Goal: Information Seeking & Learning: Check status

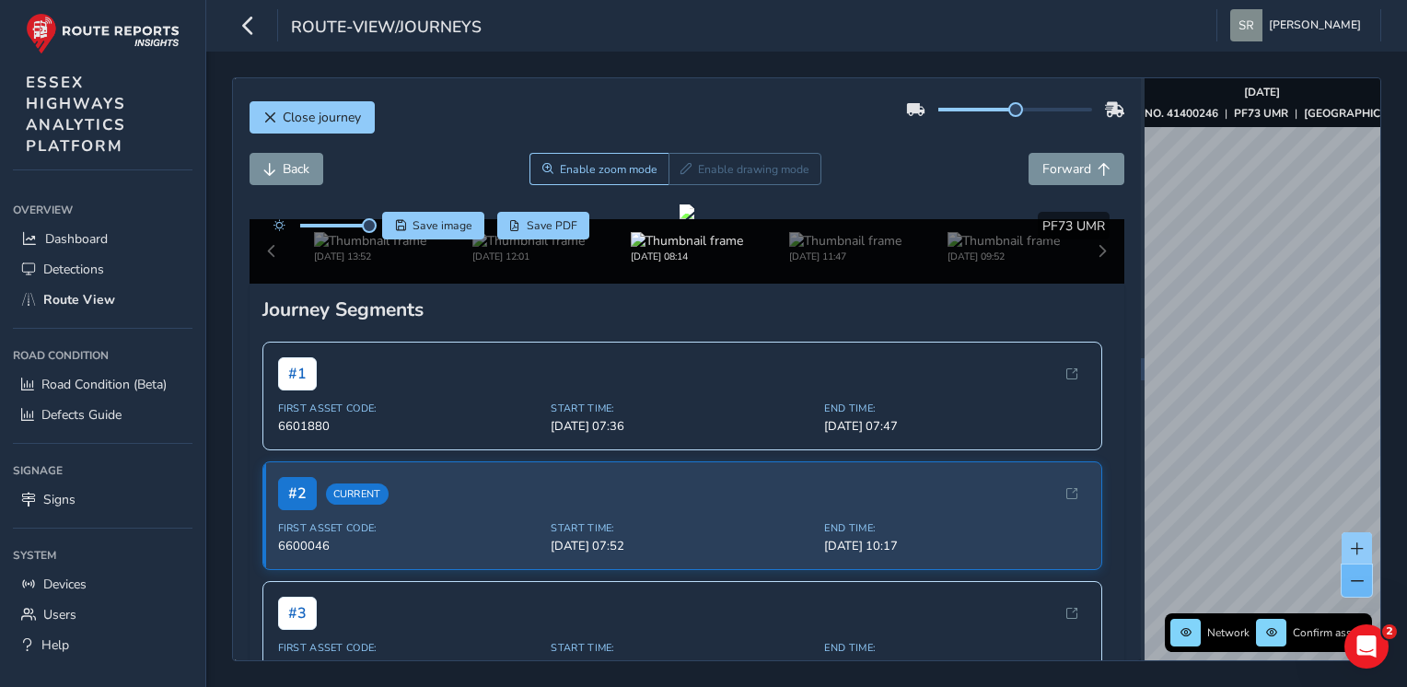
click at [1361, 582] on span at bounding box center [1356, 580] width 13 height 13
click at [1353, 589] on button at bounding box center [1356, 580] width 30 height 32
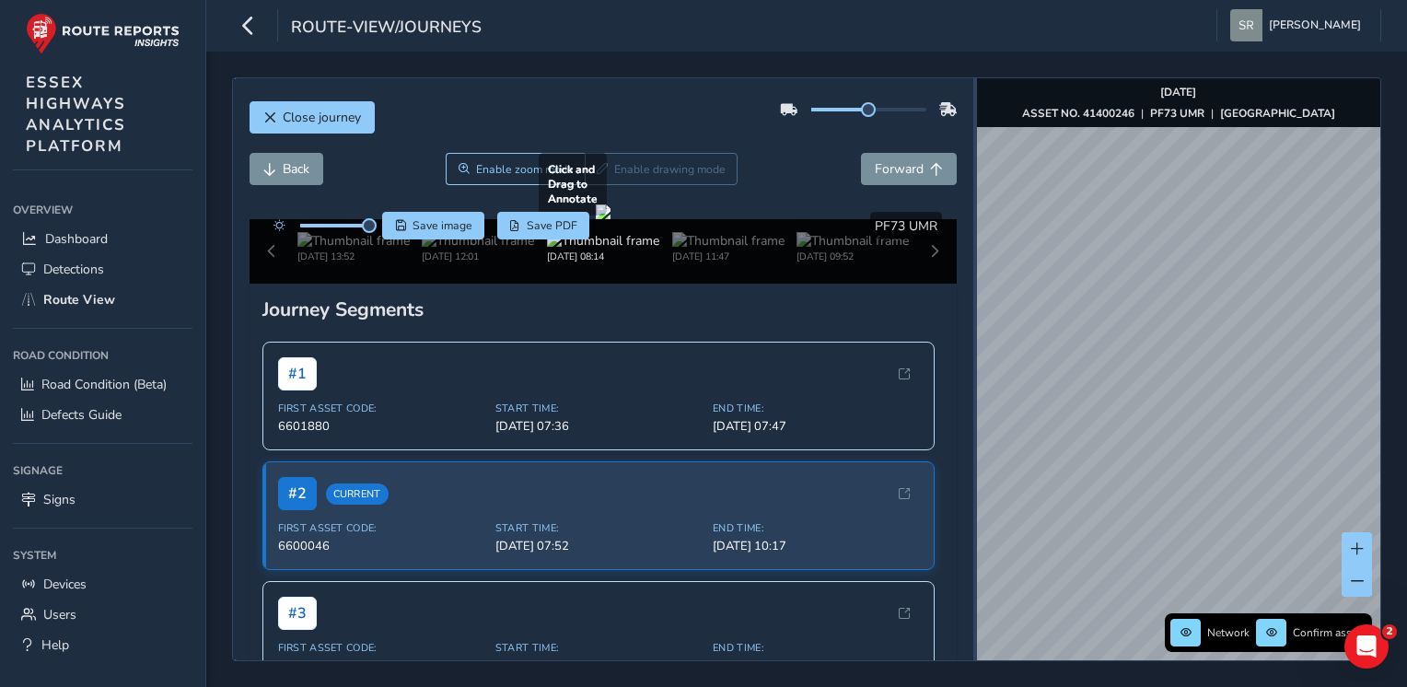
drag, startPoint x: 1141, startPoint y: 334, endPoint x: 974, endPoint y: 320, distance: 168.1
click at [974, 320] on div at bounding box center [975, 369] width 4 height 582
click at [339, 123] on span "Close journey" at bounding box center [322, 117] width 78 height 17
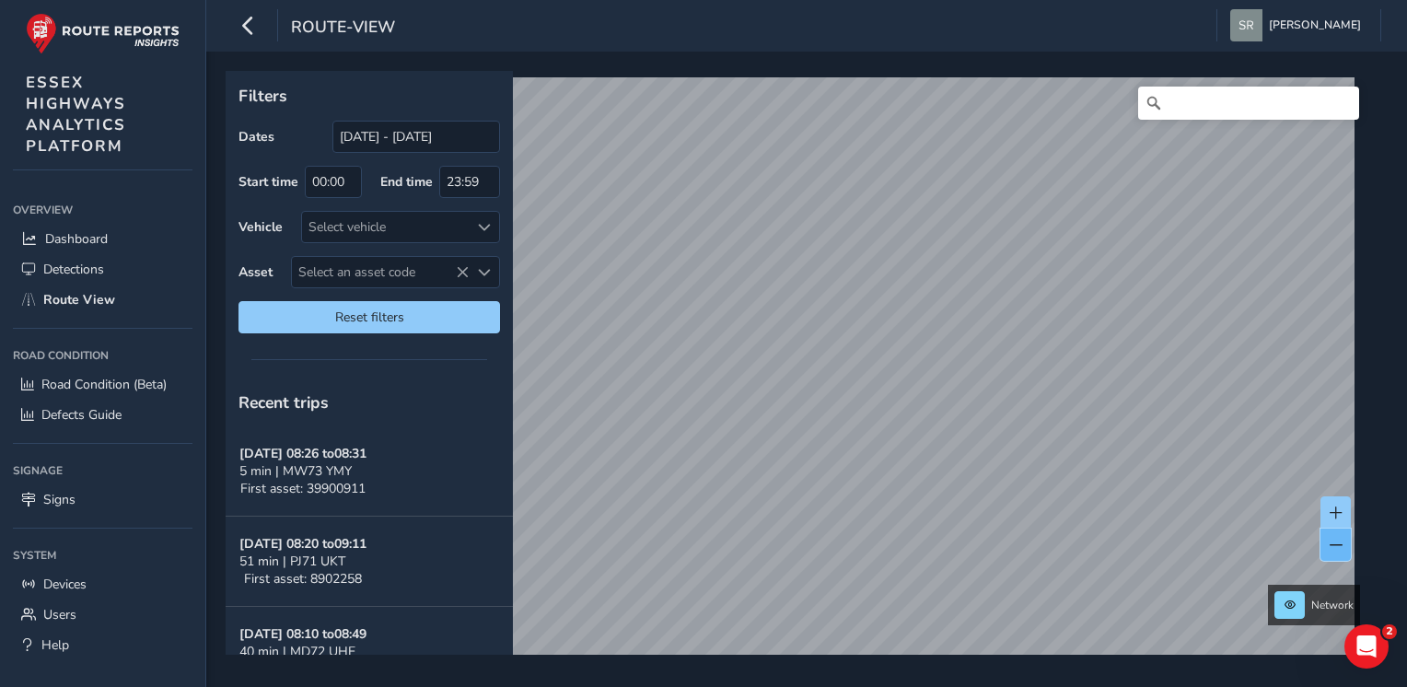
click at [1340, 545] on span at bounding box center [1335, 545] width 13 height 13
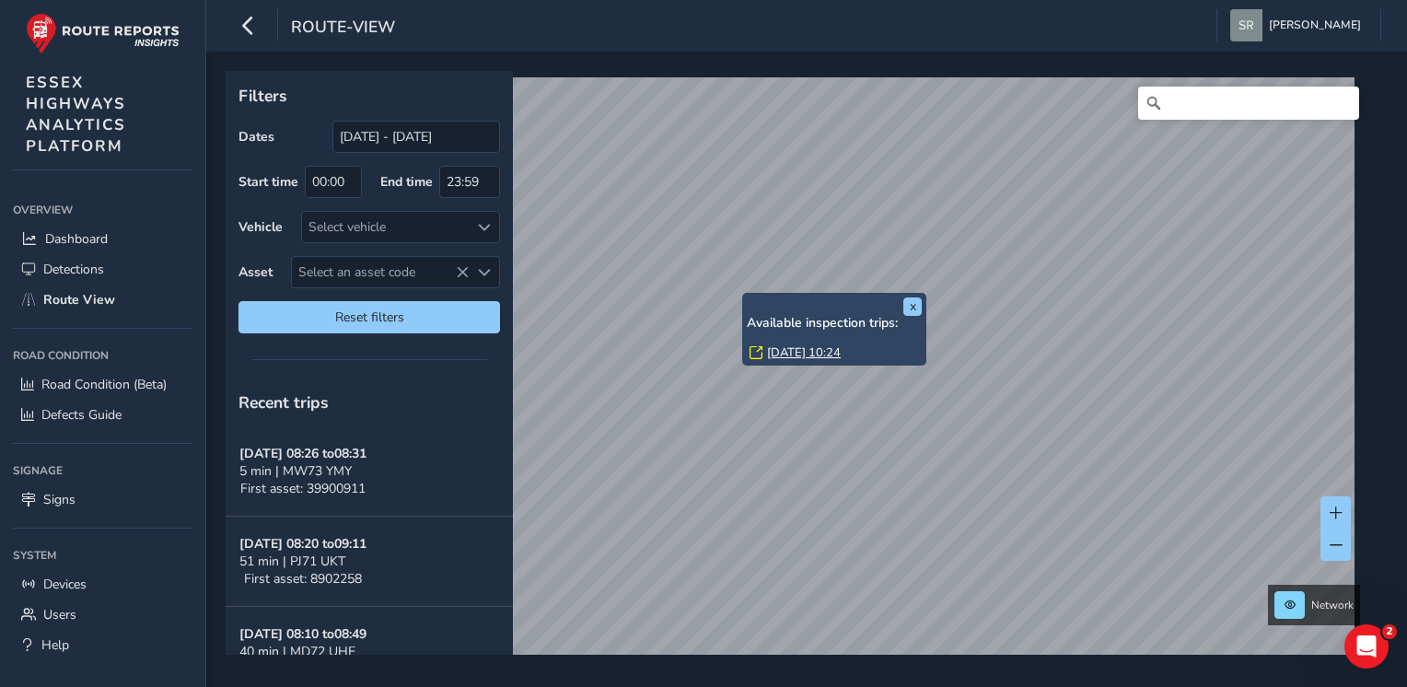
click at [784, 351] on link "[DATE] 10:24" at bounding box center [804, 352] width 74 height 17
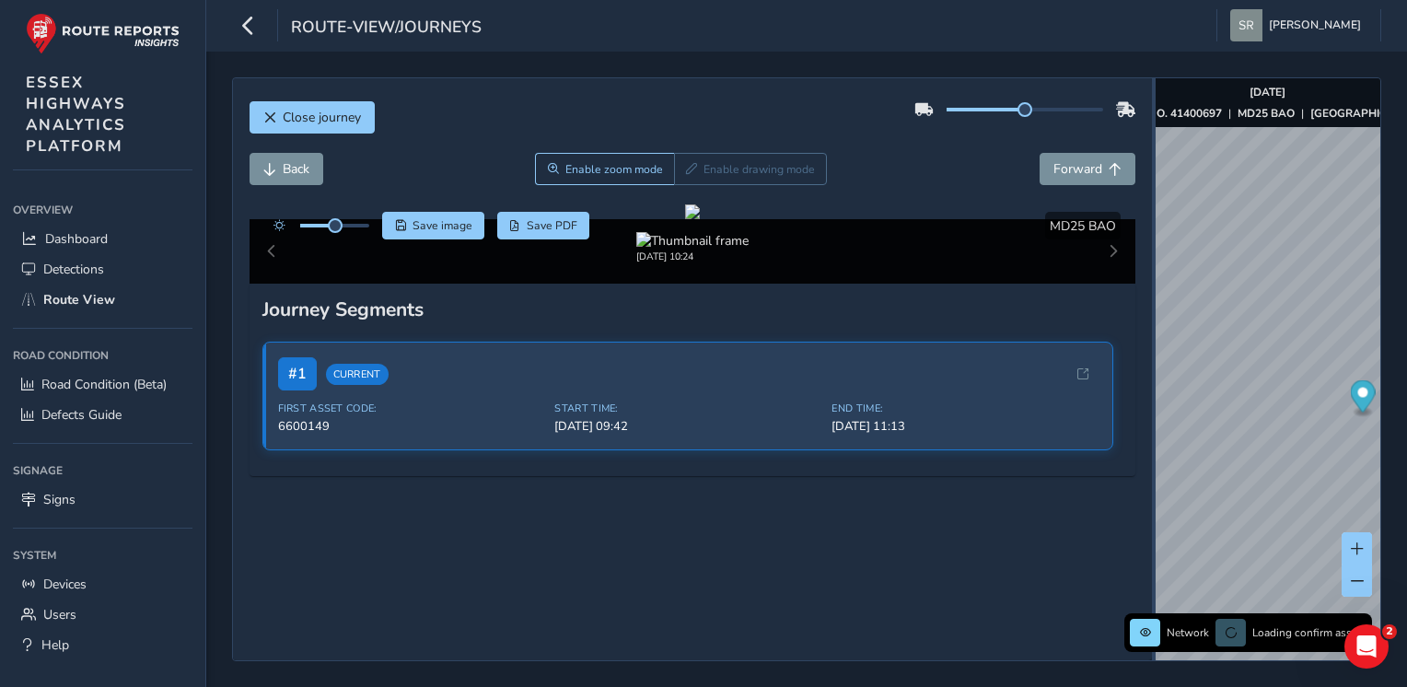
click at [1152, 342] on div at bounding box center [1154, 369] width 4 height 582
click at [1085, 168] on span "Forward" at bounding box center [1077, 168] width 49 height 17
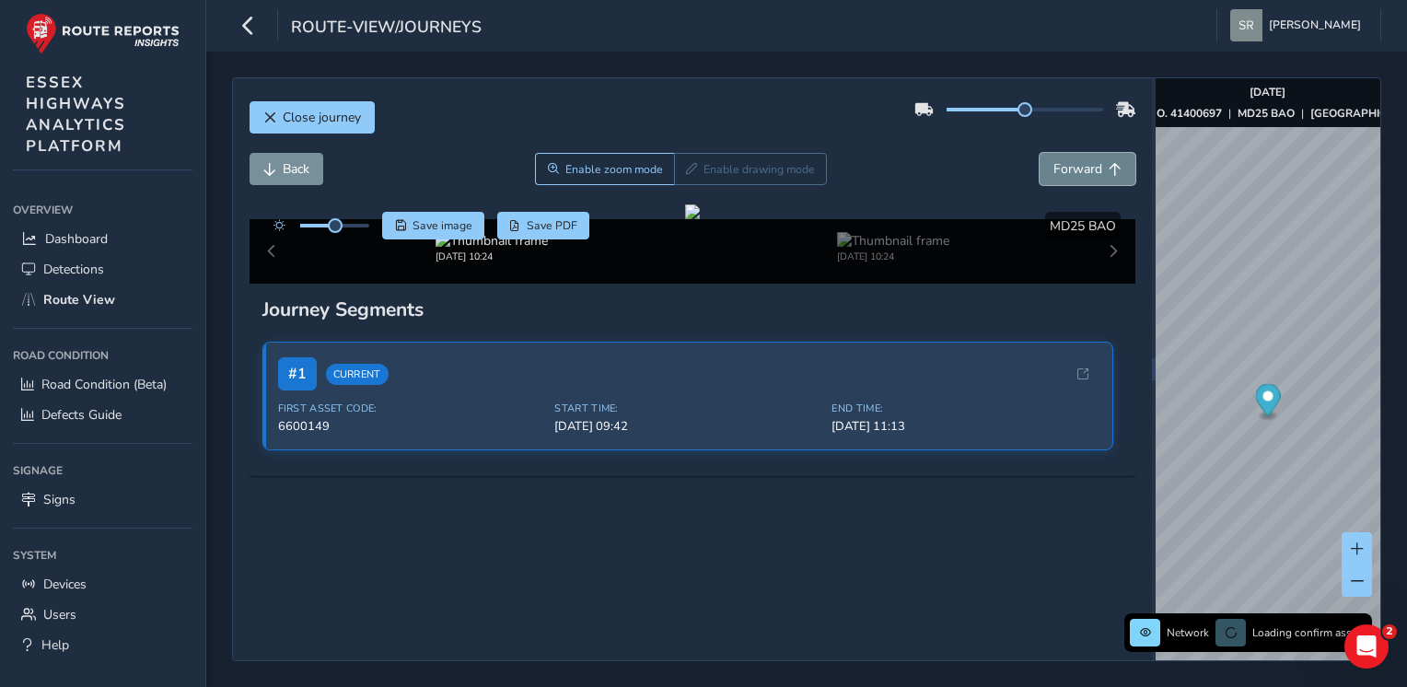
click at [1085, 168] on span "Forward" at bounding box center [1077, 168] width 49 height 17
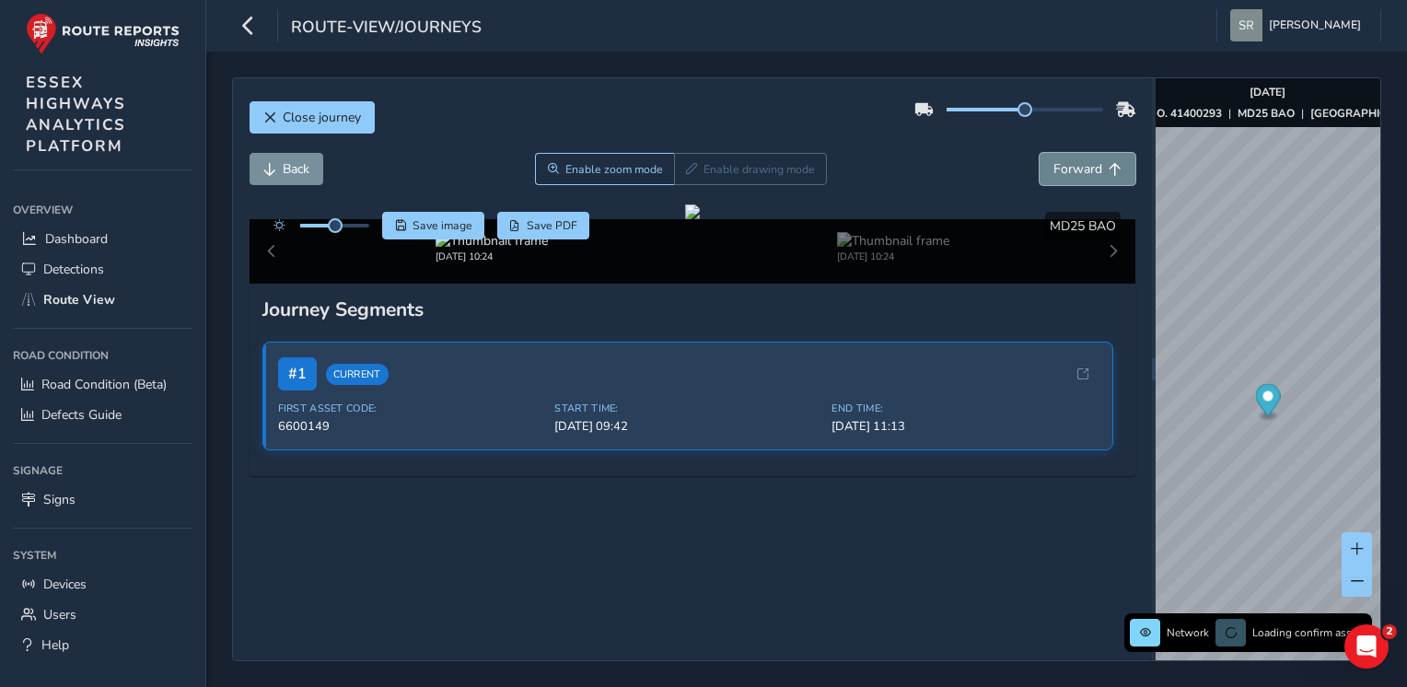
click at [1085, 168] on span "Forward" at bounding box center [1077, 168] width 49 height 17
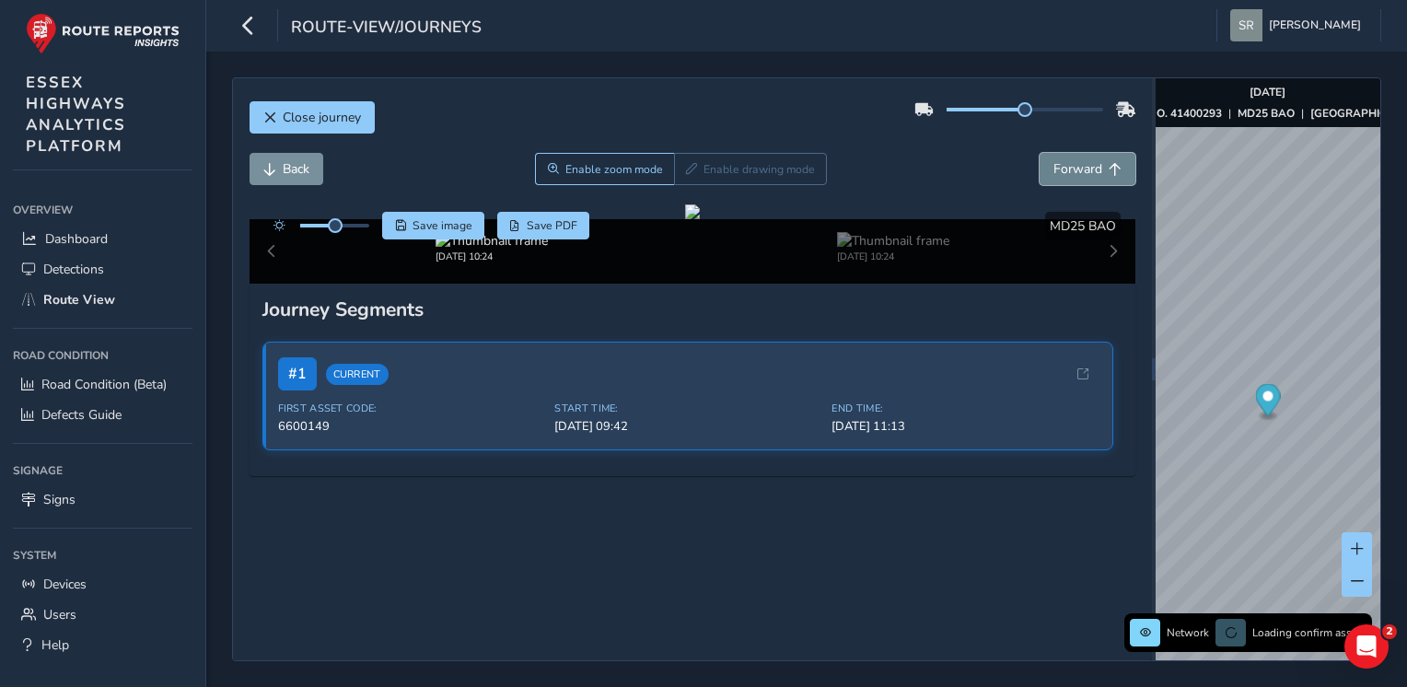
click at [1085, 168] on span "Forward" at bounding box center [1077, 168] width 49 height 17
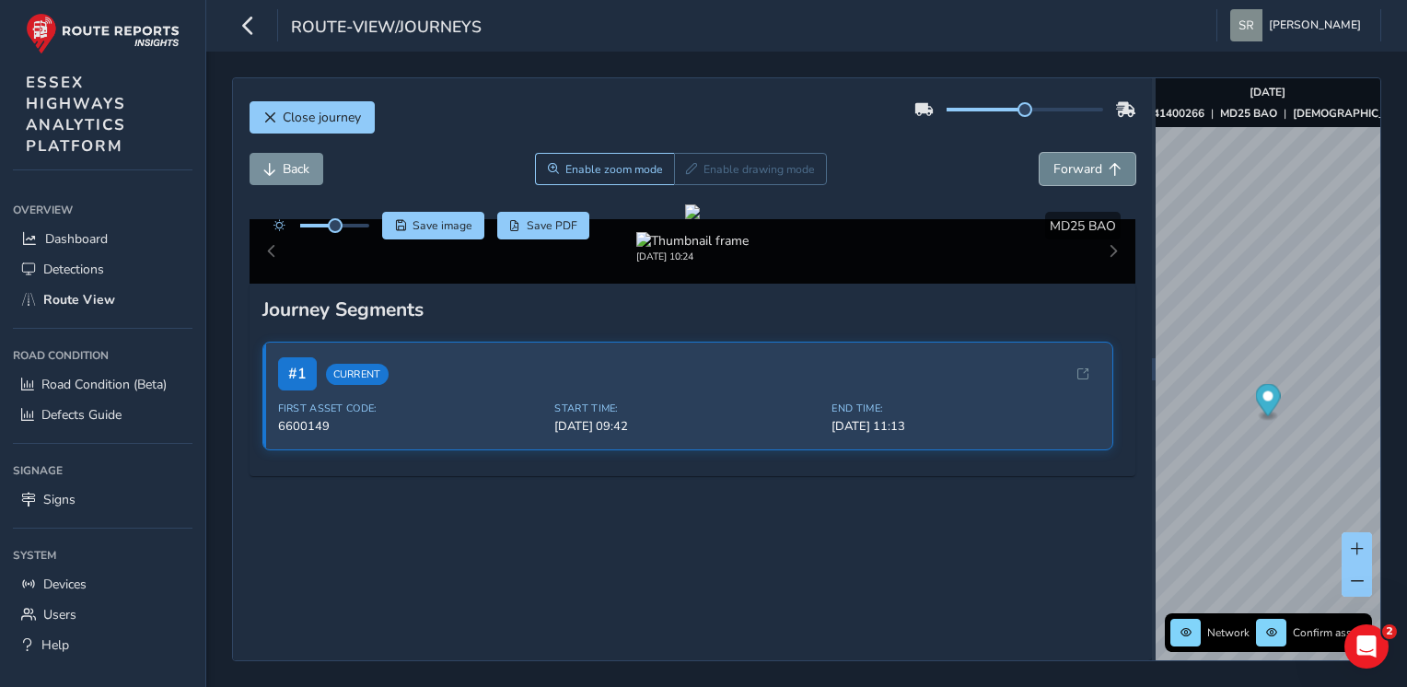
click at [1085, 168] on span "Forward" at bounding box center [1077, 168] width 49 height 17
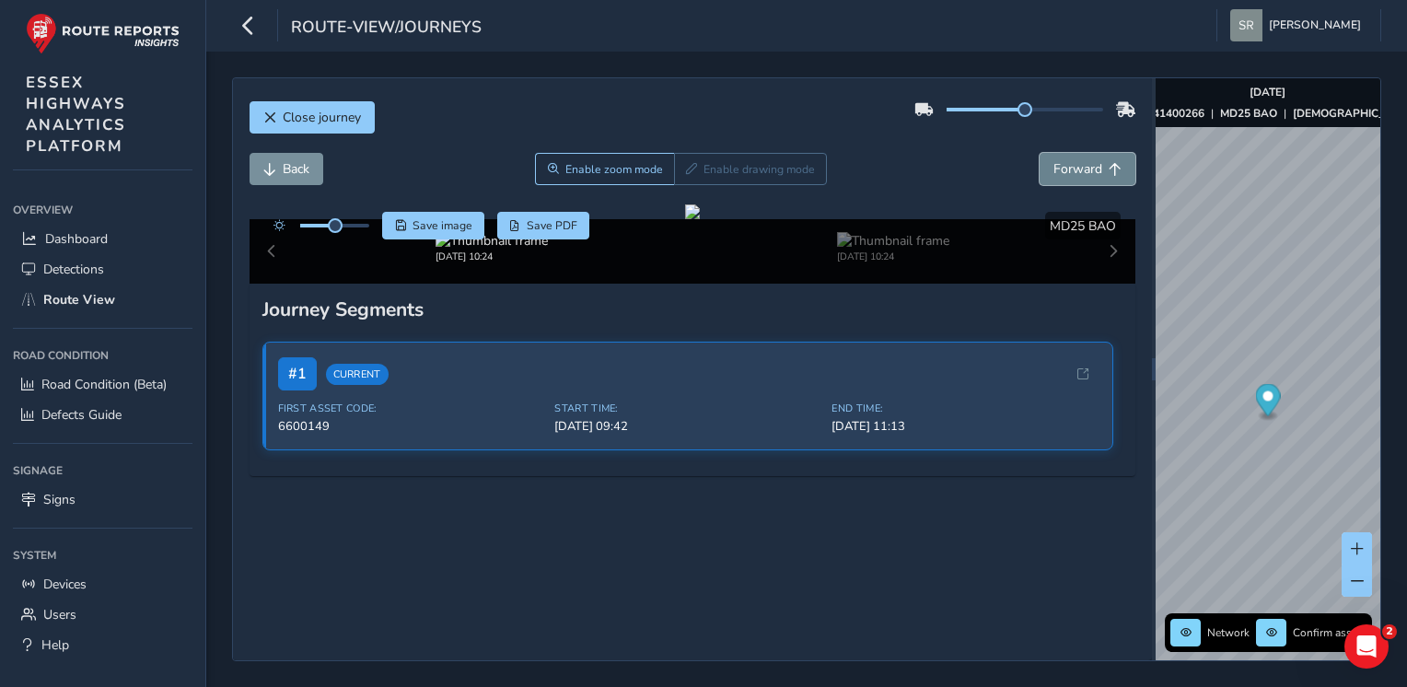
click at [1085, 168] on span "Forward" at bounding box center [1077, 168] width 49 height 17
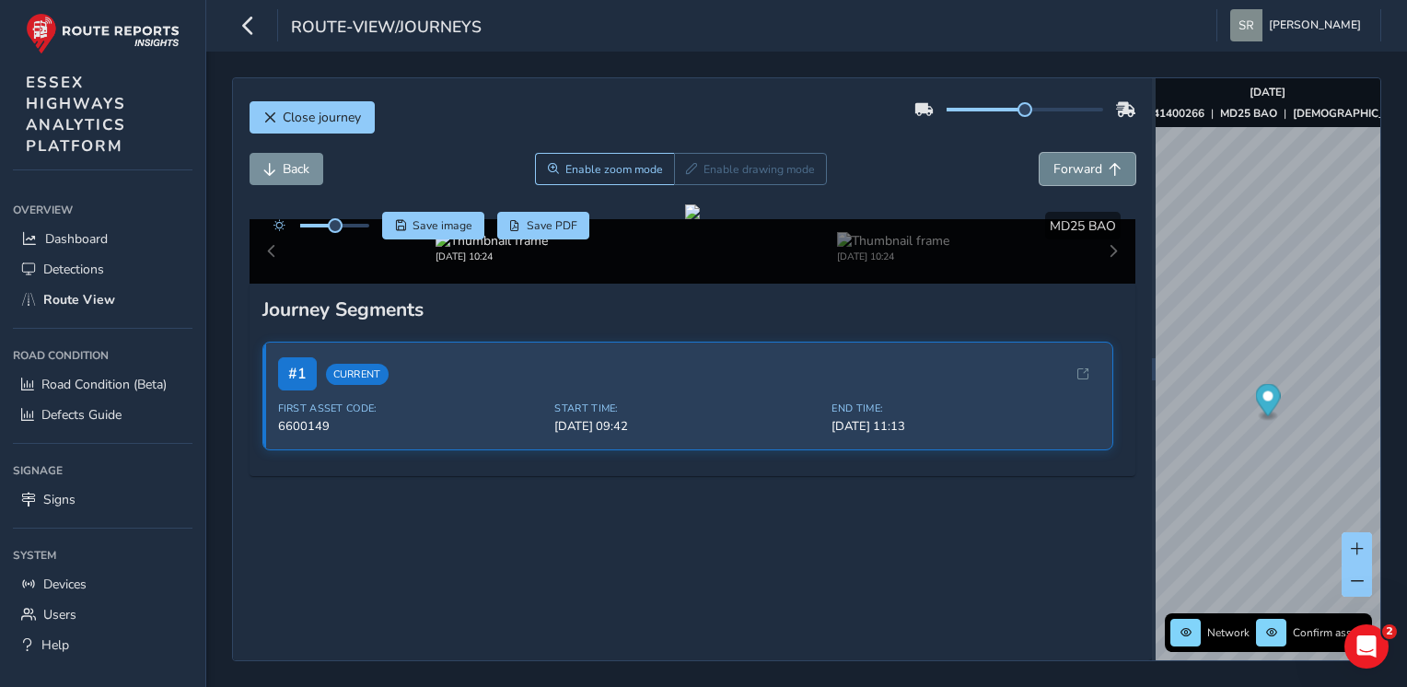
click at [1085, 168] on span "Forward" at bounding box center [1077, 168] width 49 height 17
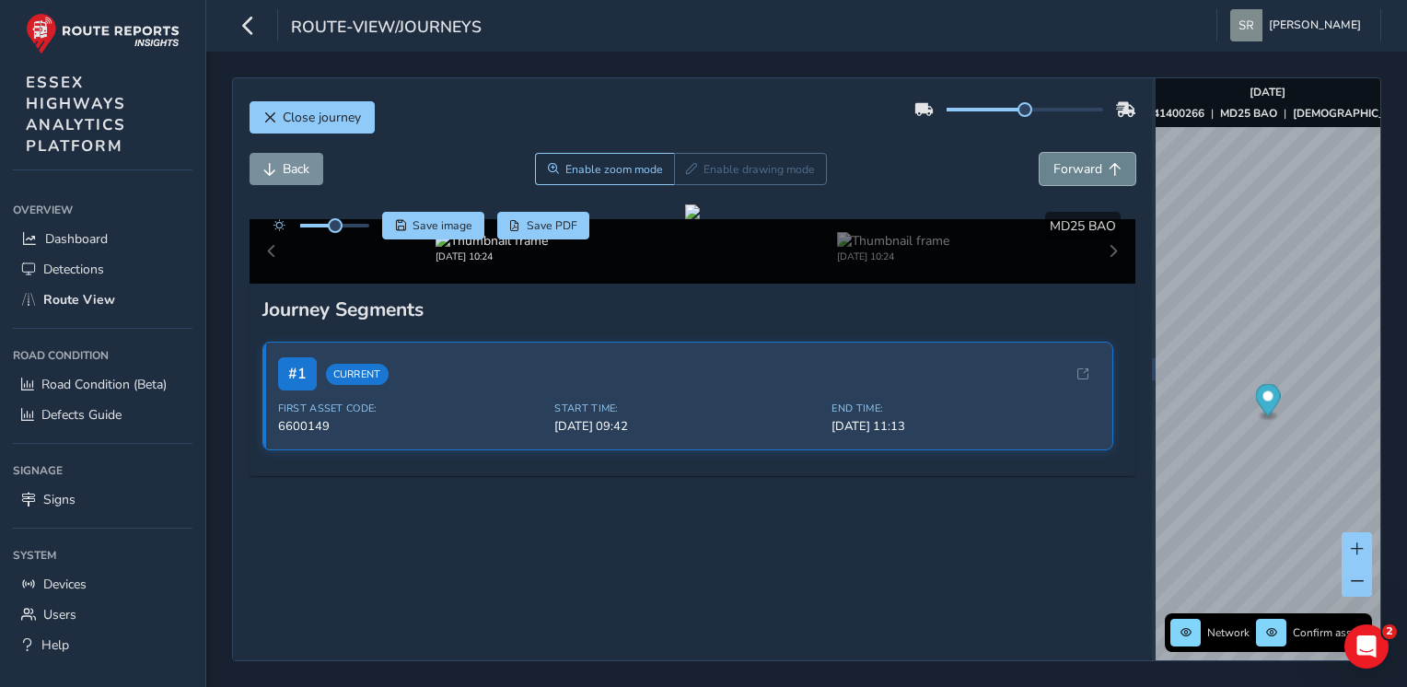
click at [1085, 168] on span "Forward" at bounding box center [1077, 168] width 49 height 17
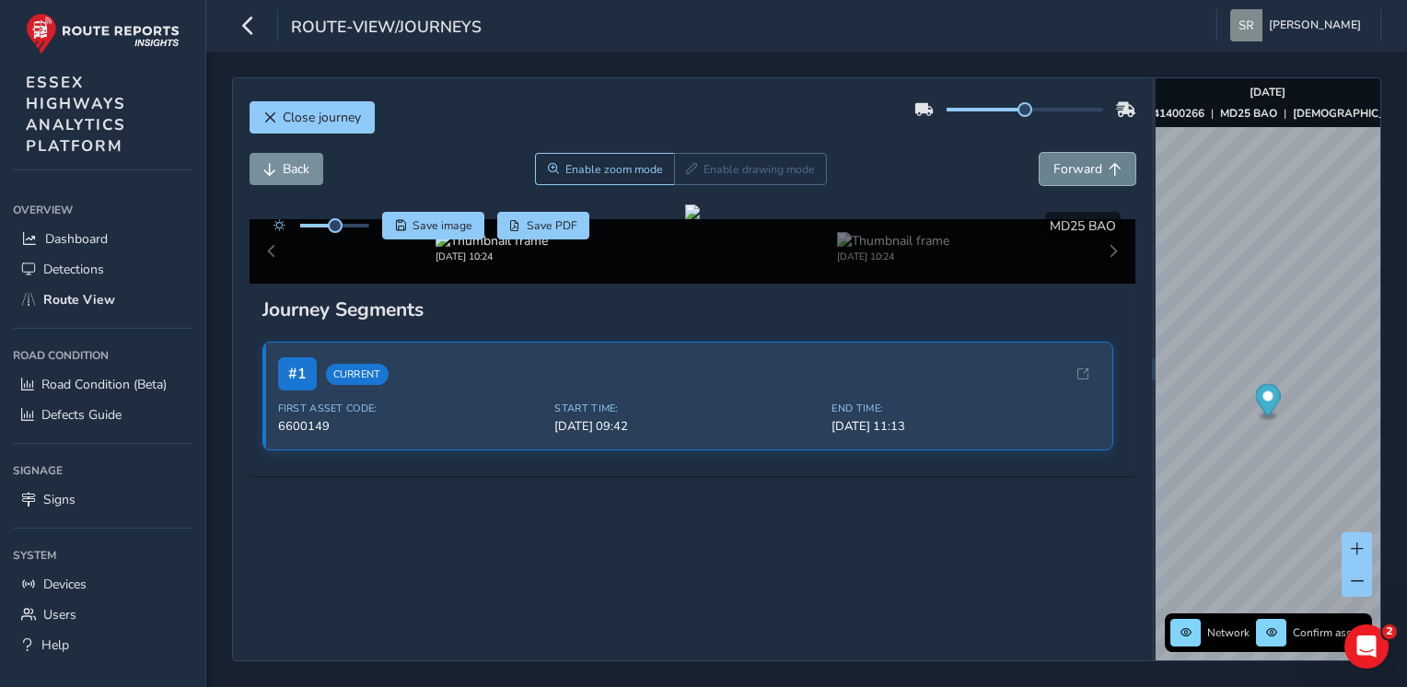
click at [1085, 168] on span "Forward" at bounding box center [1077, 168] width 49 height 17
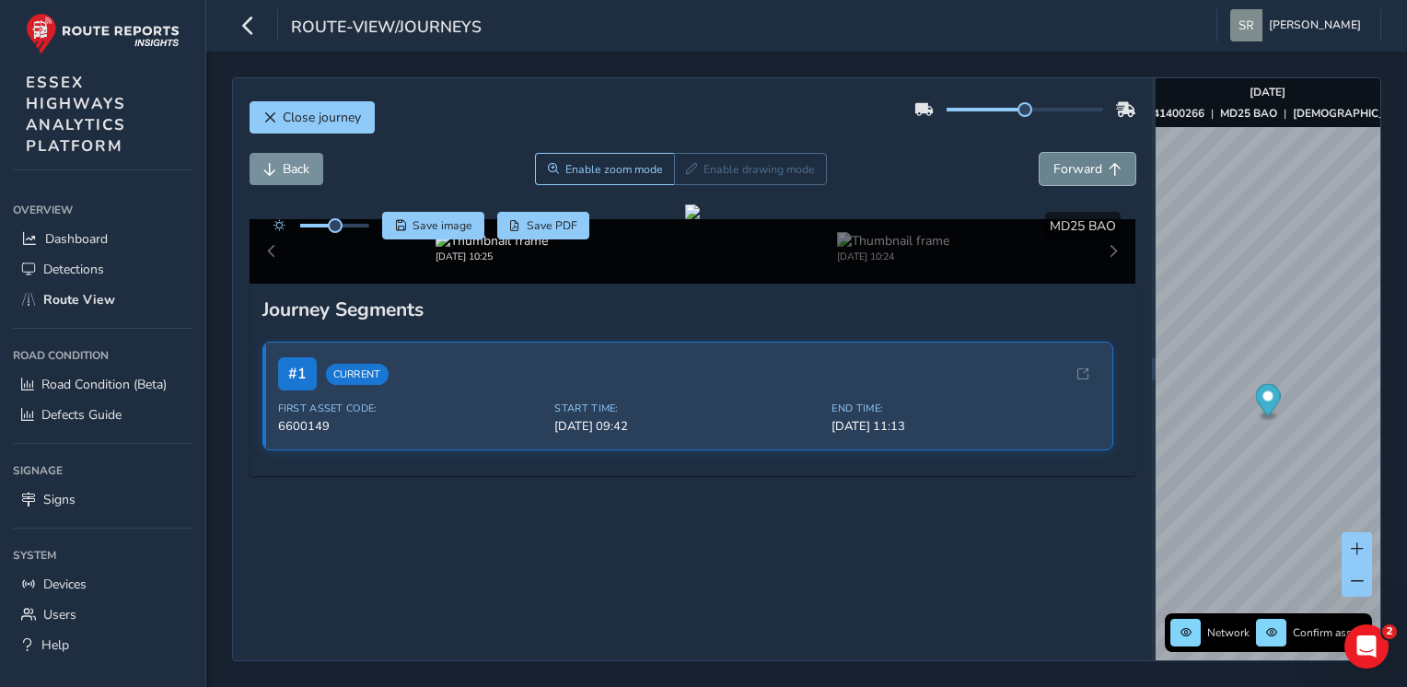
click at [1085, 168] on span "Forward" at bounding box center [1077, 168] width 49 height 17
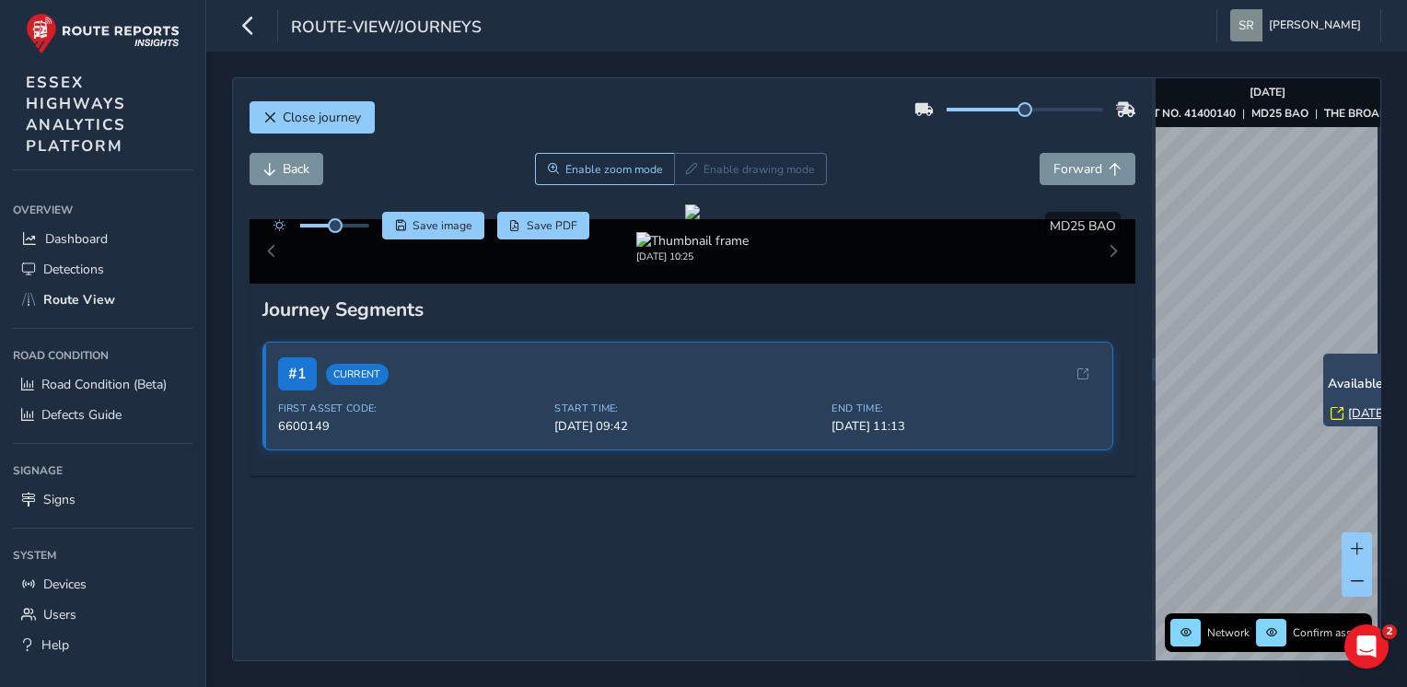
click at [1358, 414] on link "[DATE] 10:38" at bounding box center [1385, 413] width 74 height 17
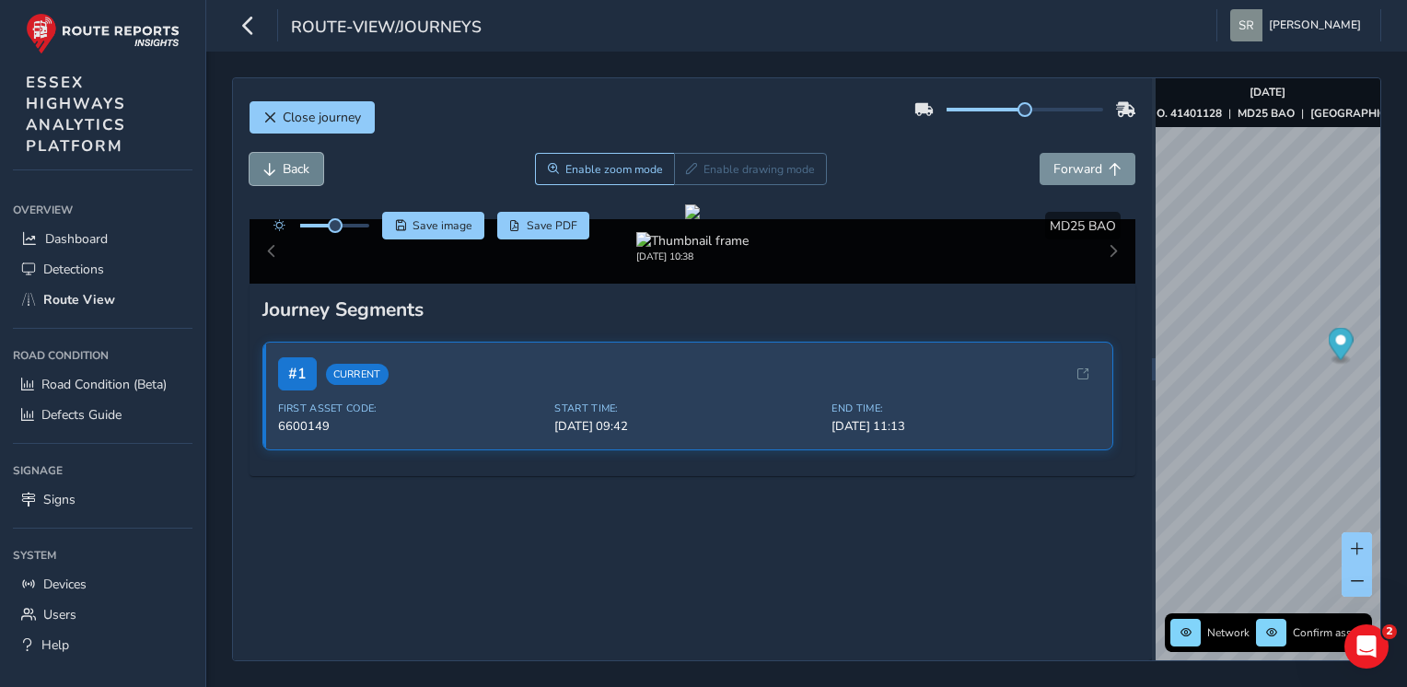
click at [287, 177] on span "Back" at bounding box center [296, 168] width 27 height 17
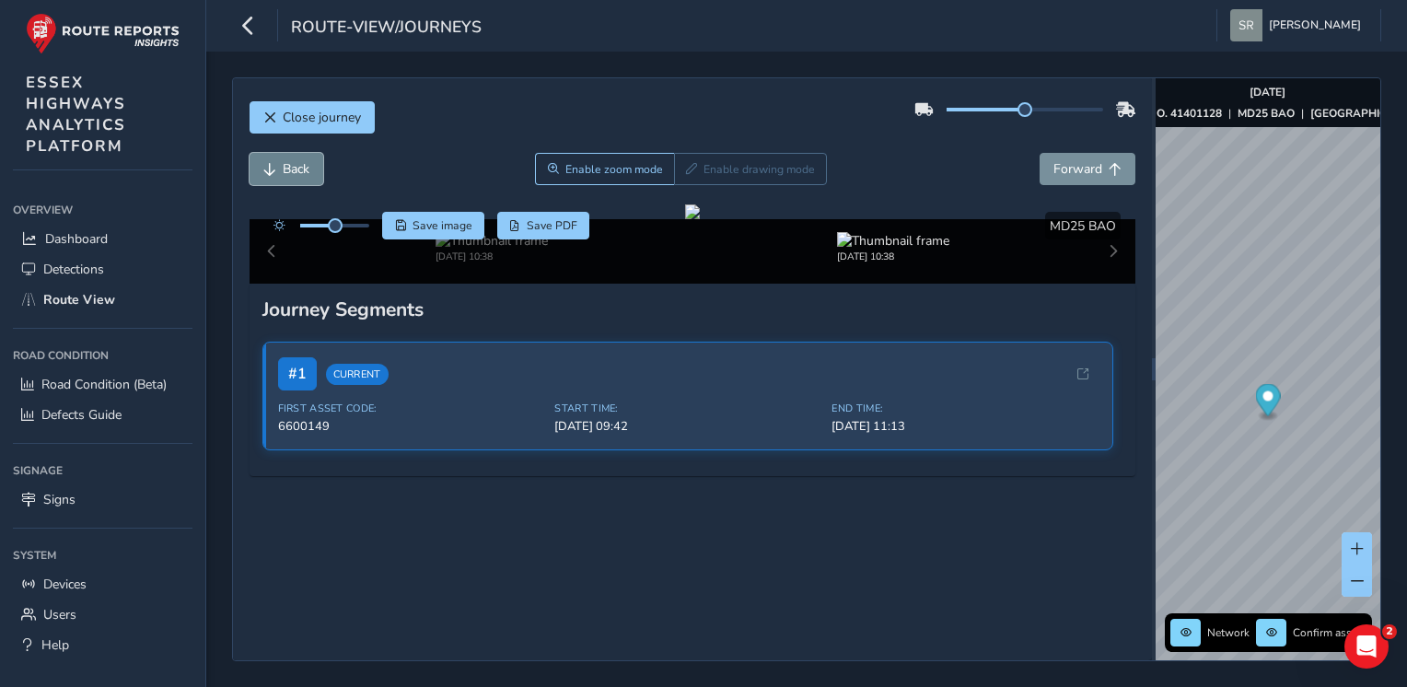
click at [287, 177] on span "Back" at bounding box center [296, 168] width 27 height 17
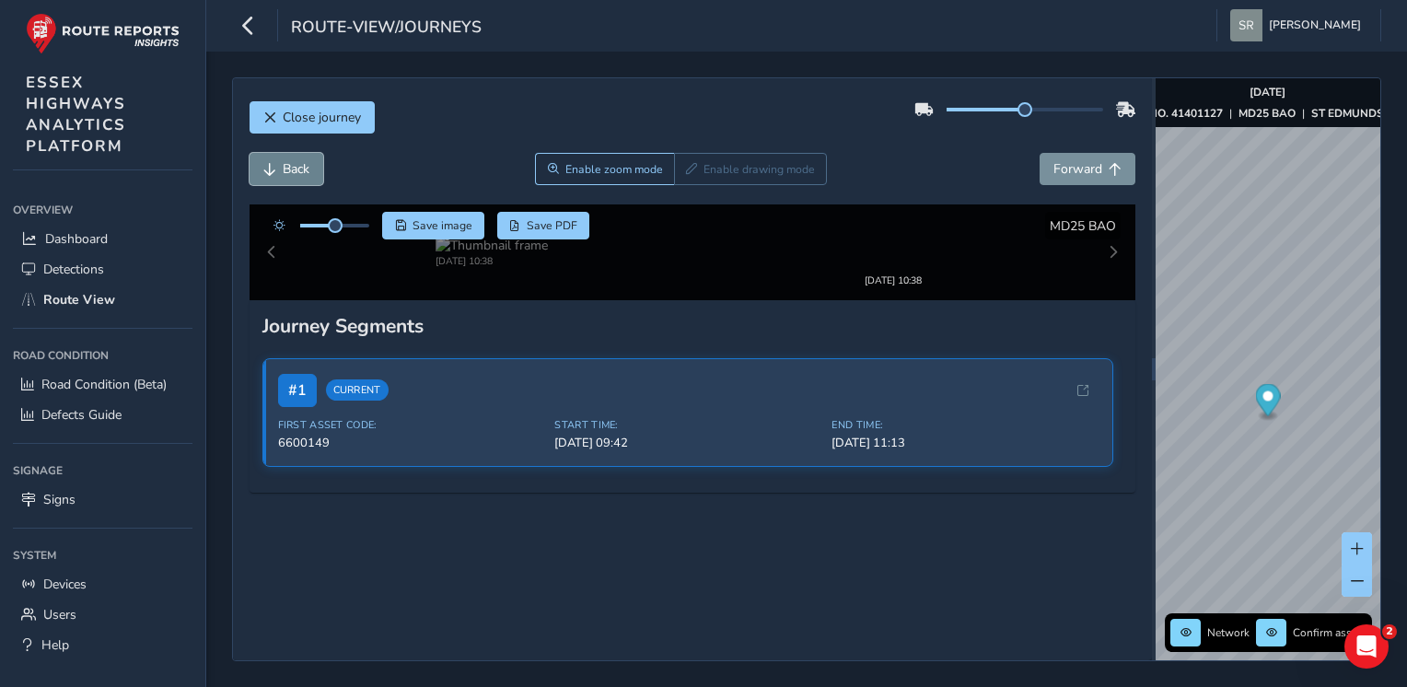
click at [287, 177] on span "Back" at bounding box center [296, 168] width 27 height 17
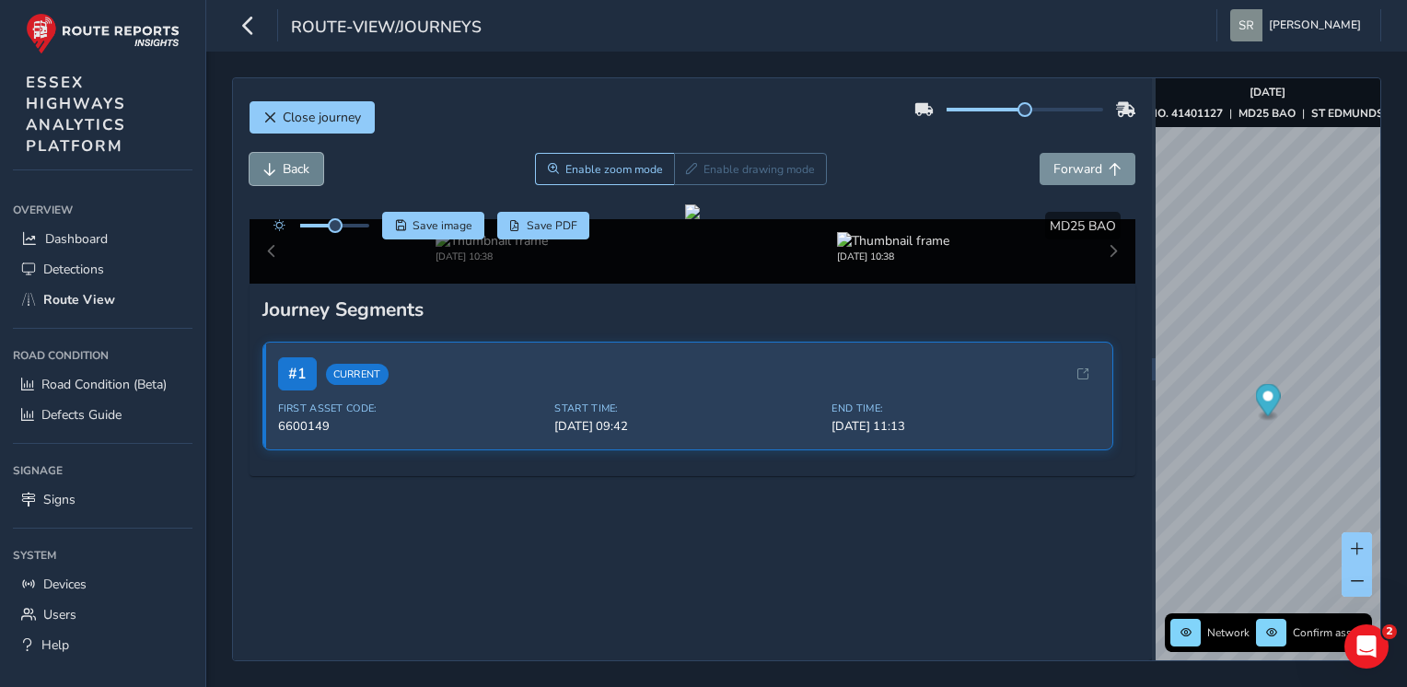
click at [287, 177] on span "Back" at bounding box center [296, 168] width 27 height 17
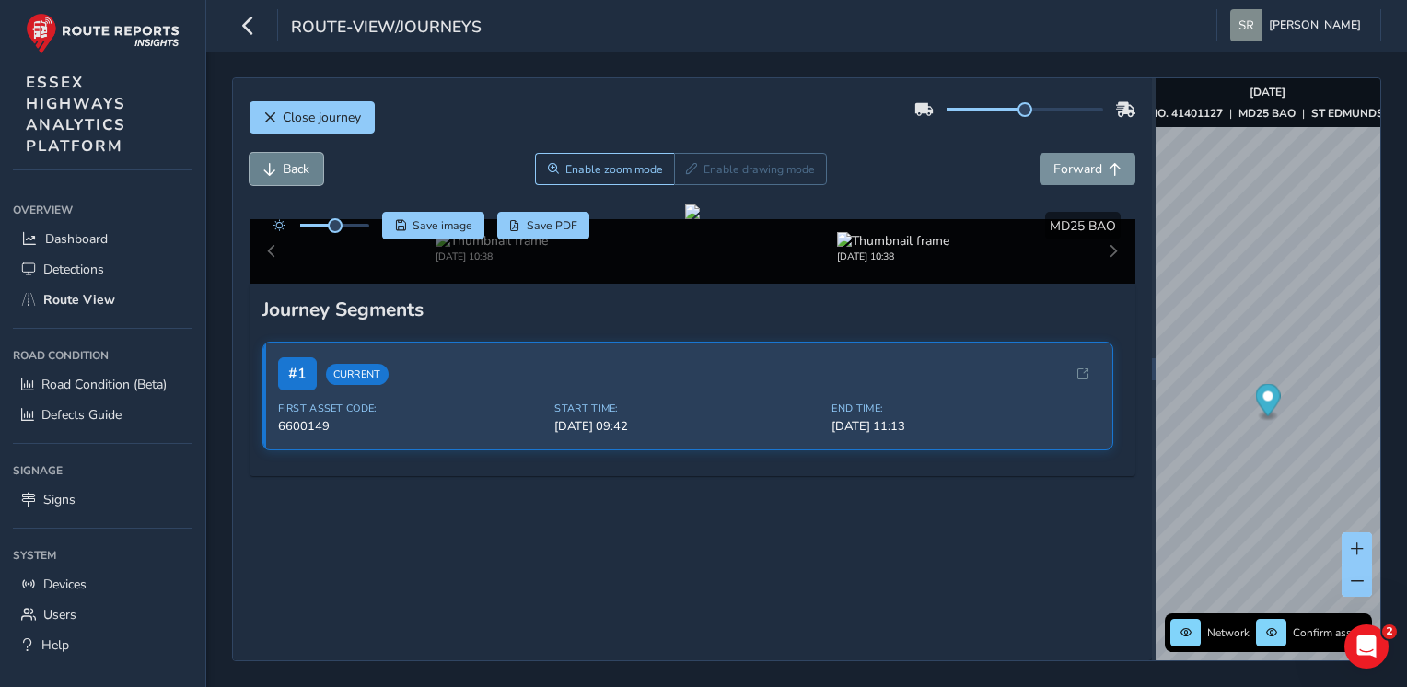
click at [287, 177] on span "Back" at bounding box center [296, 168] width 27 height 17
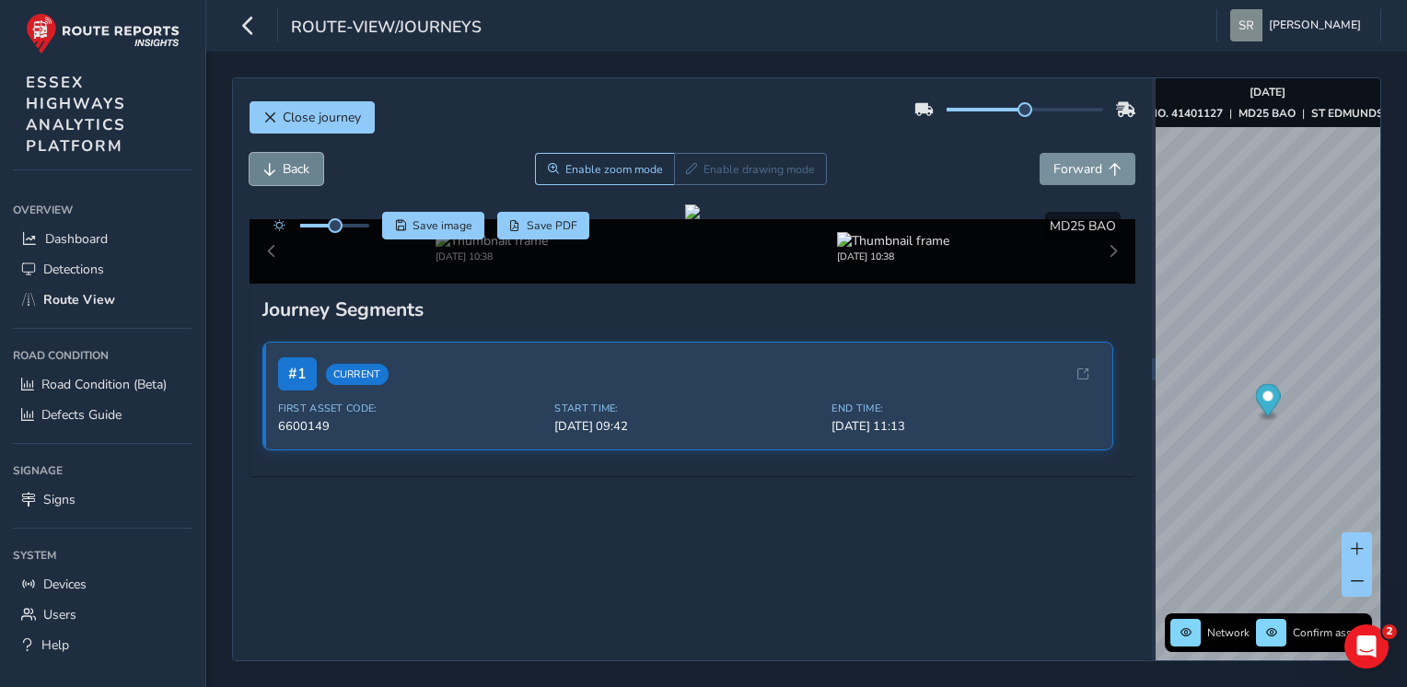
click at [287, 177] on span "Back" at bounding box center [296, 168] width 27 height 17
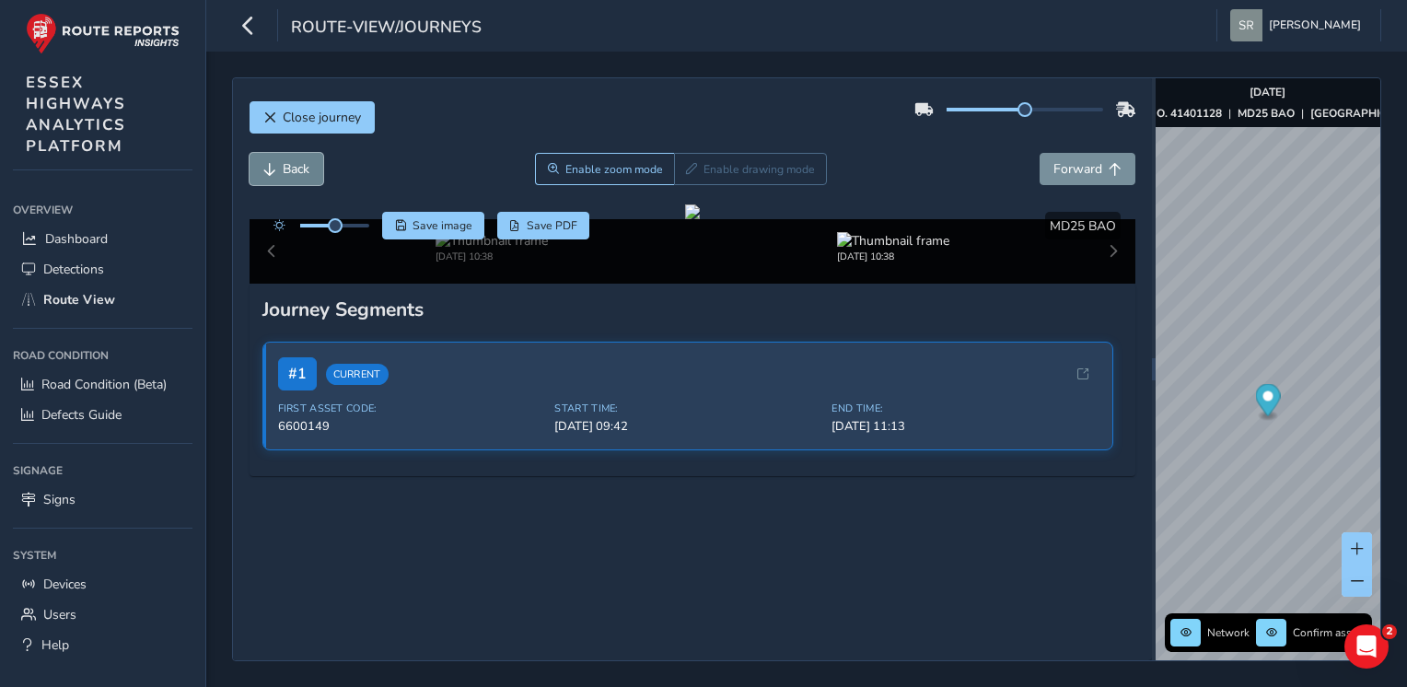
click at [287, 177] on span "Back" at bounding box center [296, 168] width 27 height 17
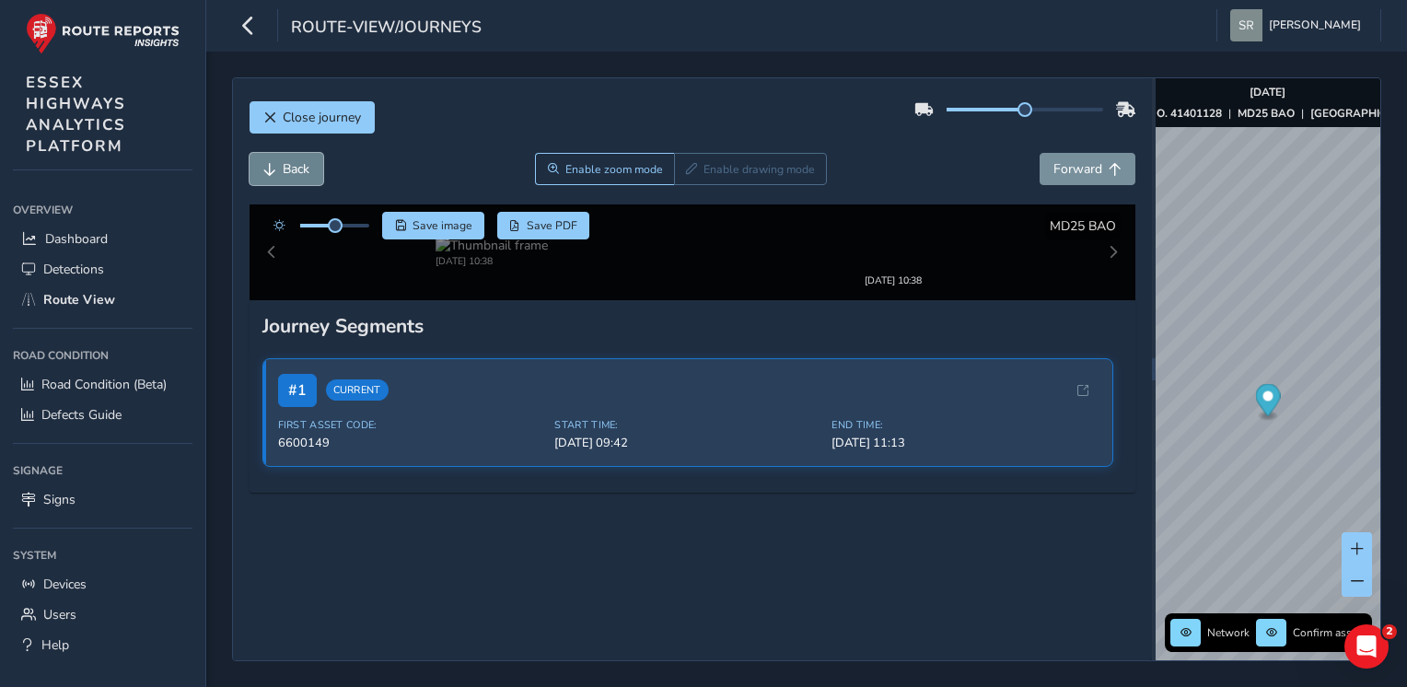
click at [287, 177] on span "Back" at bounding box center [296, 168] width 27 height 17
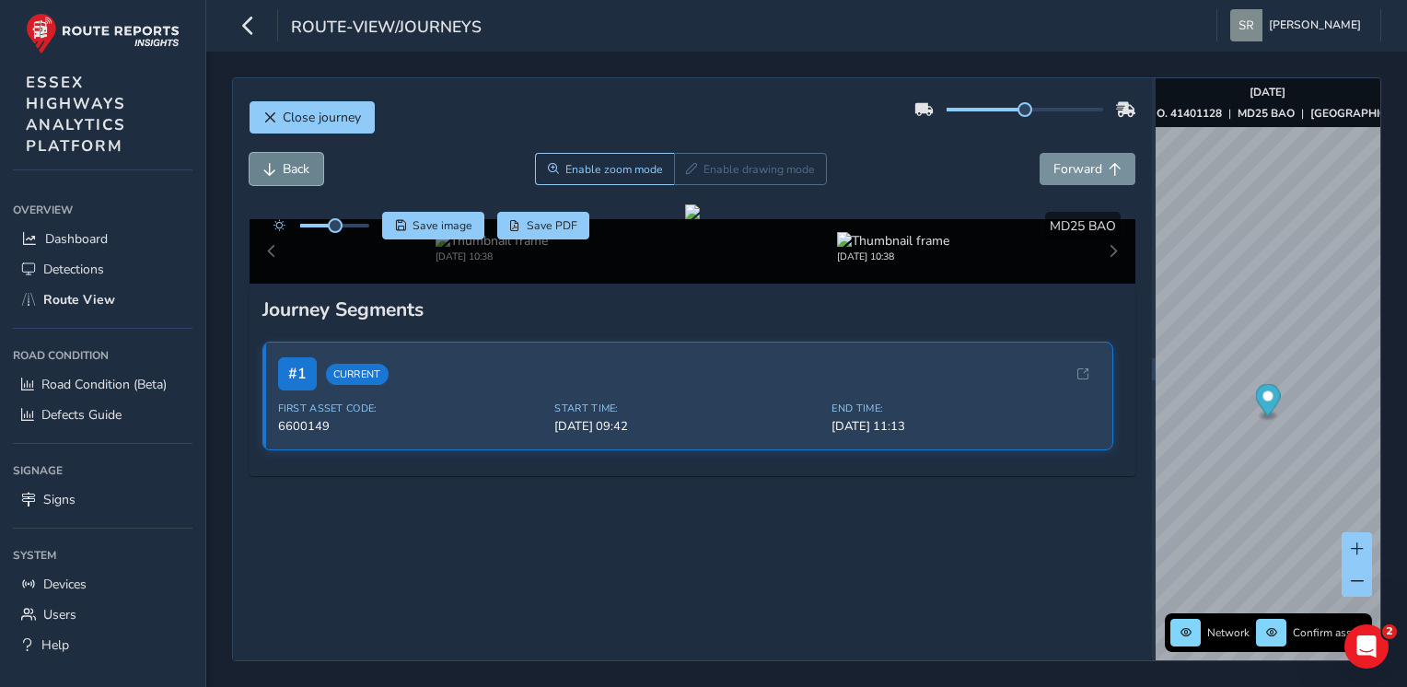
click at [287, 177] on span "Back" at bounding box center [296, 168] width 27 height 17
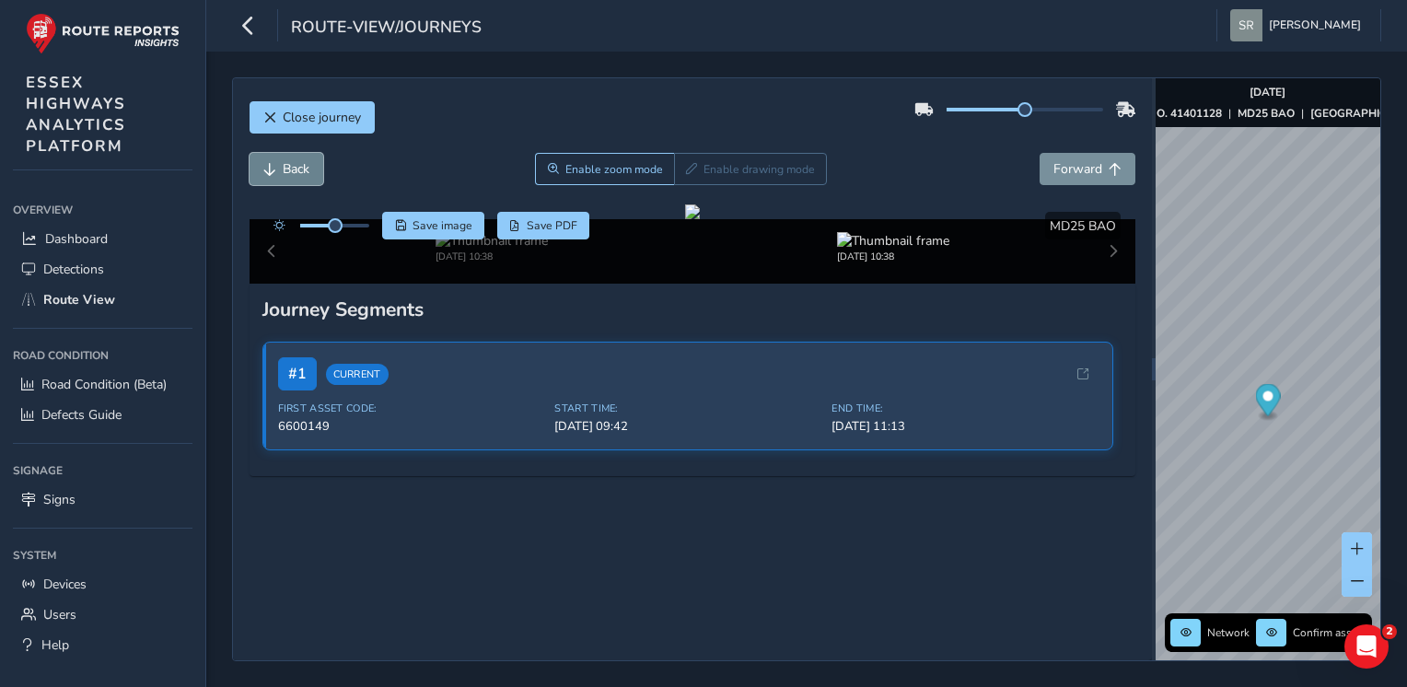
click at [287, 177] on span "Back" at bounding box center [296, 168] width 27 height 17
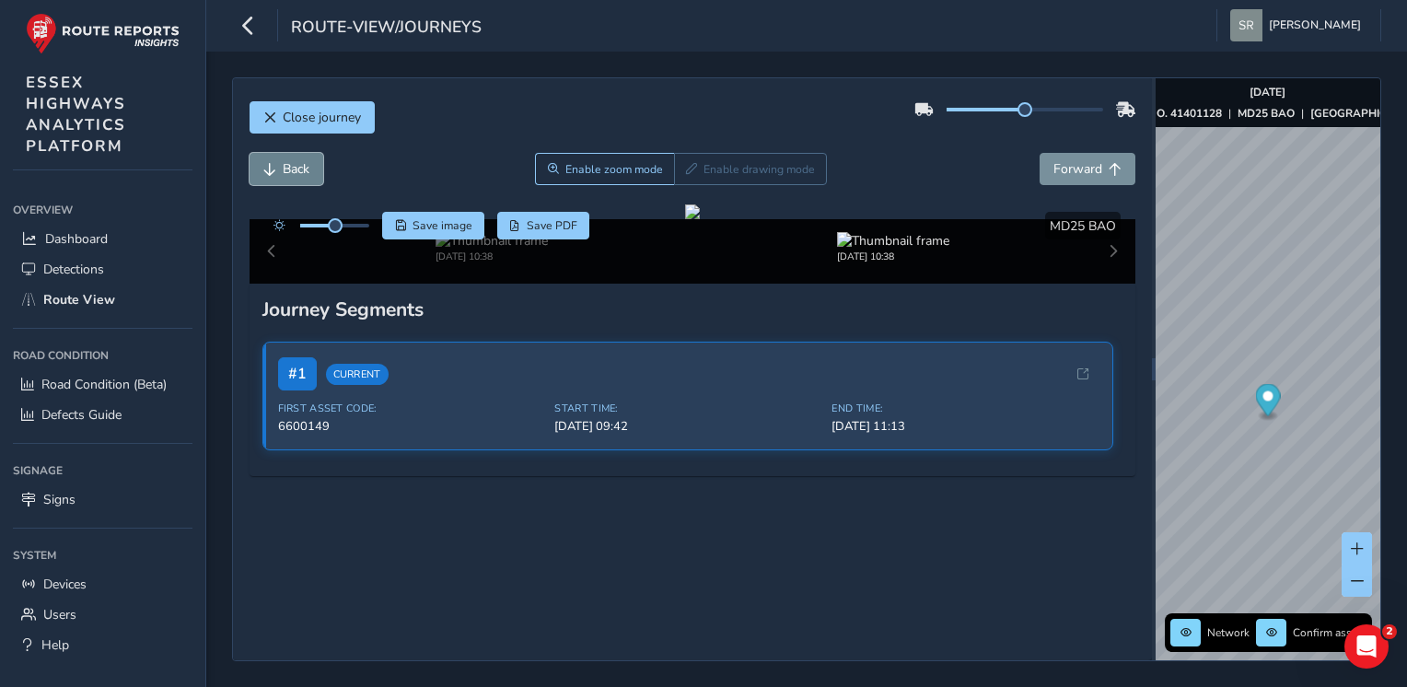
click at [287, 177] on span "Back" at bounding box center [296, 168] width 27 height 17
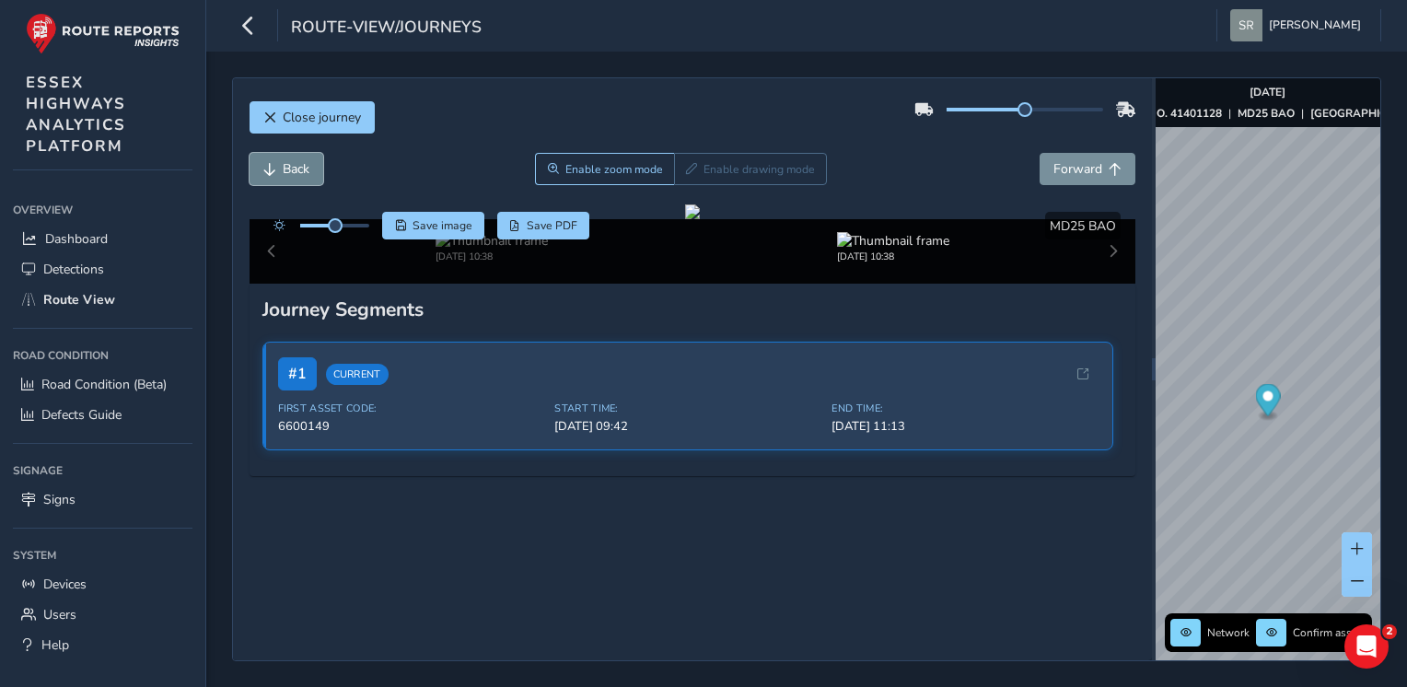
click at [287, 177] on span "Back" at bounding box center [296, 168] width 27 height 17
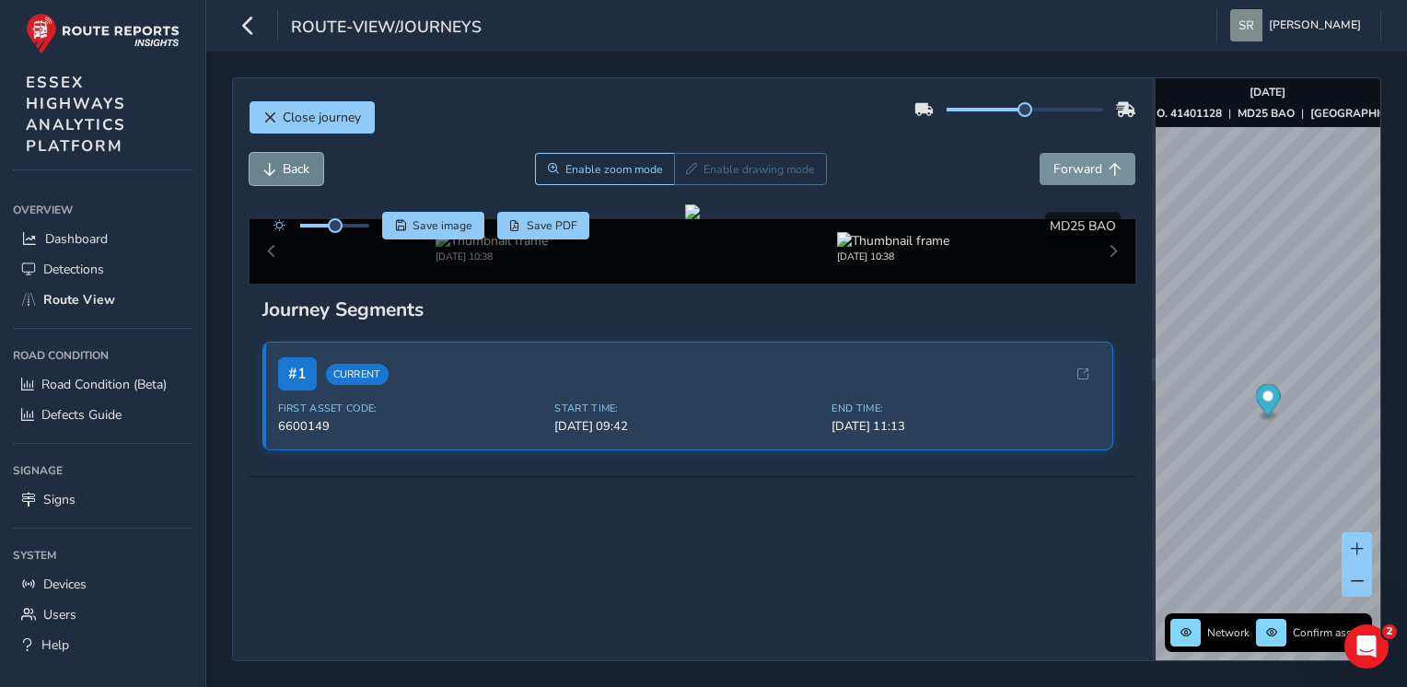
click at [287, 177] on span "Back" at bounding box center [296, 168] width 27 height 17
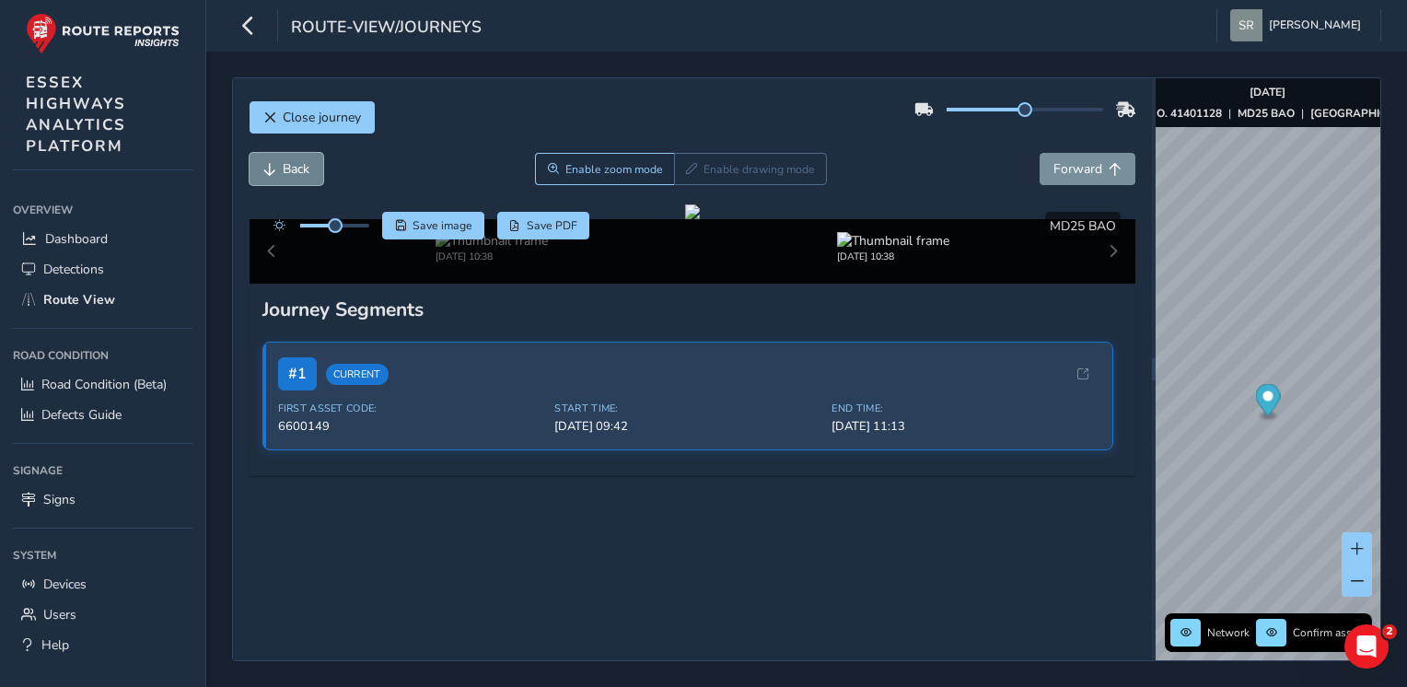
click at [287, 177] on span "Back" at bounding box center [296, 168] width 27 height 17
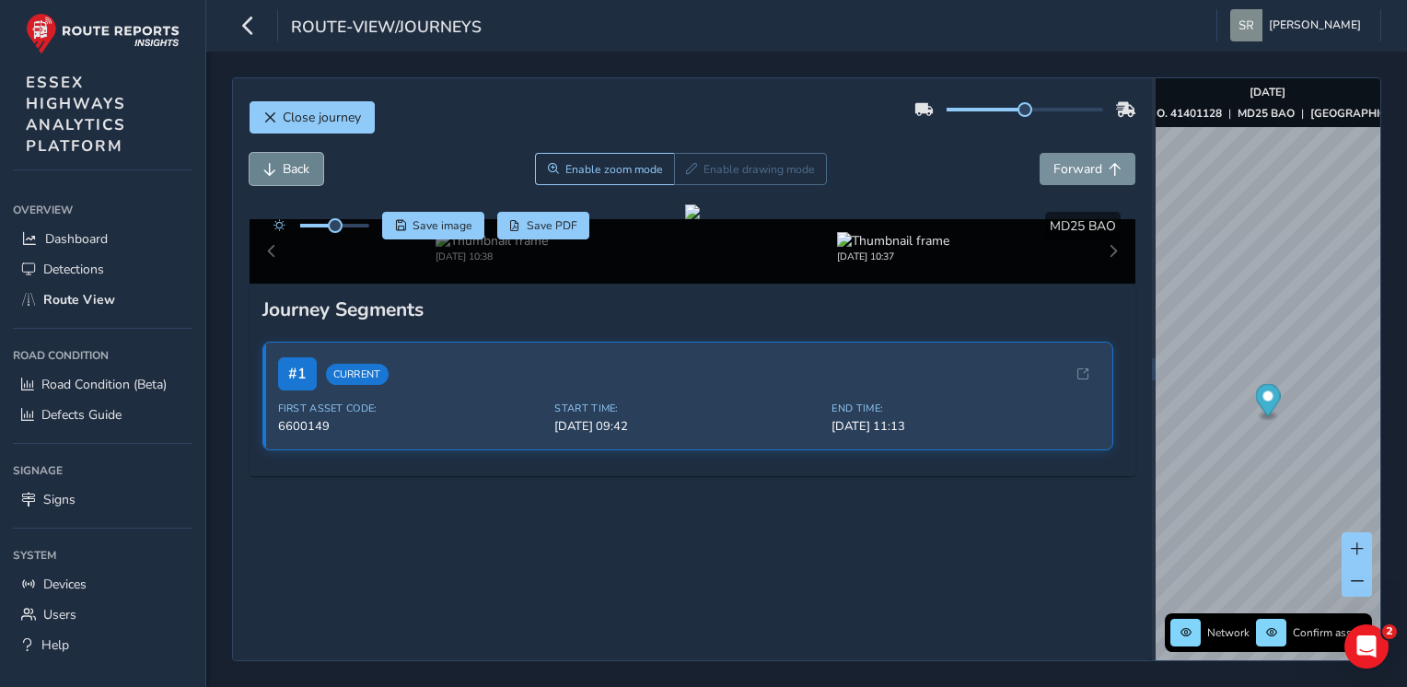
click at [287, 177] on span "Back" at bounding box center [296, 168] width 27 height 17
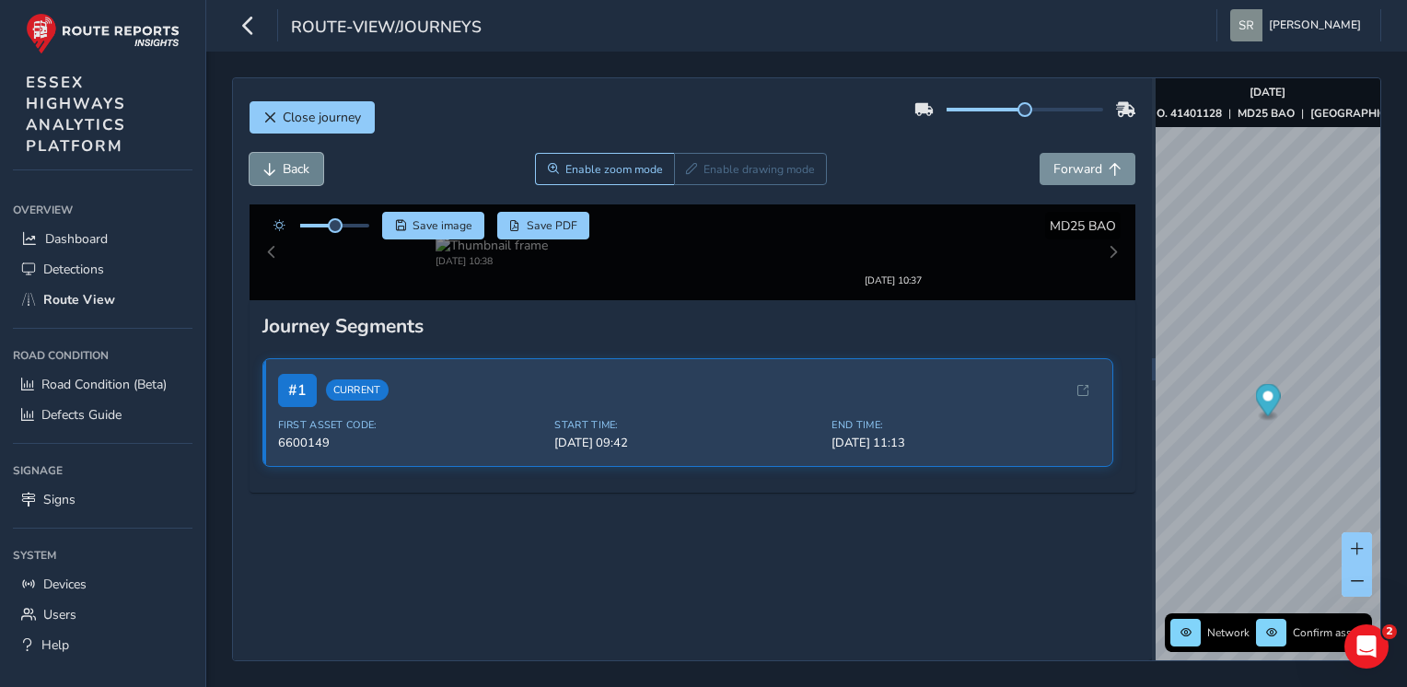
click at [287, 177] on span "Back" at bounding box center [296, 168] width 27 height 17
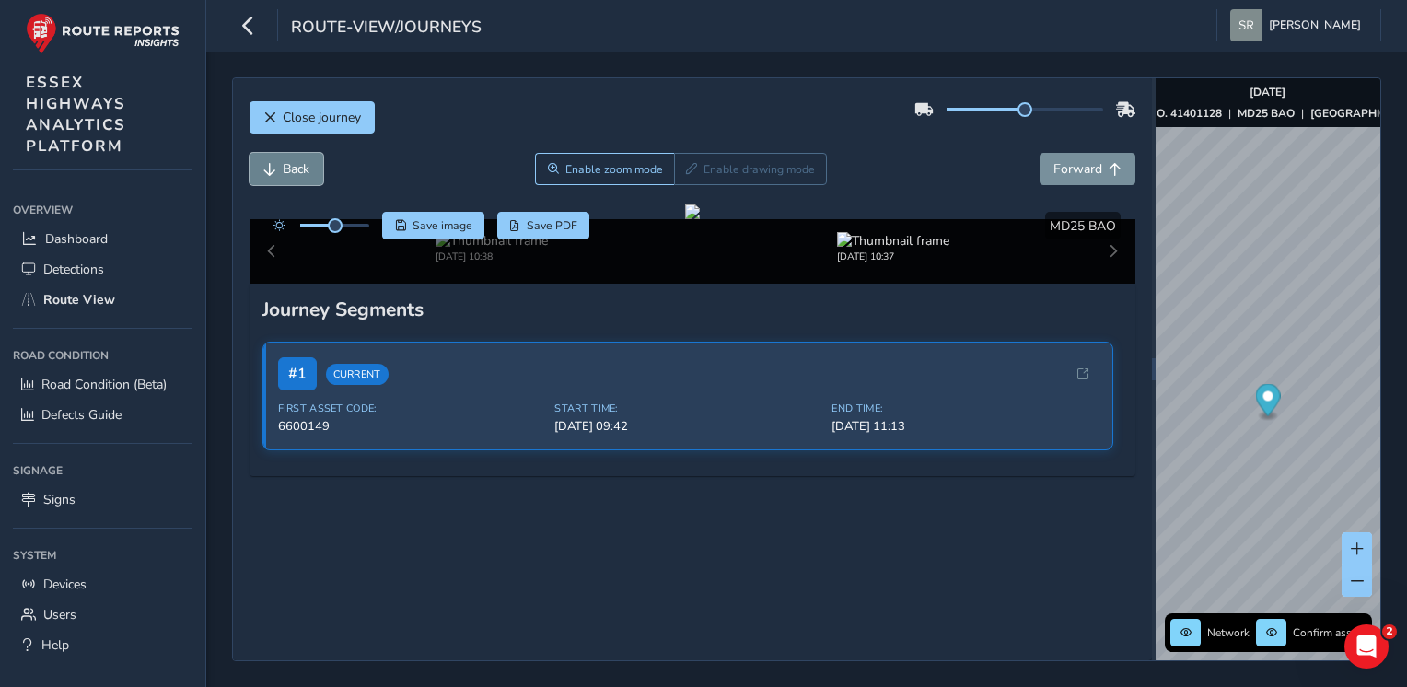
click at [287, 177] on span "Back" at bounding box center [296, 168] width 27 height 17
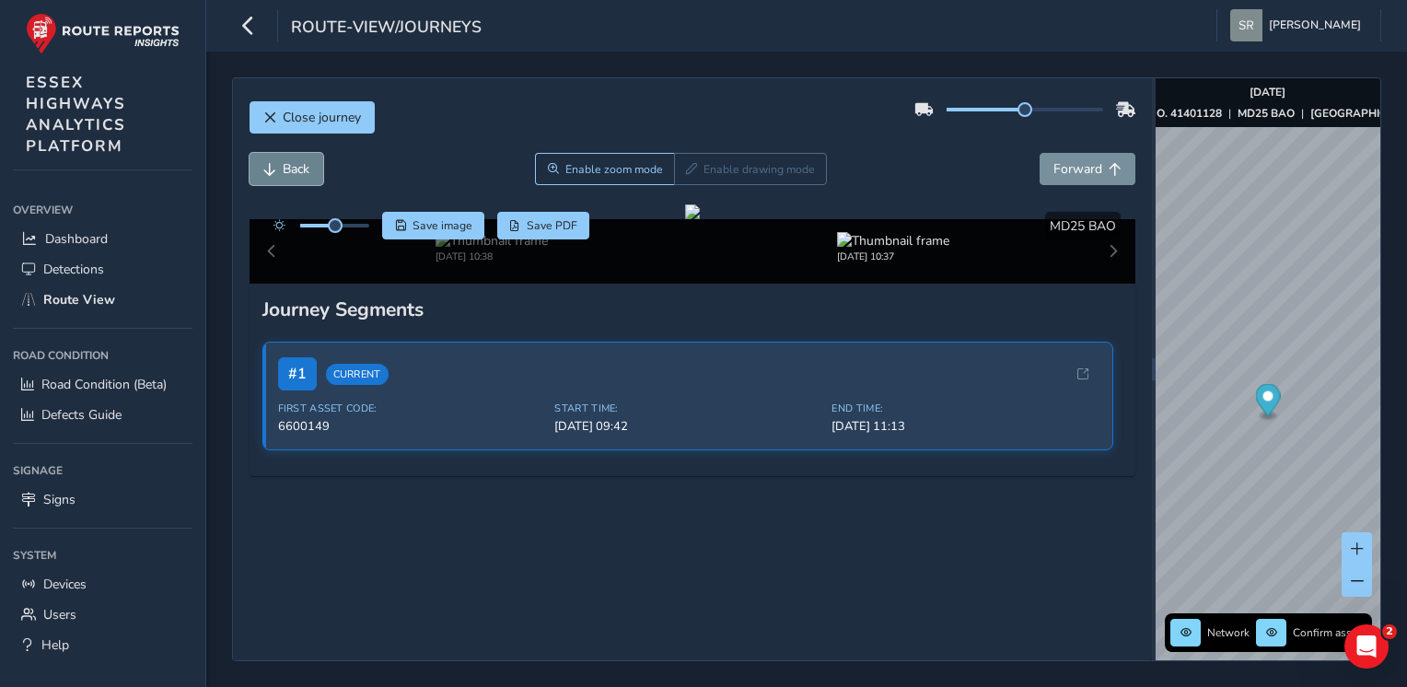
click at [287, 177] on span "Back" at bounding box center [296, 168] width 27 height 17
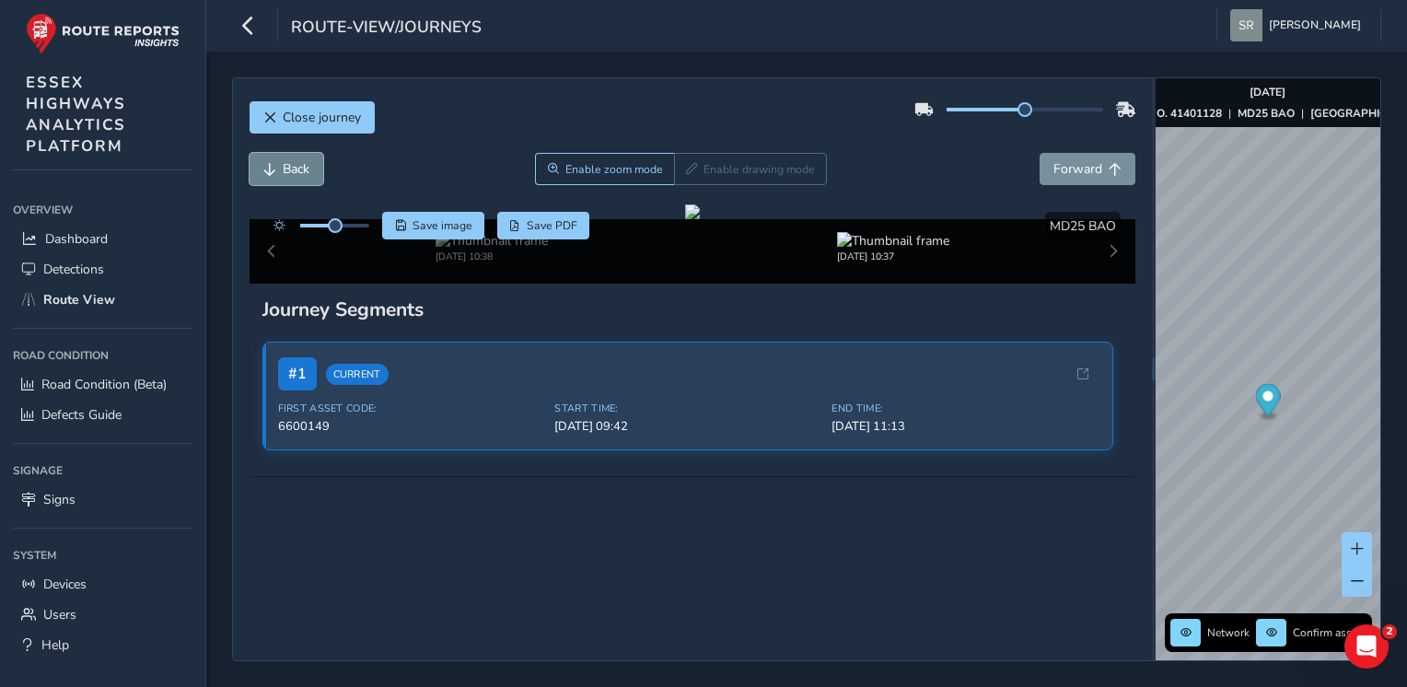
click at [287, 177] on span "Back" at bounding box center [296, 168] width 27 height 17
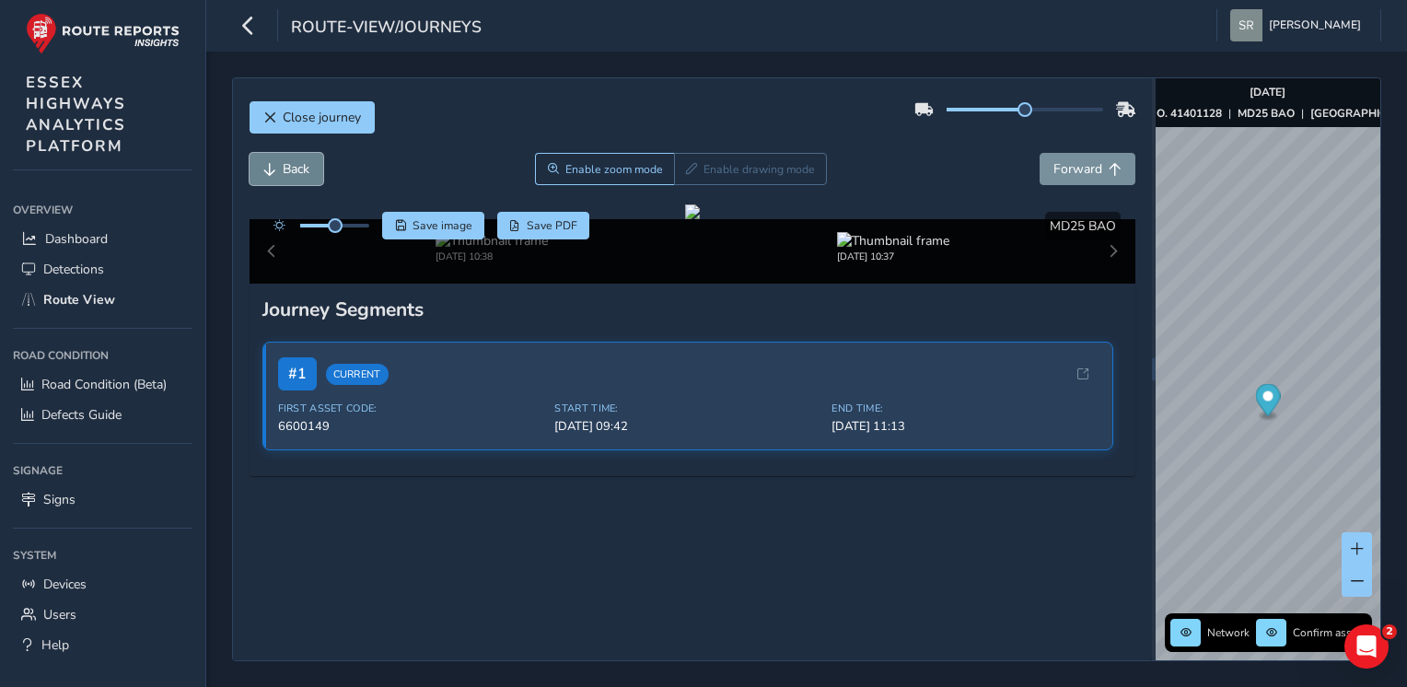
click at [287, 177] on span "Back" at bounding box center [296, 168] width 27 height 17
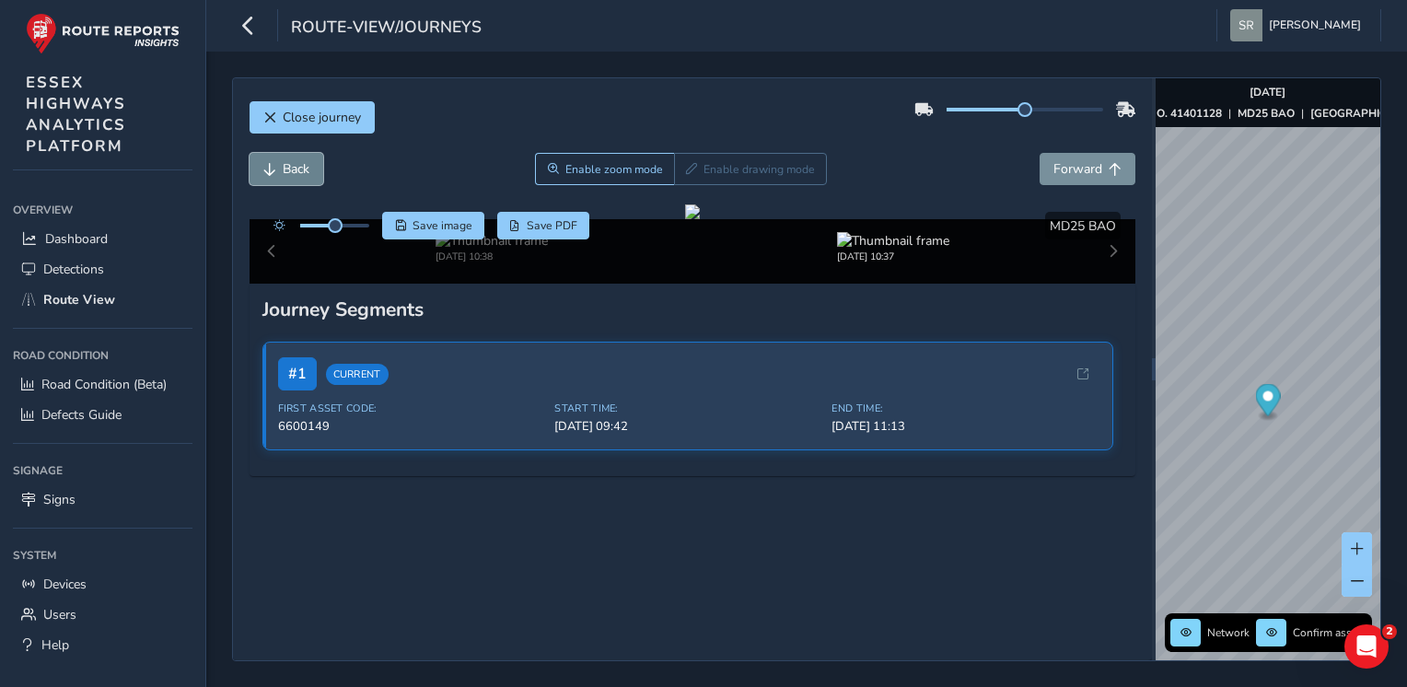
click at [287, 177] on span "Back" at bounding box center [296, 168] width 27 height 17
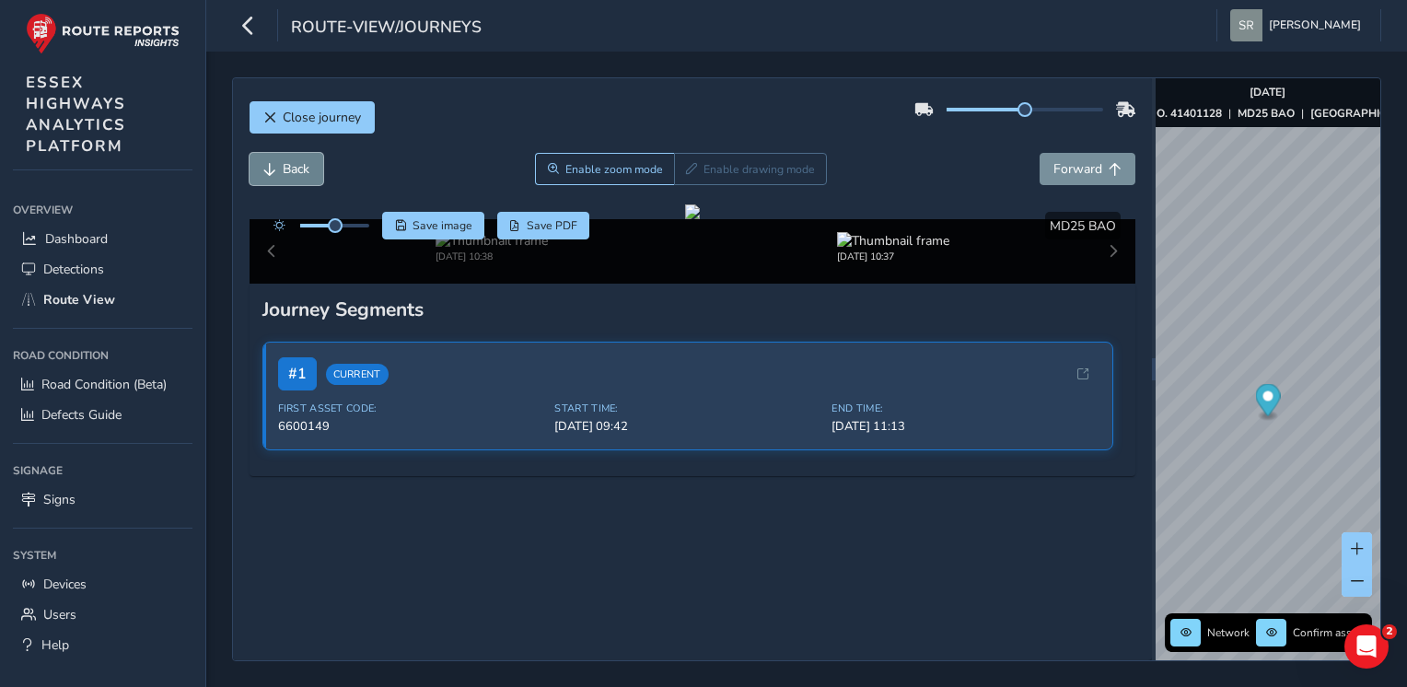
click at [287, 177] on span "Back" at bounding box center [296, 168] width 27 height 17
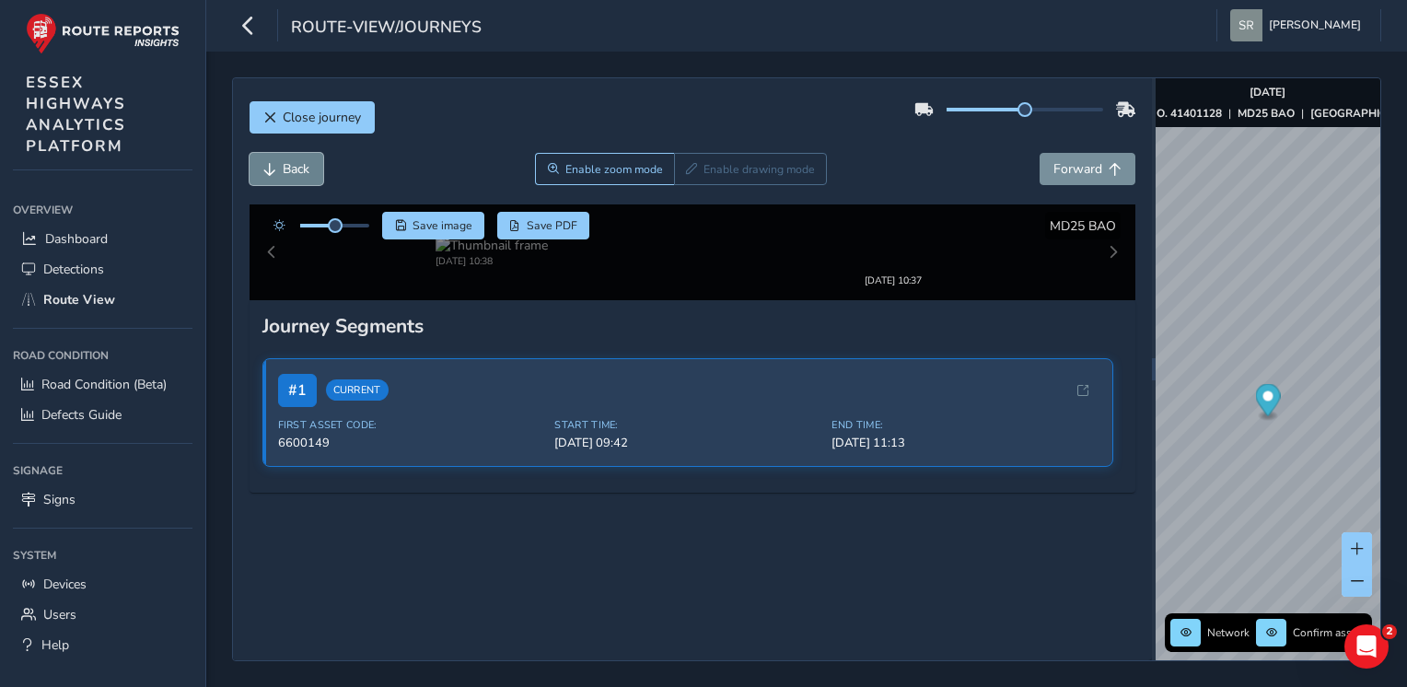
click at [287, 177] on span "Back" at bounding box center [296, 168] width 27 height 17
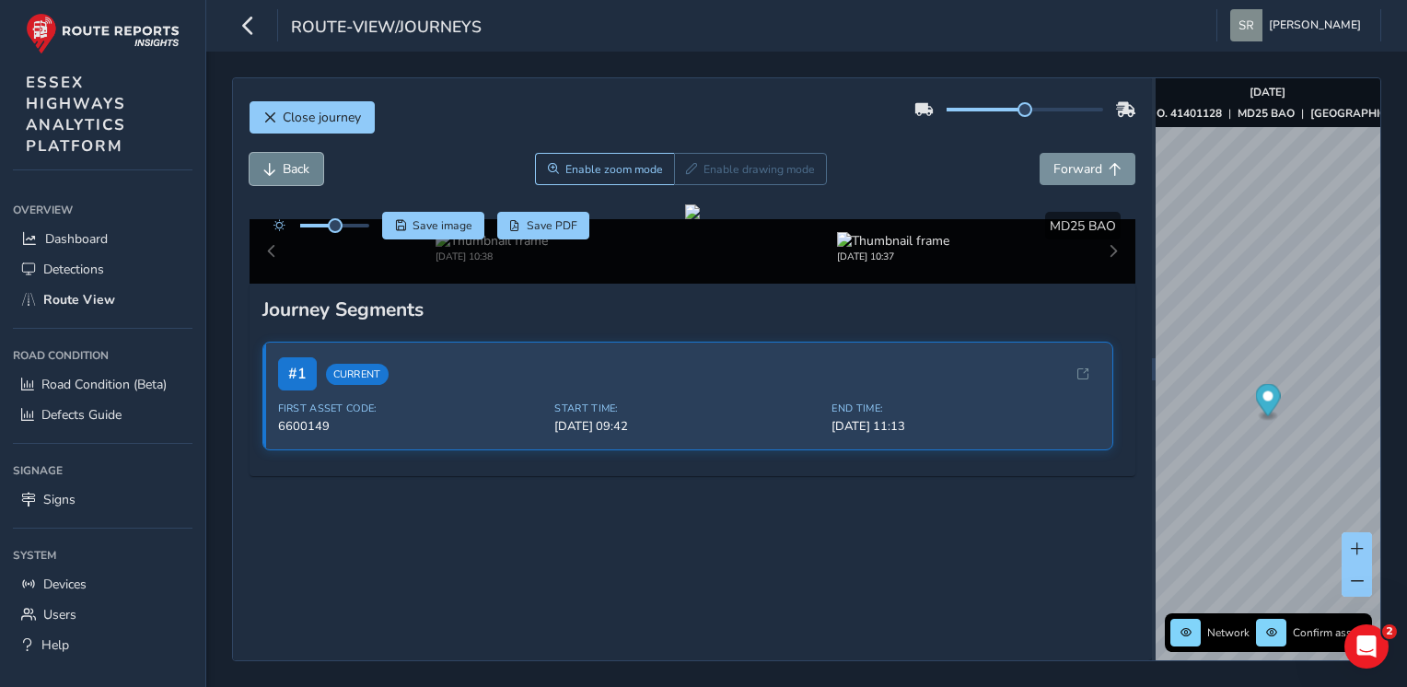
click at [287, 177] on span "Back" at bounding box center [296, 168] width 27 height 17
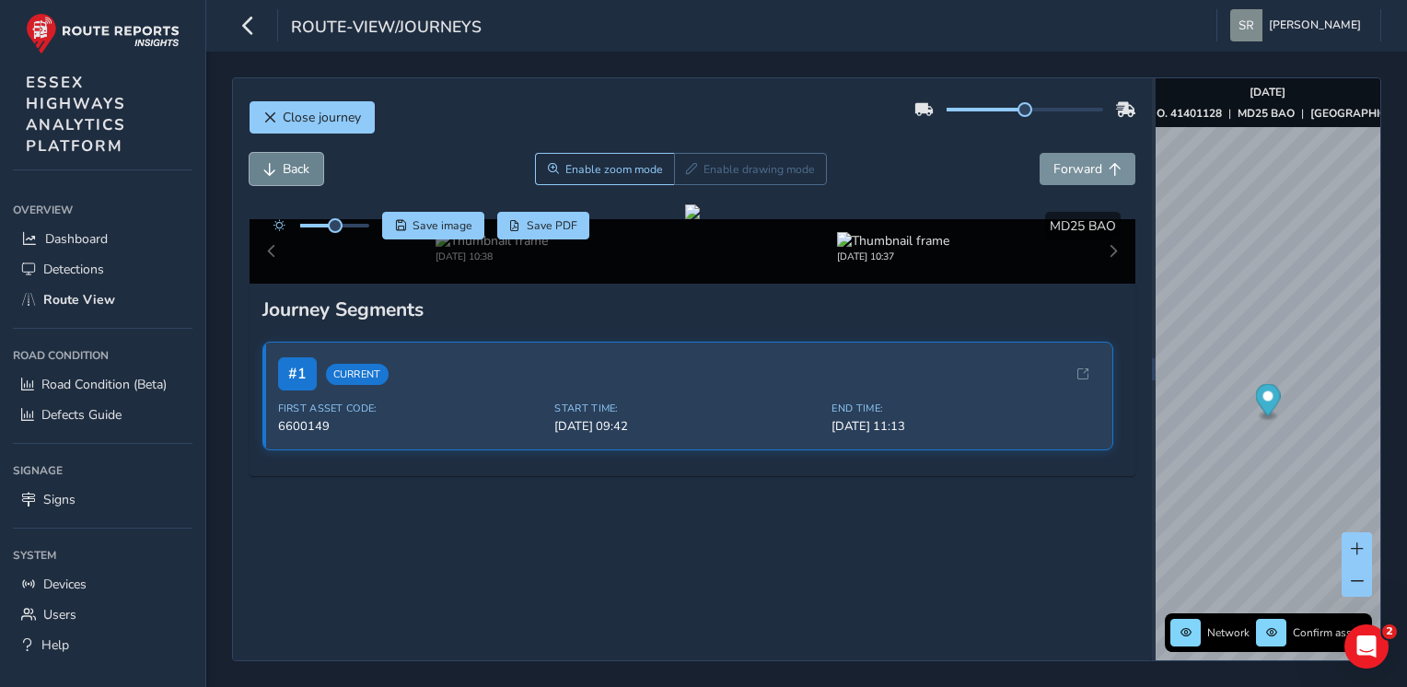
click at [287, 177] on span "Back" at bounding box center [296, 168] width 27 height 17
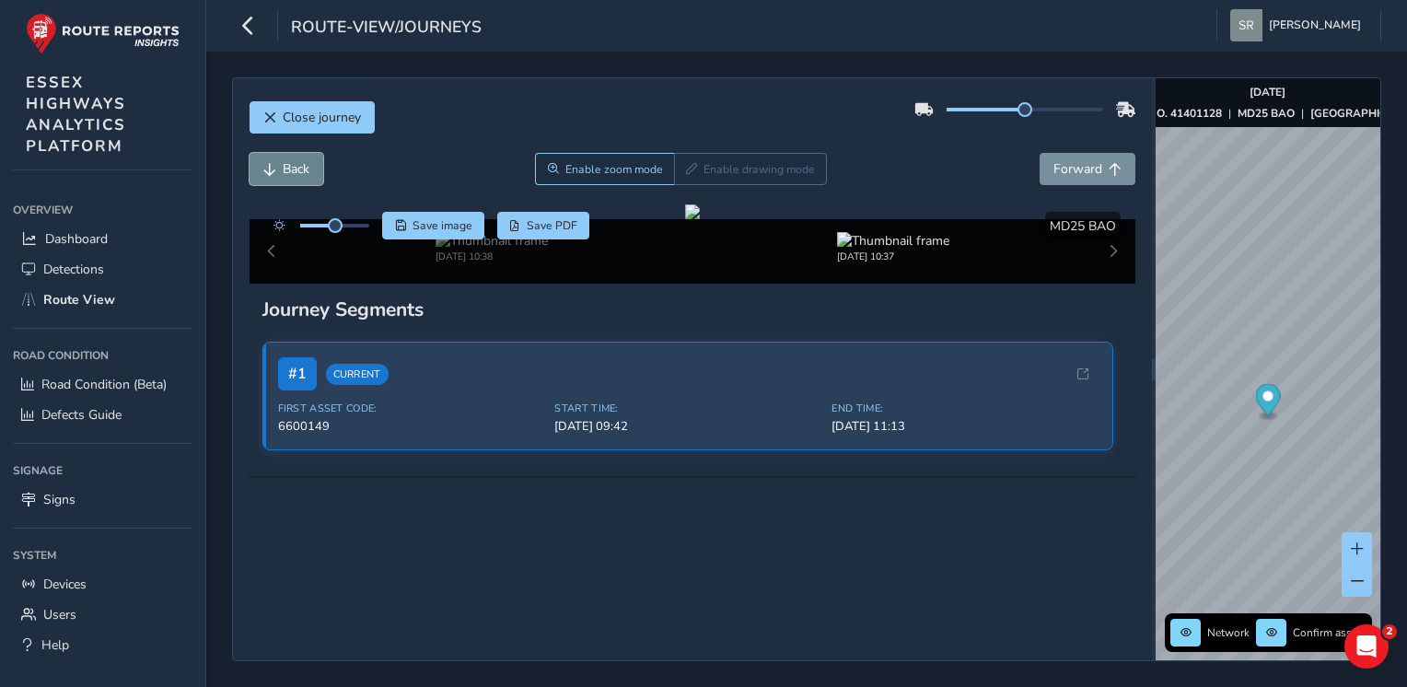
click at [287, 177] on span "Back" at bounding box center [296, 168] width 27 height 17
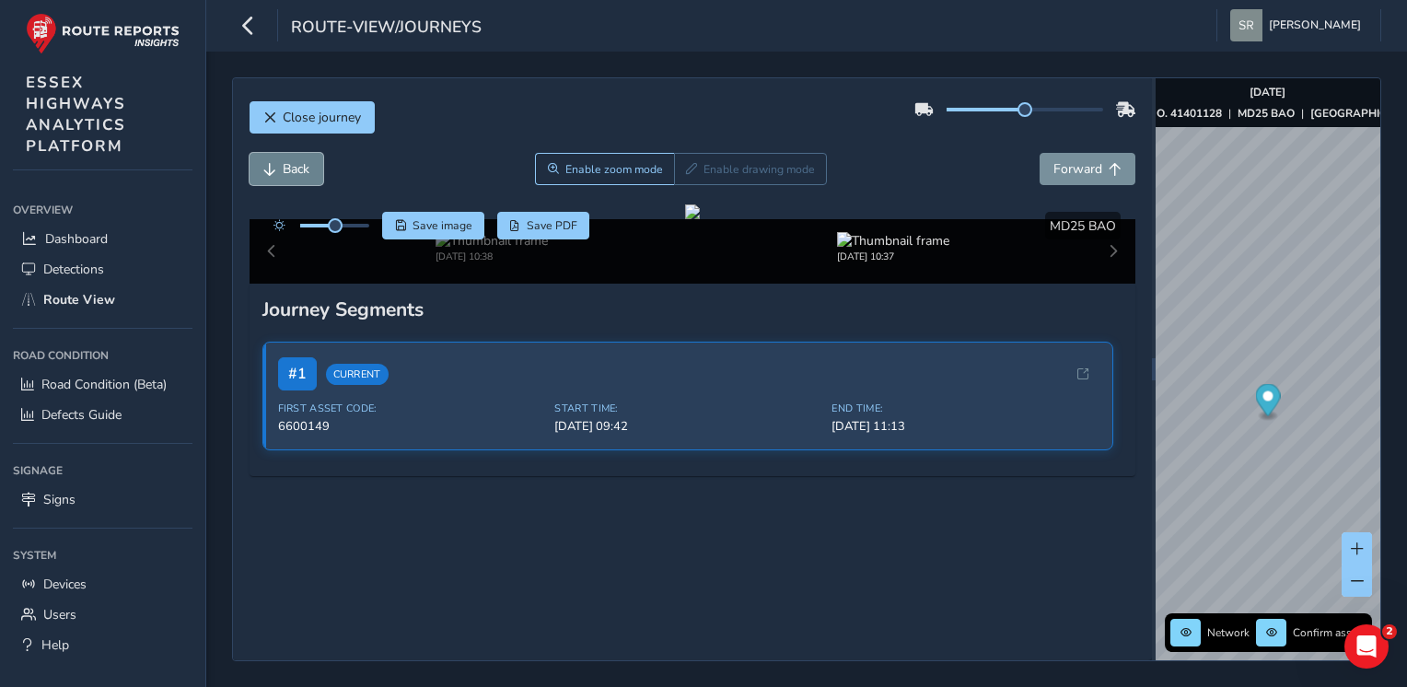
click at [287, 177] on span "Back" at bounding box center [296, 168] width 27 height 17
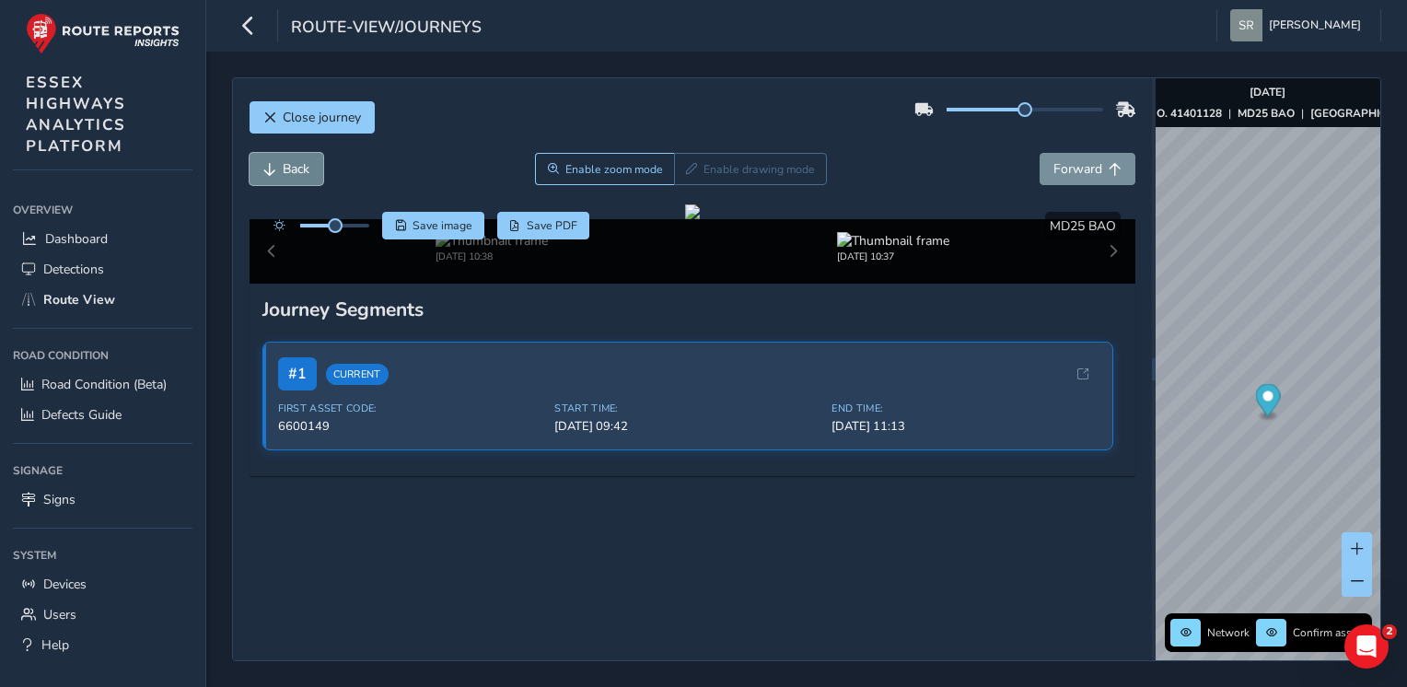
click at [287, 177] on span "Back" at bounding box center [296, 168] width 27 height 17
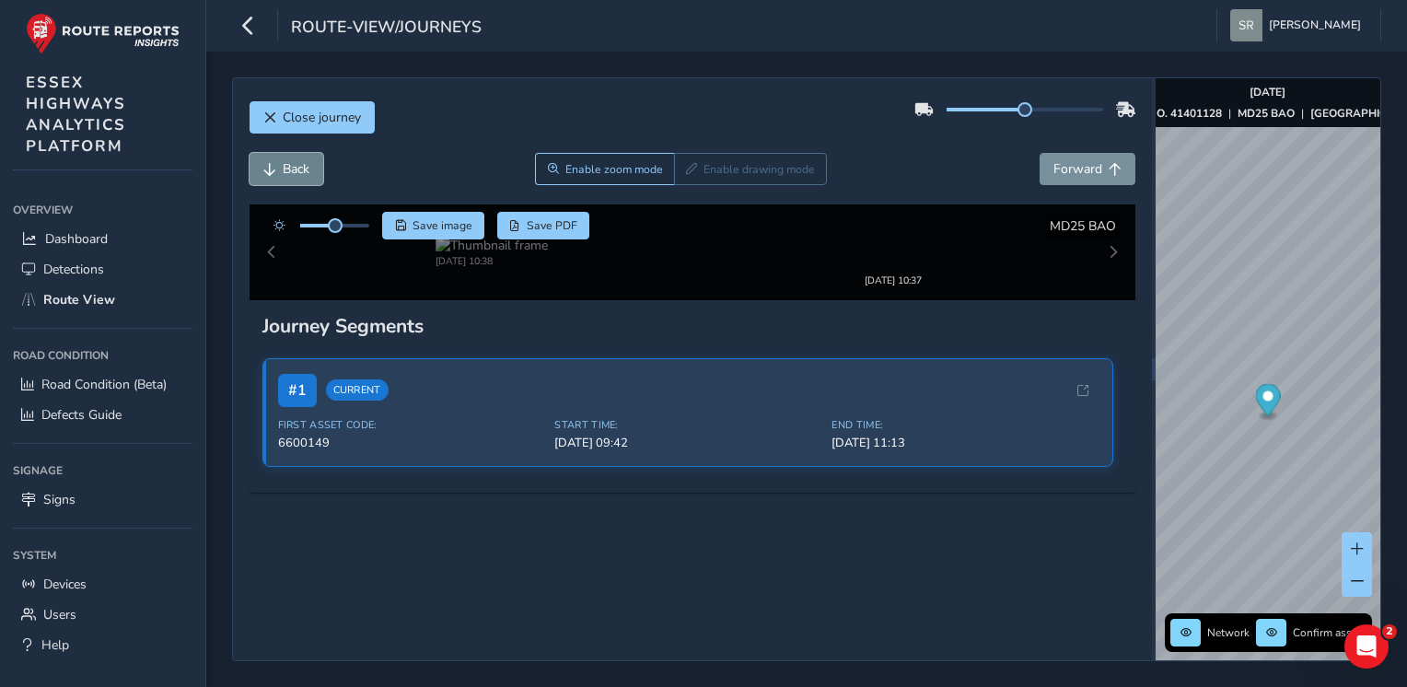
click at [287, 177] on span "Back" at bounding box center [296, 168] width 27 height 17
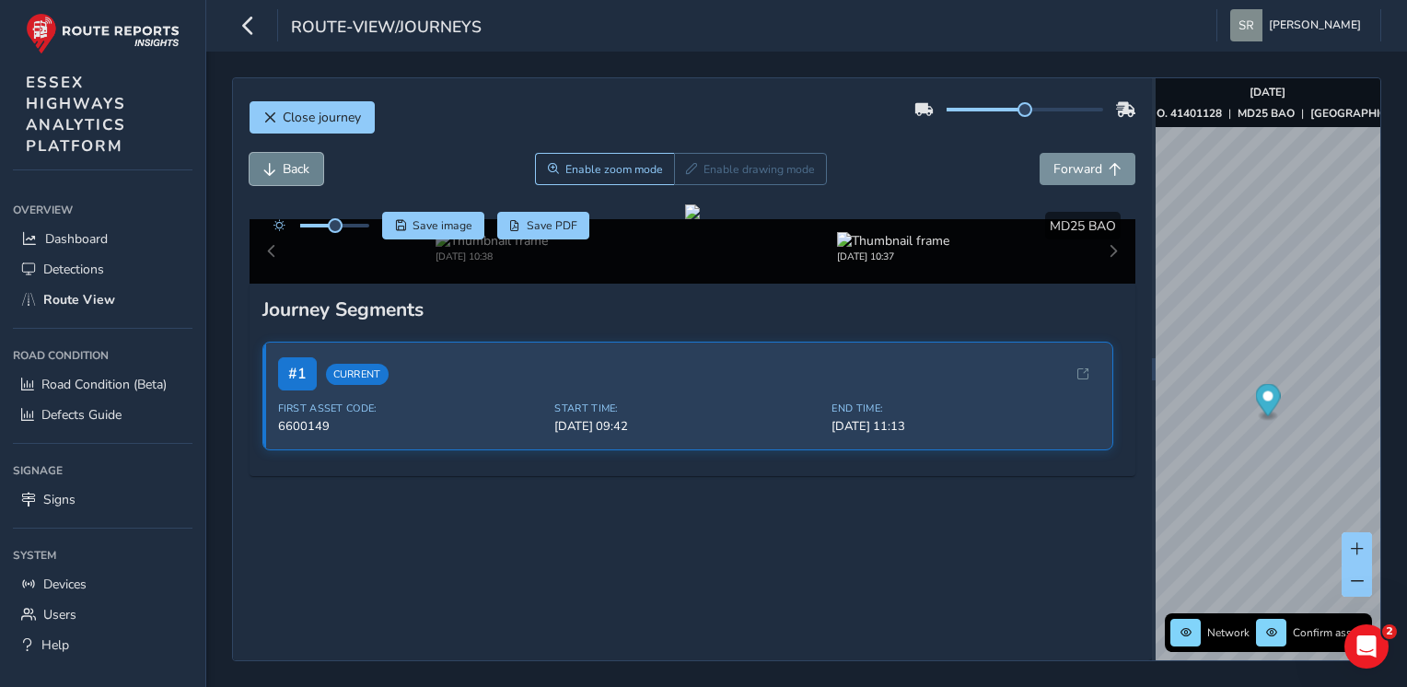
click at [287, 177] on span "Back" at bounding box center [296, 168] width 27 height 17
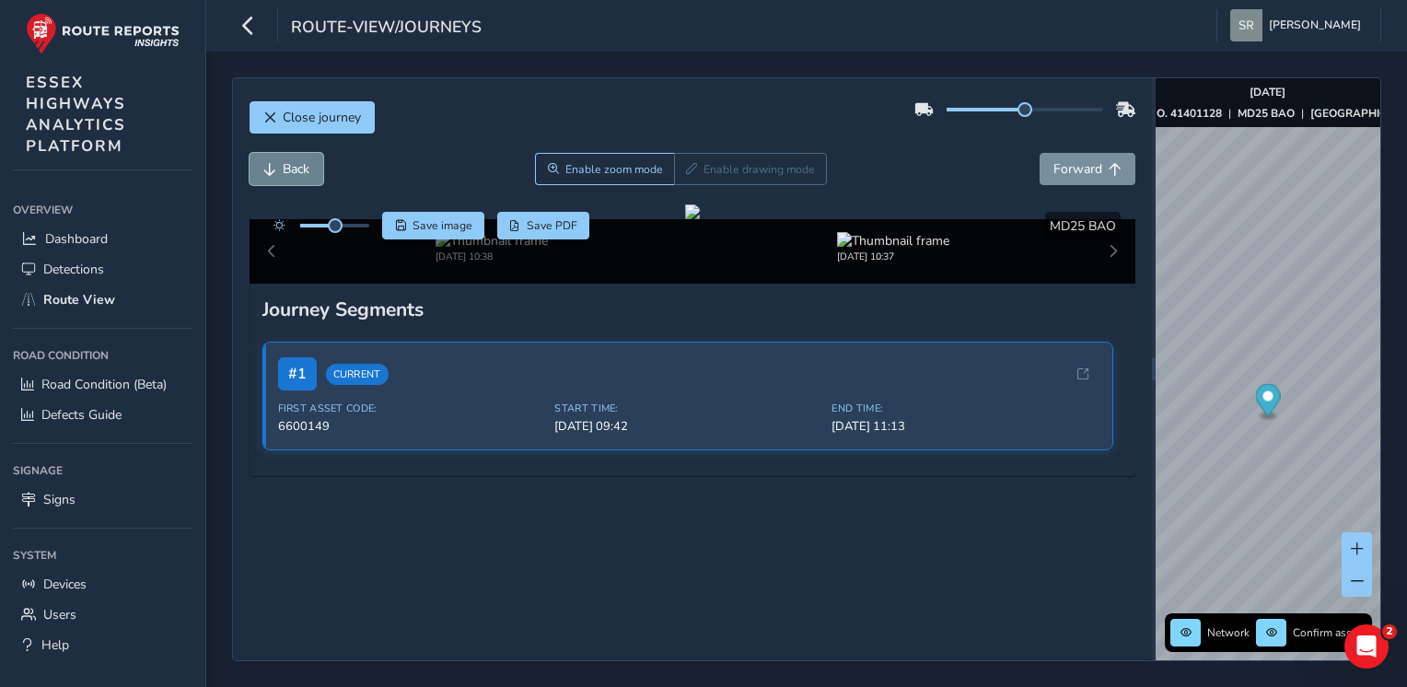
click at [287, 177] on span "Back" at bounding box center [296, 168] width 27 height 17
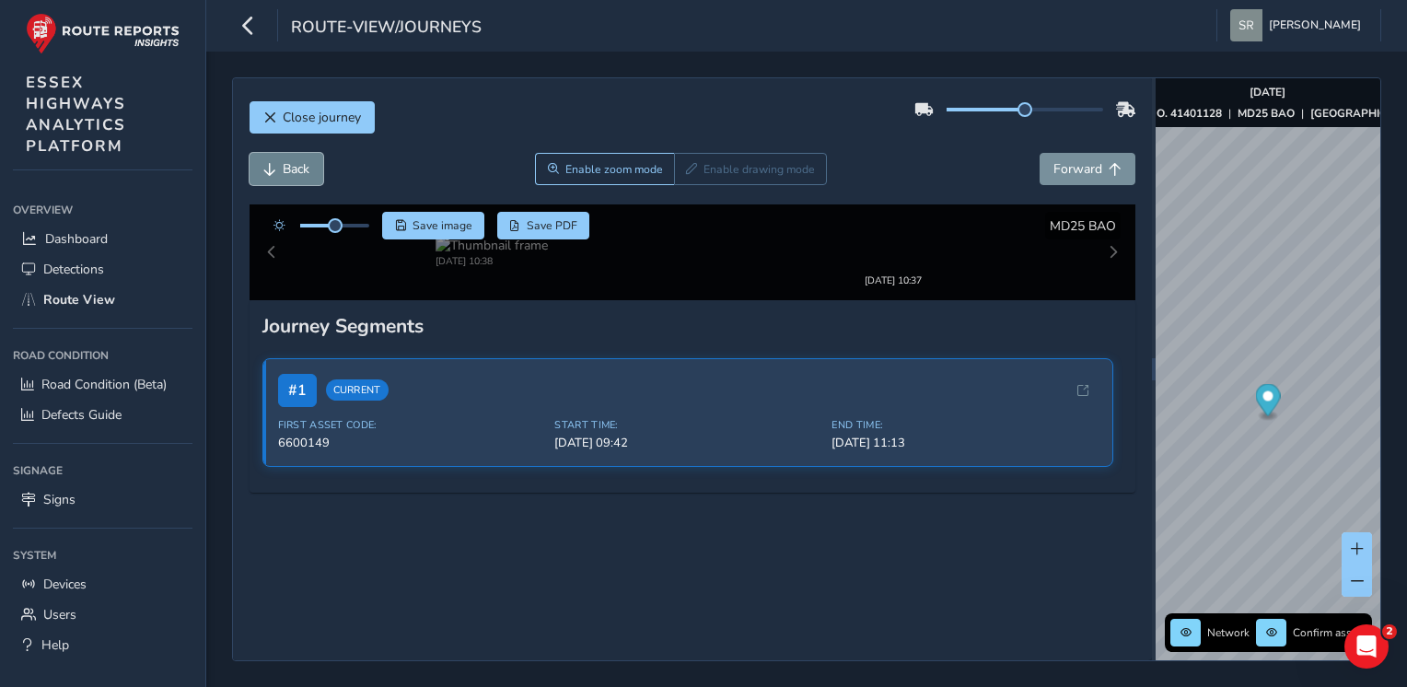
click at [287, 177] on span "Back" at bounding box center [296, 168] width 27 height 17
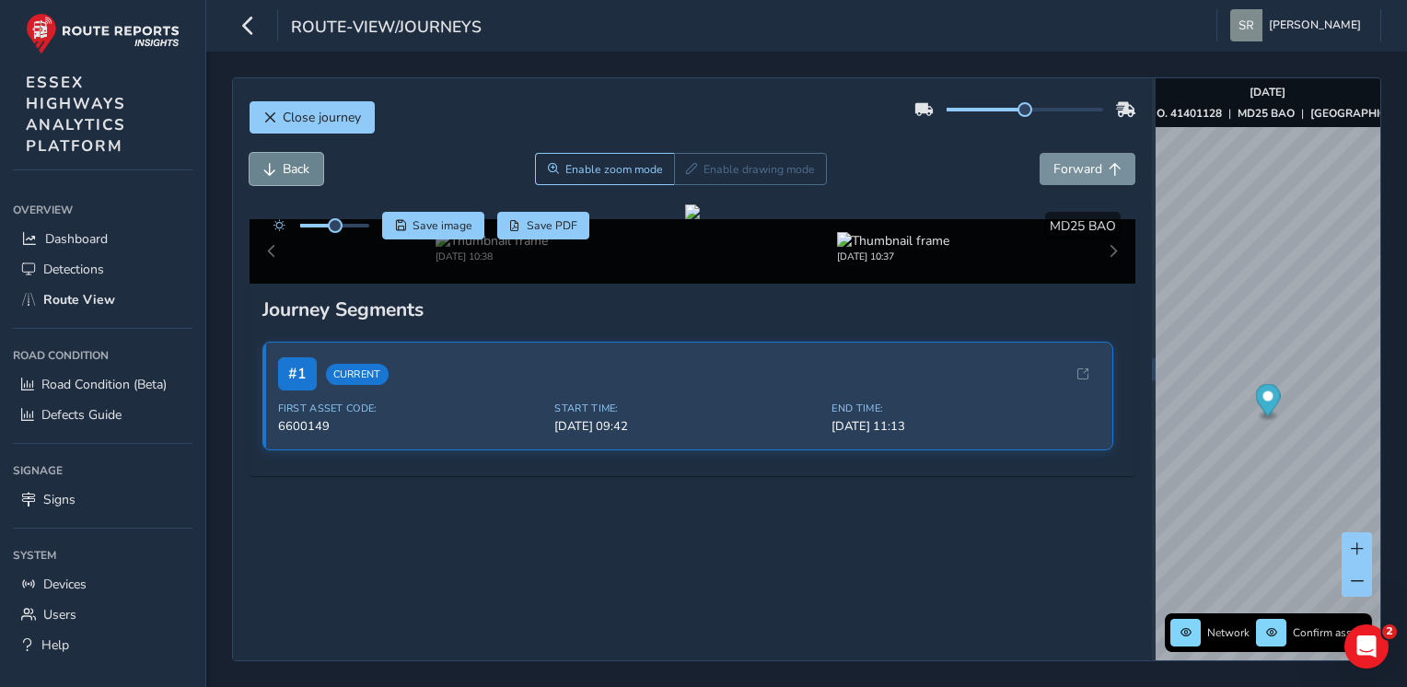
click at [287, 177] on span "Back" at bounding box center [296, 168] width 27 height 17
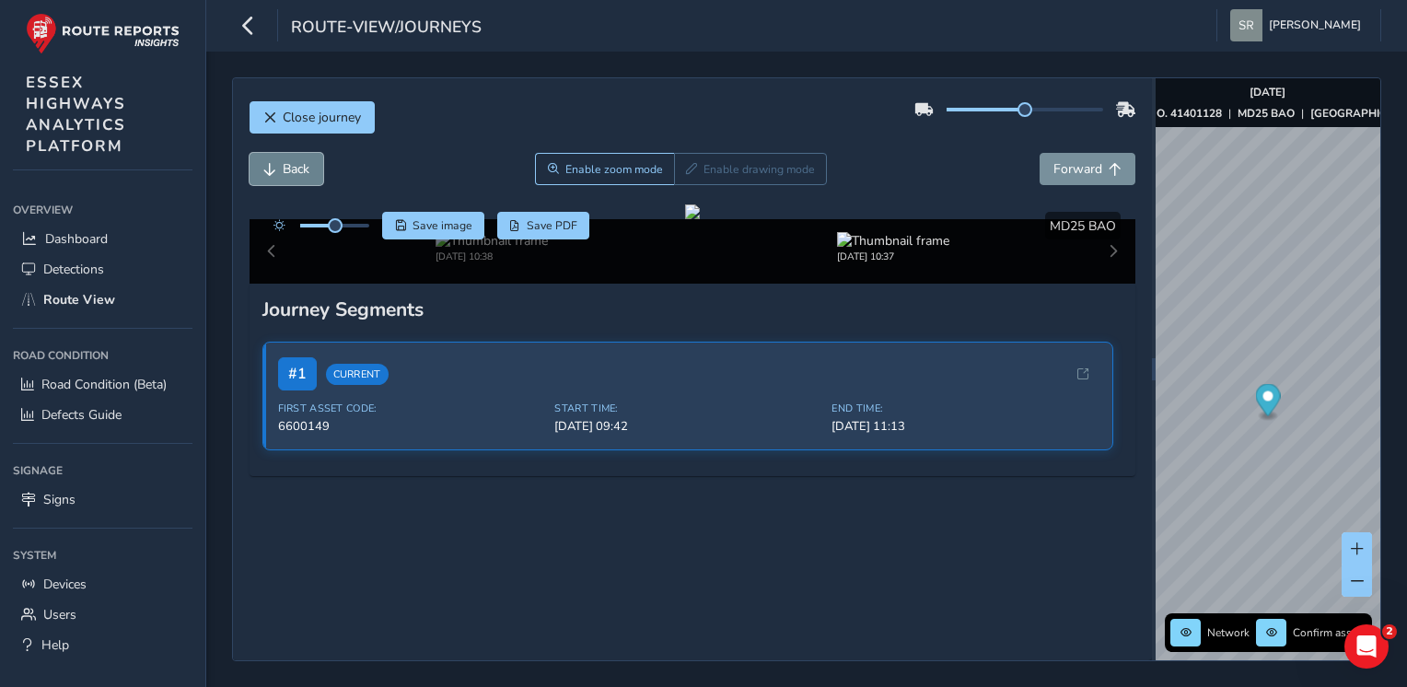
click at [287, 177] on span "Back" at bounding box center [296, 168] width 27 height 17
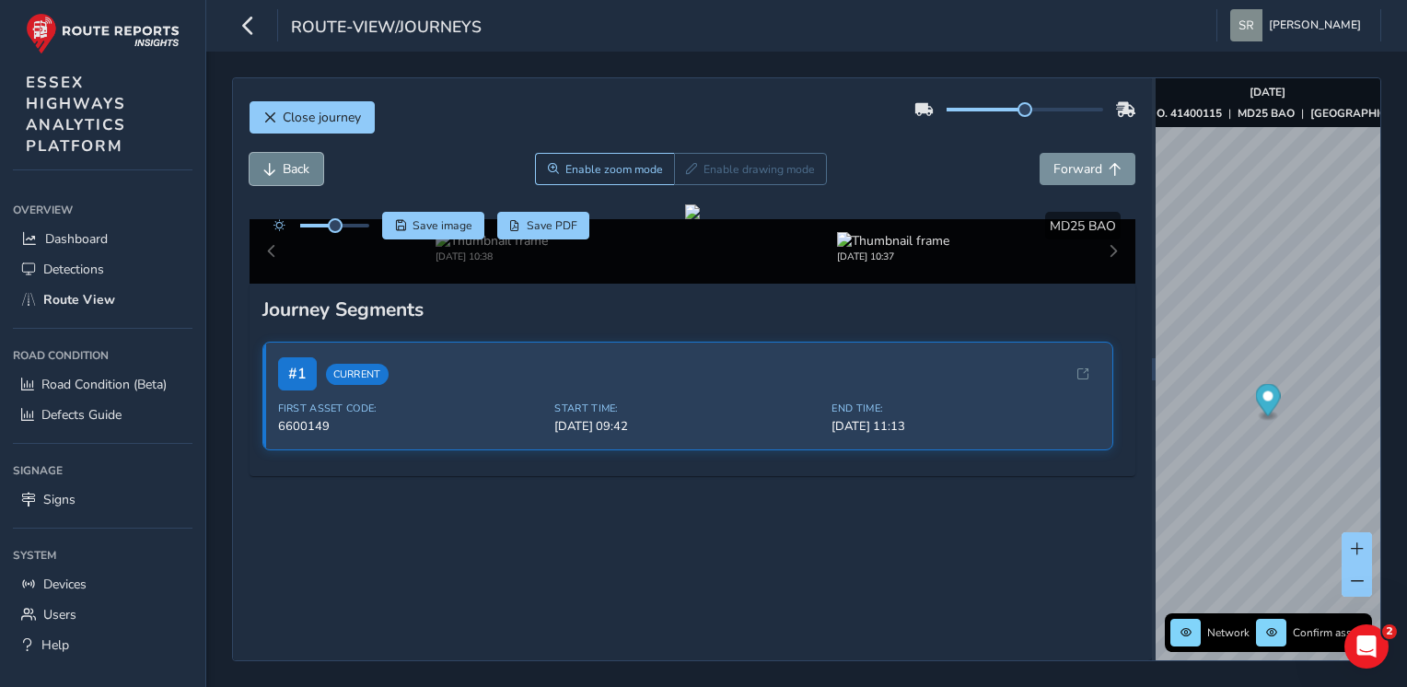
click at [287, 177] on span "Back" at bounding box center [296, 168] width 27 height 17
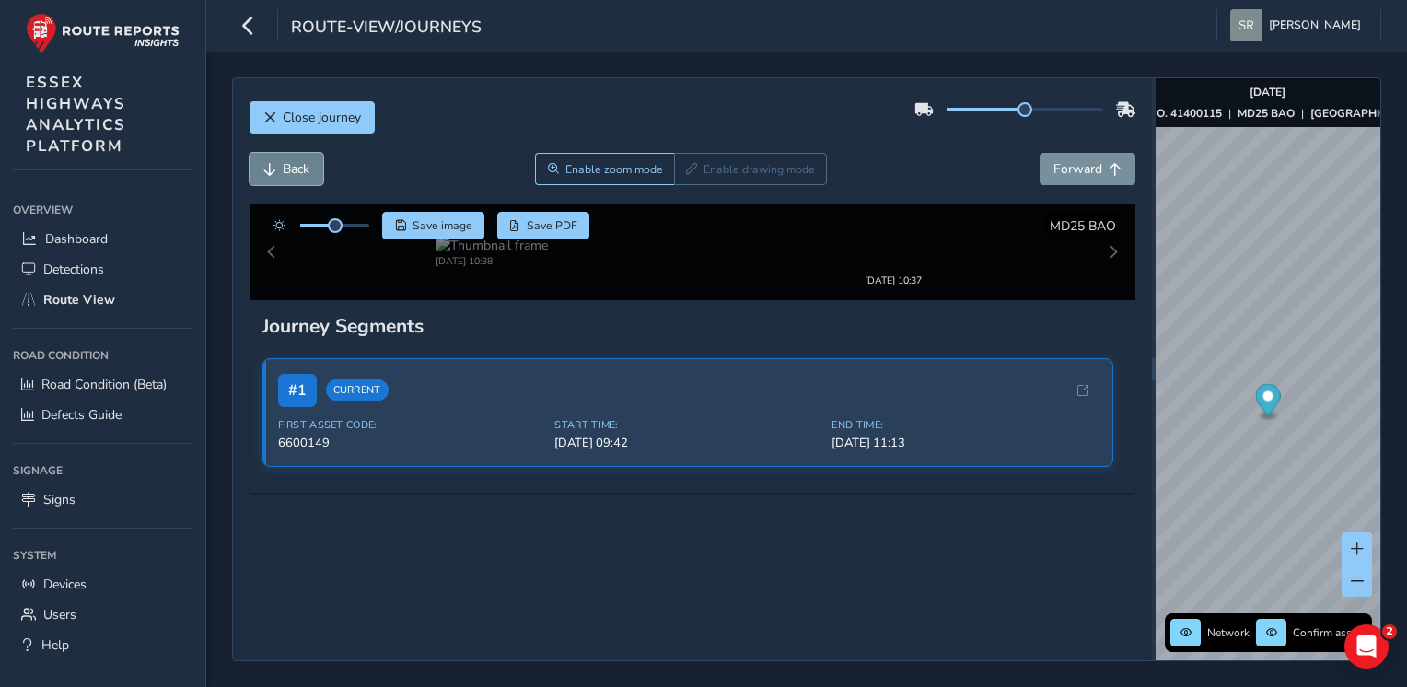
click at [287, 177] on span "Back" at bounding box center [296, 168] width 27 height 17
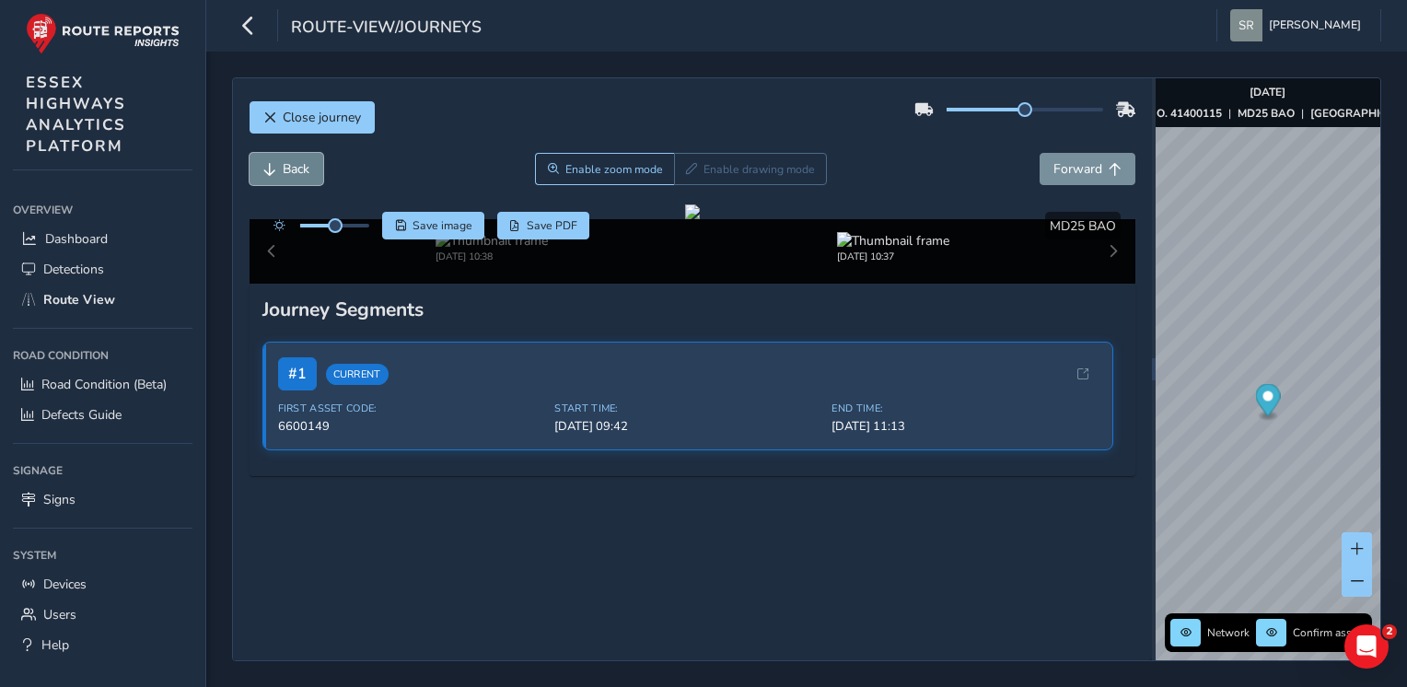
click at [287, 177] on span "Back" at bounding box center [296, 168] width 27 height 17
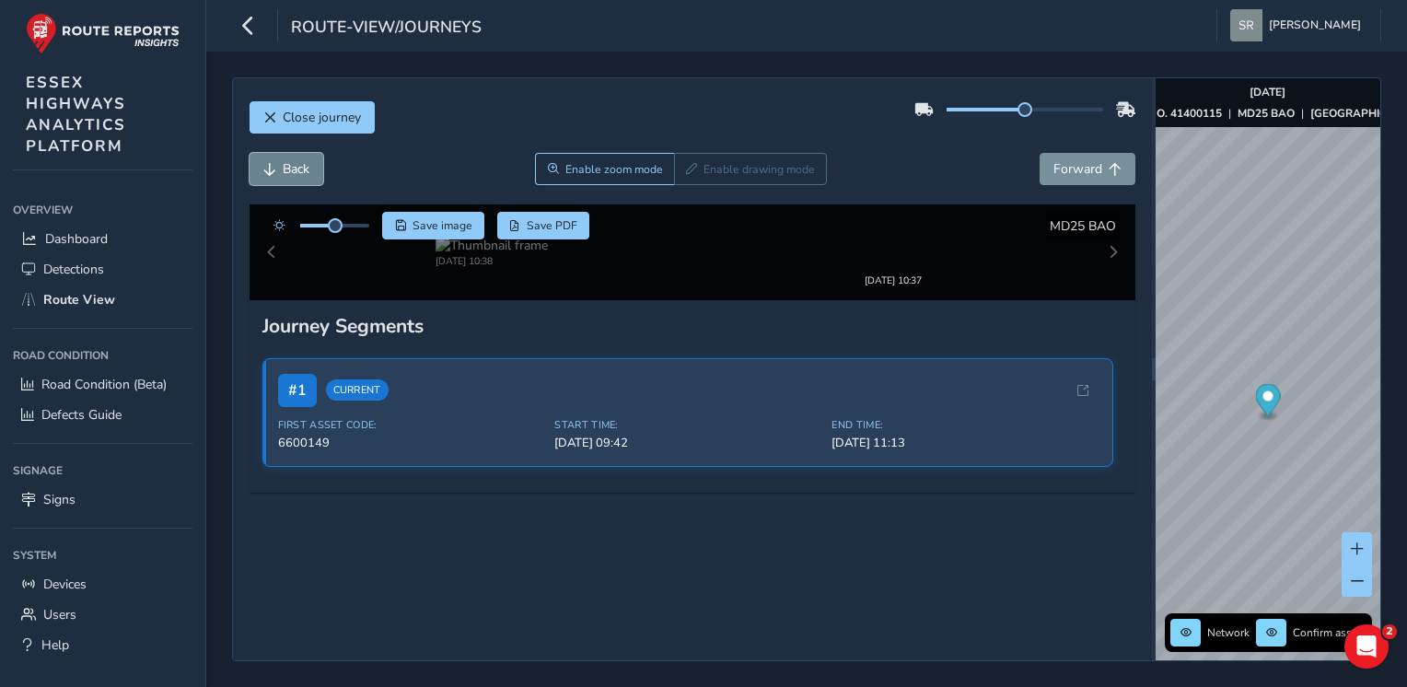
click at [287, 177] on span "Back" at bounding box center [296, 168] width 27 height 17
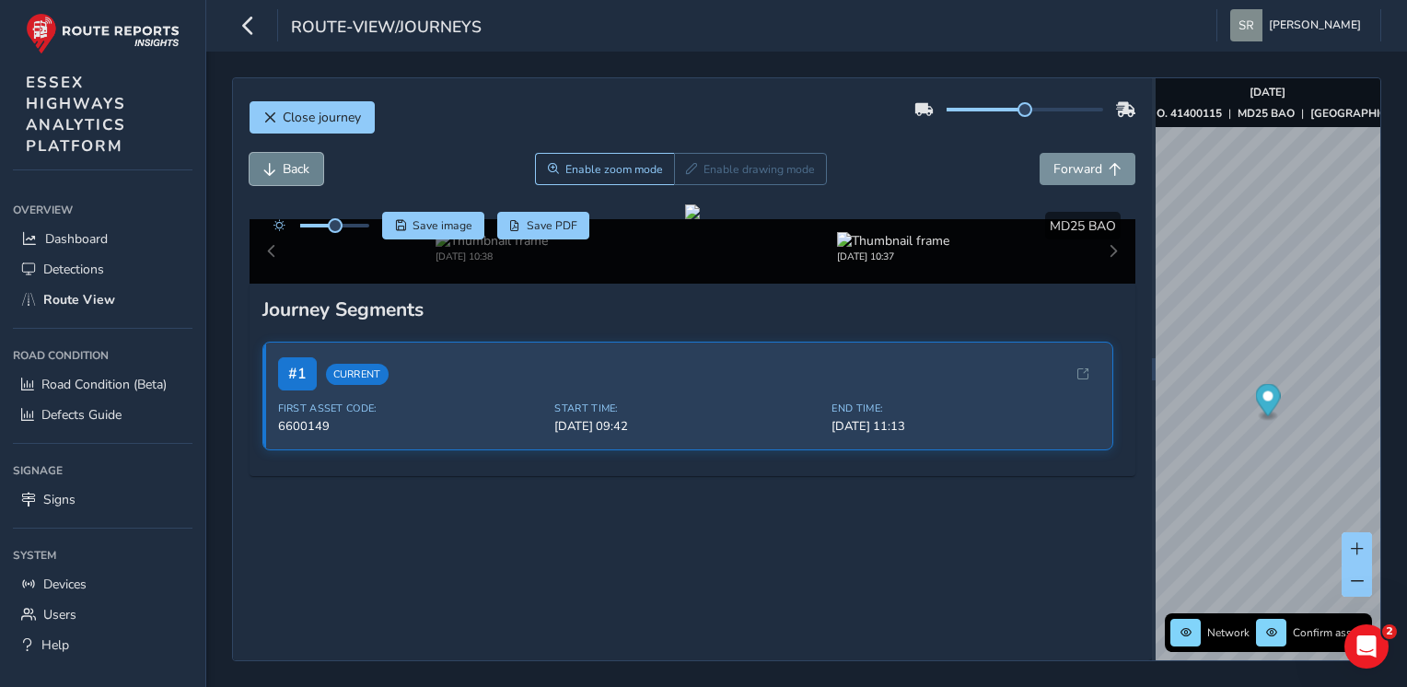
click at [287, 177] on span "Back" at bounding box center [296, 168] width 27 height 17
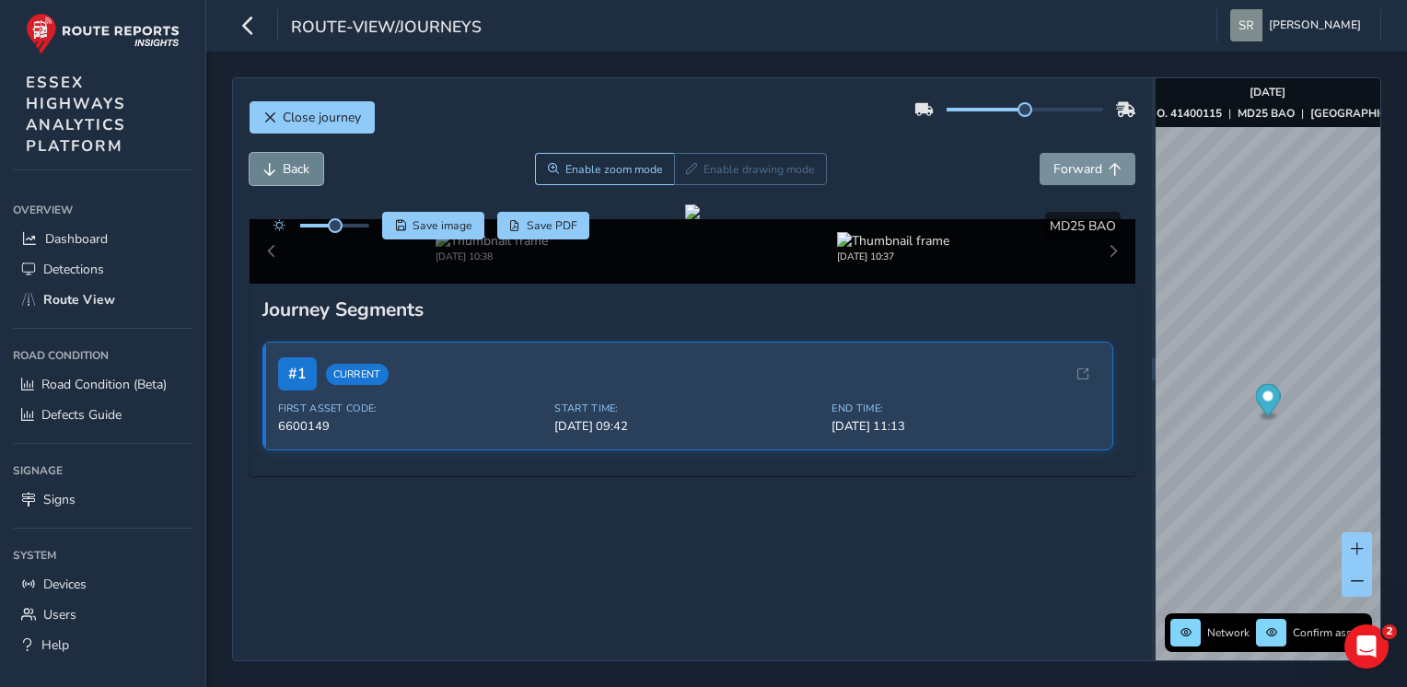
click at [287, 177] on span "Back" at bounding box center [296, 168] width 27 height 17
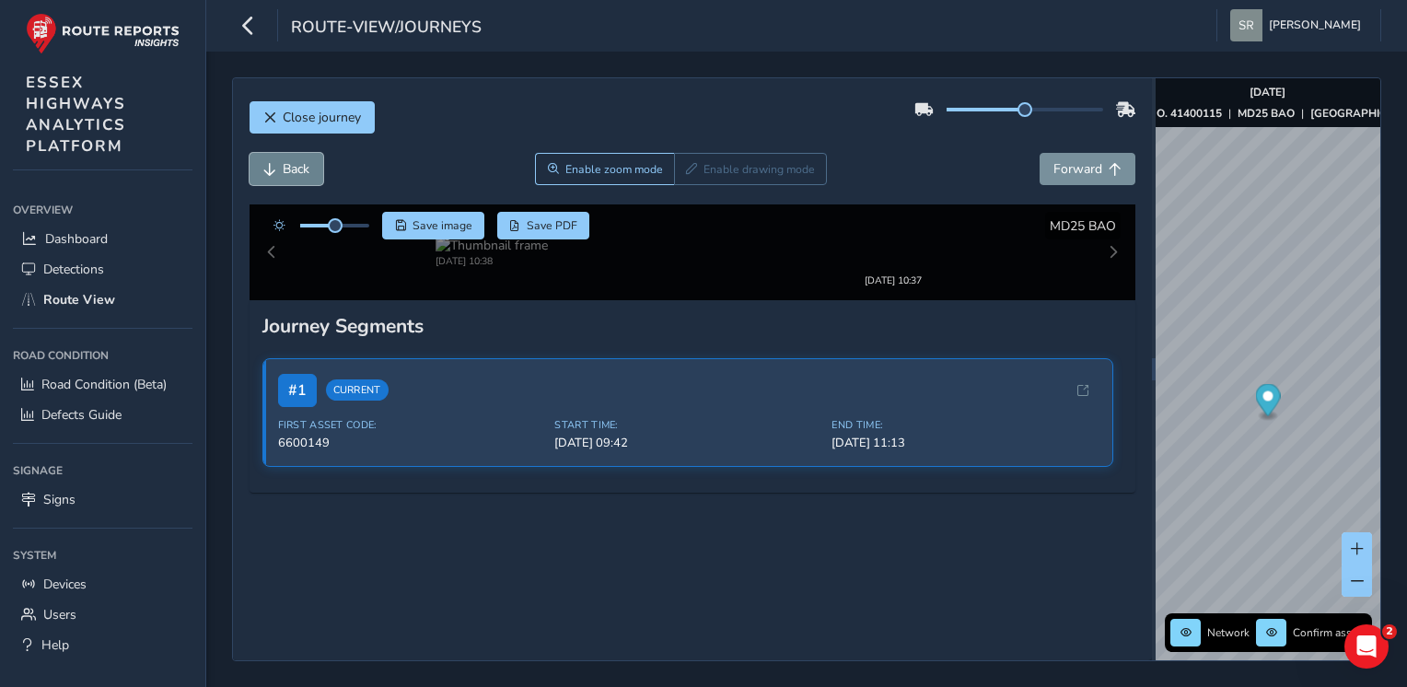
click at [287, 177] on span "Back" at bounding box center [296, 168] width 27 height 17
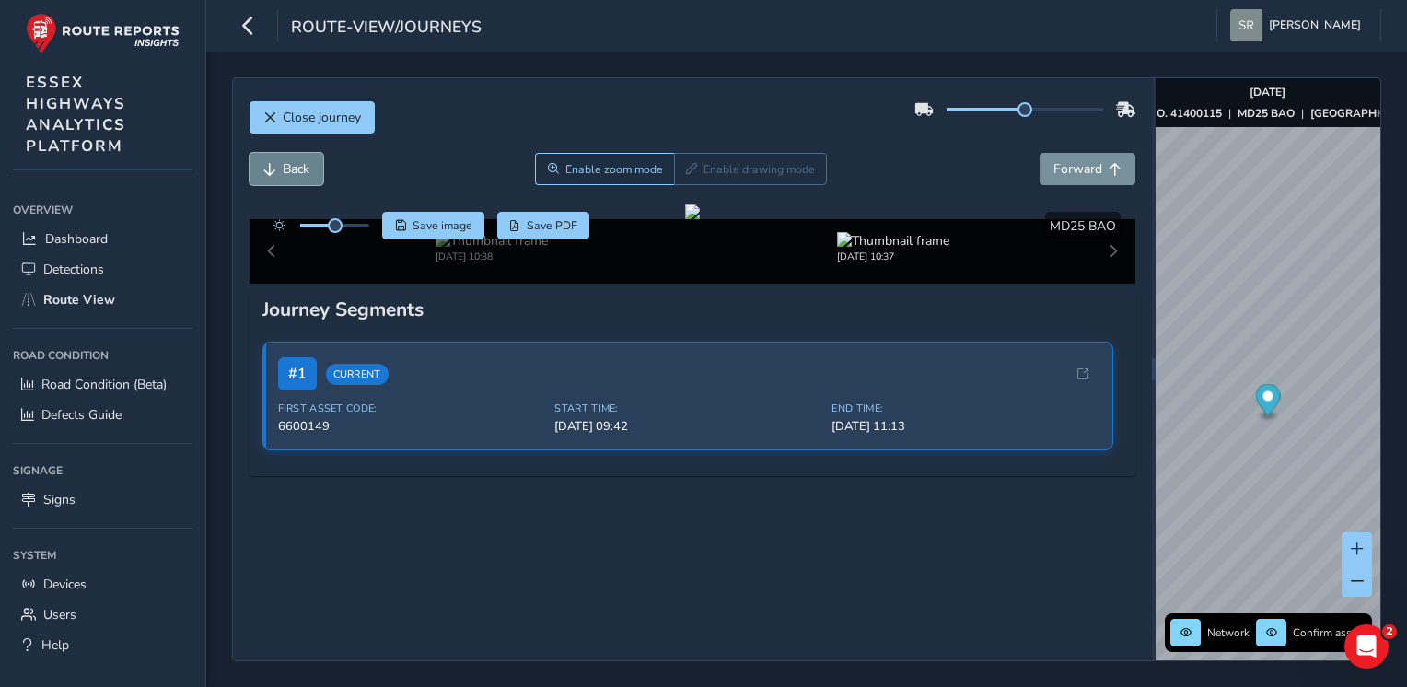
click at [287, 177] on span "Back" at bounding box center [296, 168] width 27 height 17
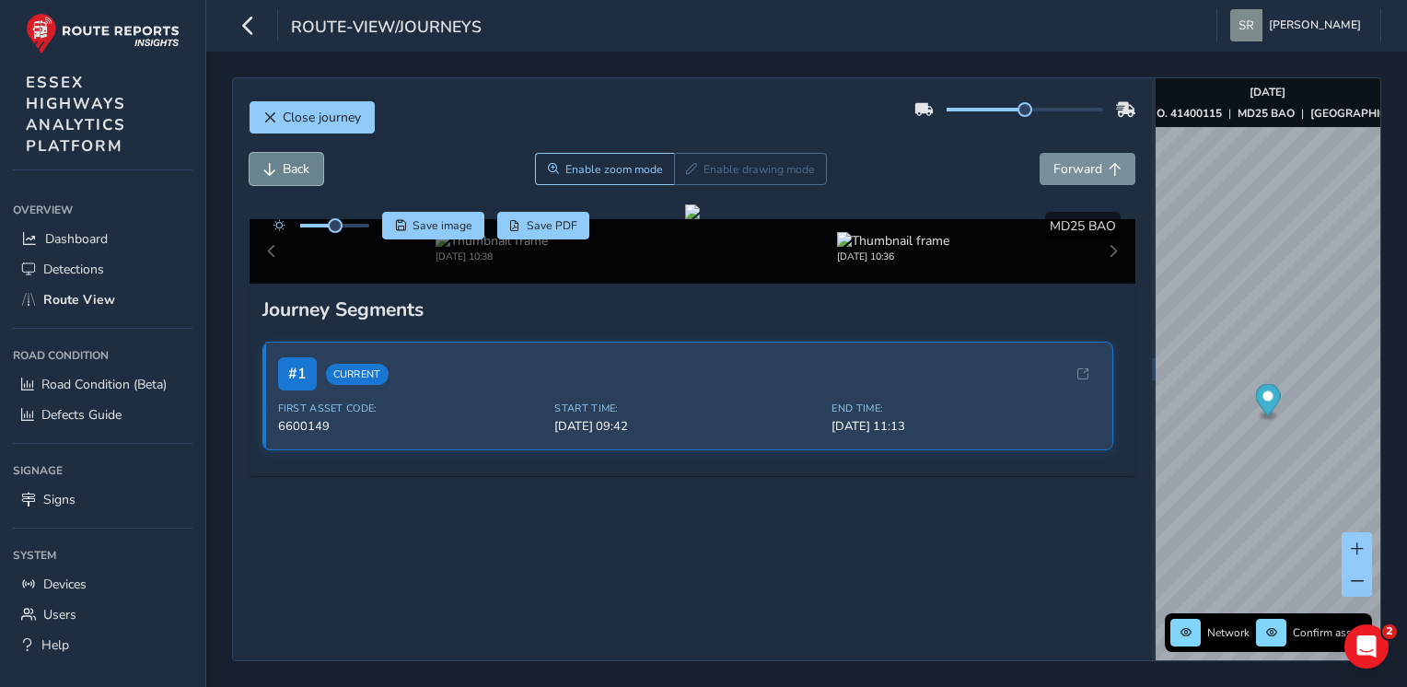
click at [287, 177] on span "Back" at bounding box center [296, 168] width 27 height 17
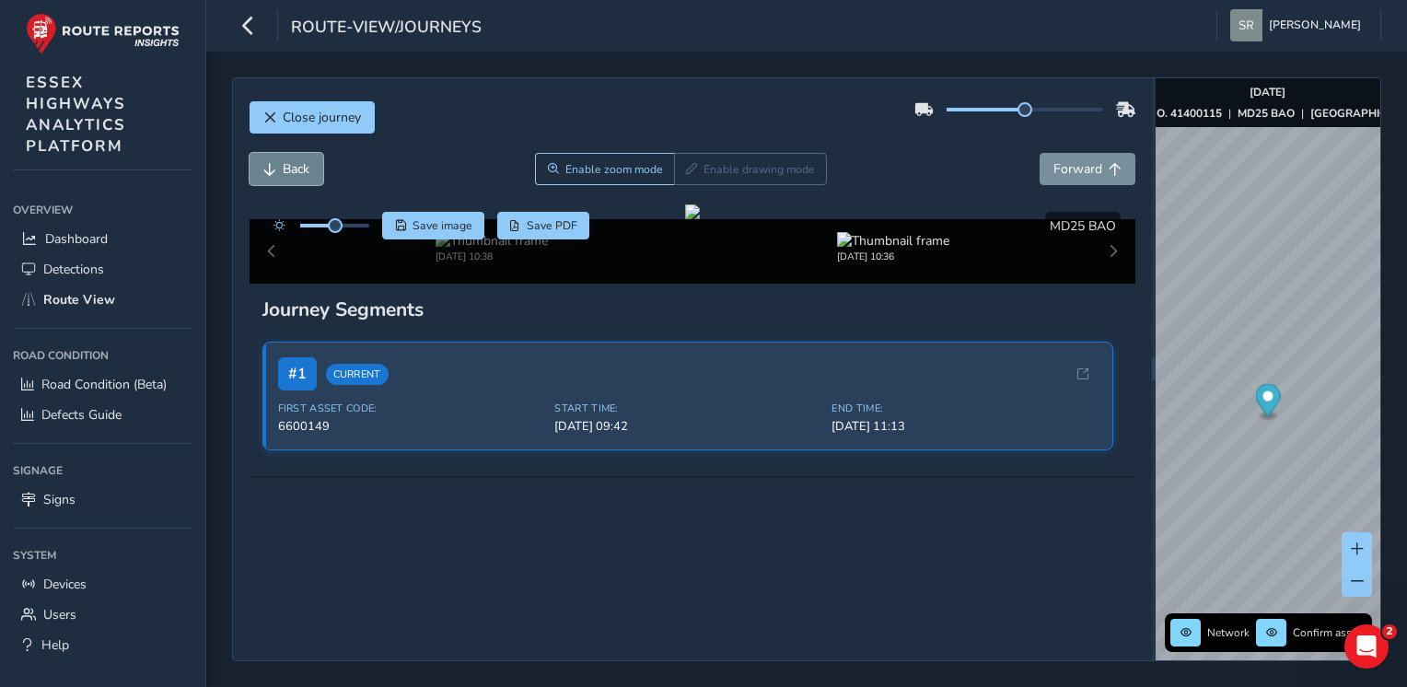
click at [287, 177] on span "Back" at bounding box center [296, 168] width 27 height 17
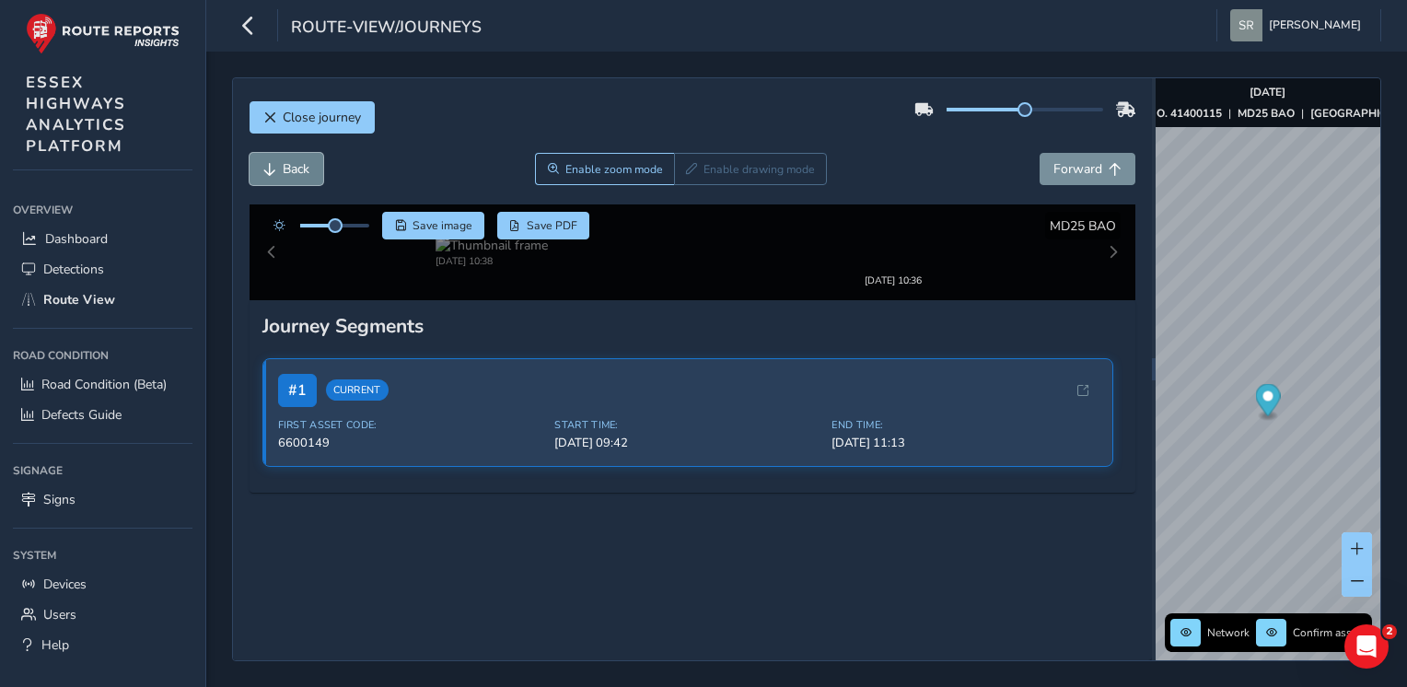
click at [287, 177] on span "Back" at bounding box center [296, 168] width 27 height 17
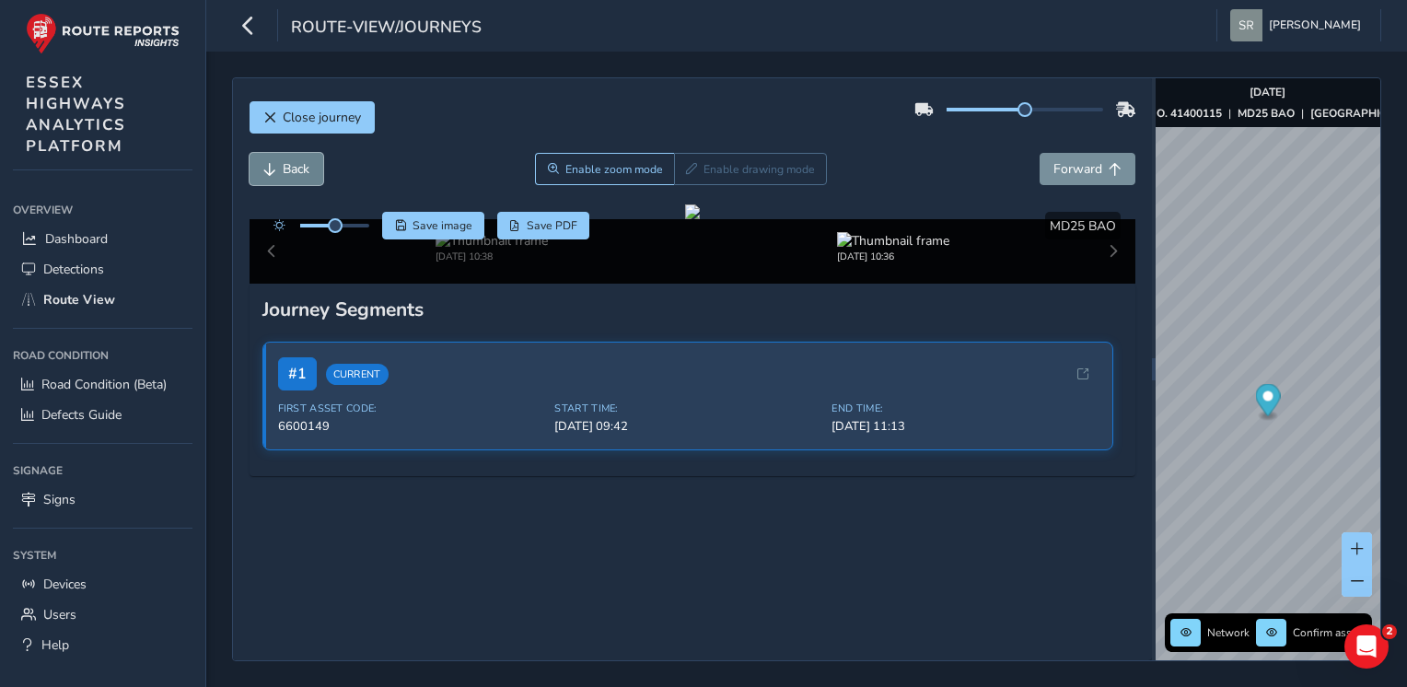
click at [287, 177] on span "Back" at bounding box center [296, 168] width 27 height 17
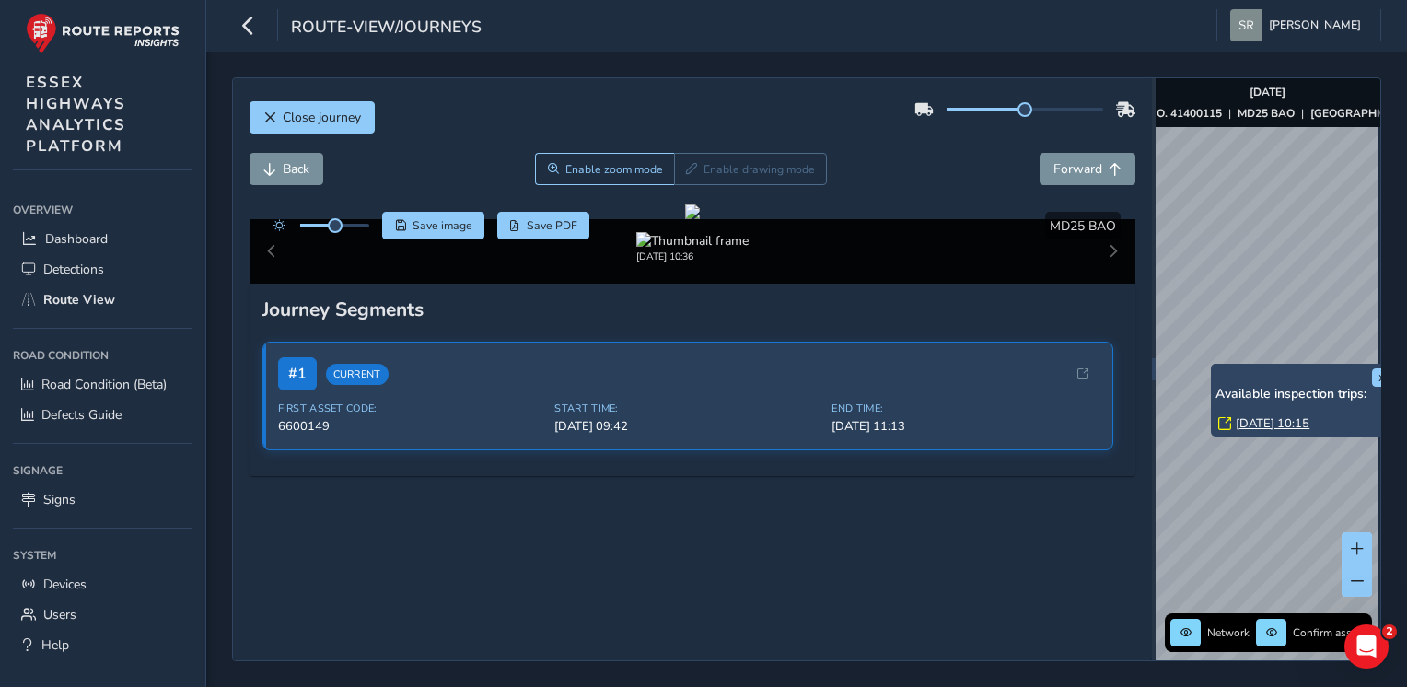
click at [1291, 418] on link "[DATE] 10:15" at bounding box center [1272, 423] width 74 height 17
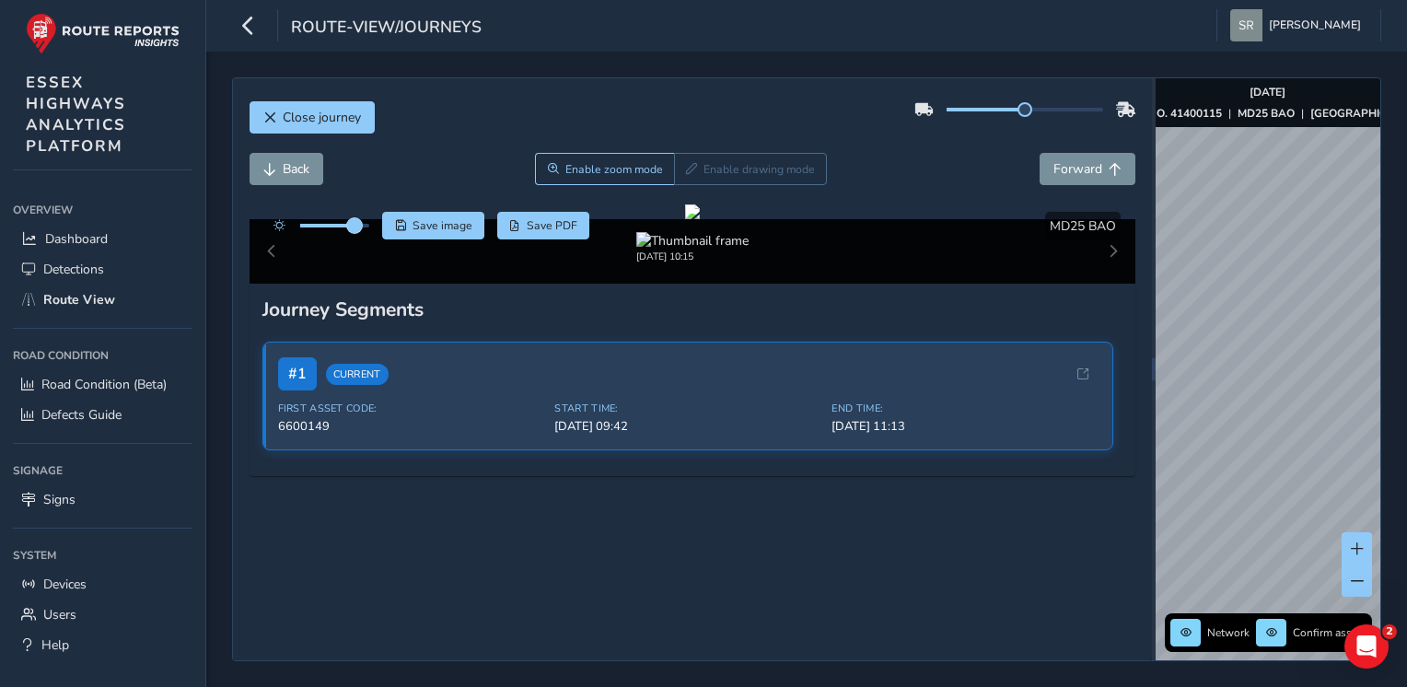
drag, startPoint x: 332, startPoint y: 226, endPoint x: 355, endPoint y: 224, distance: 23.1
click at [355, 224] on span at bounding box center [354, 225] width 15 height 15
click at [1054, 162] on span "Forward" at bounding box center [1077, 168] width 49 height 17
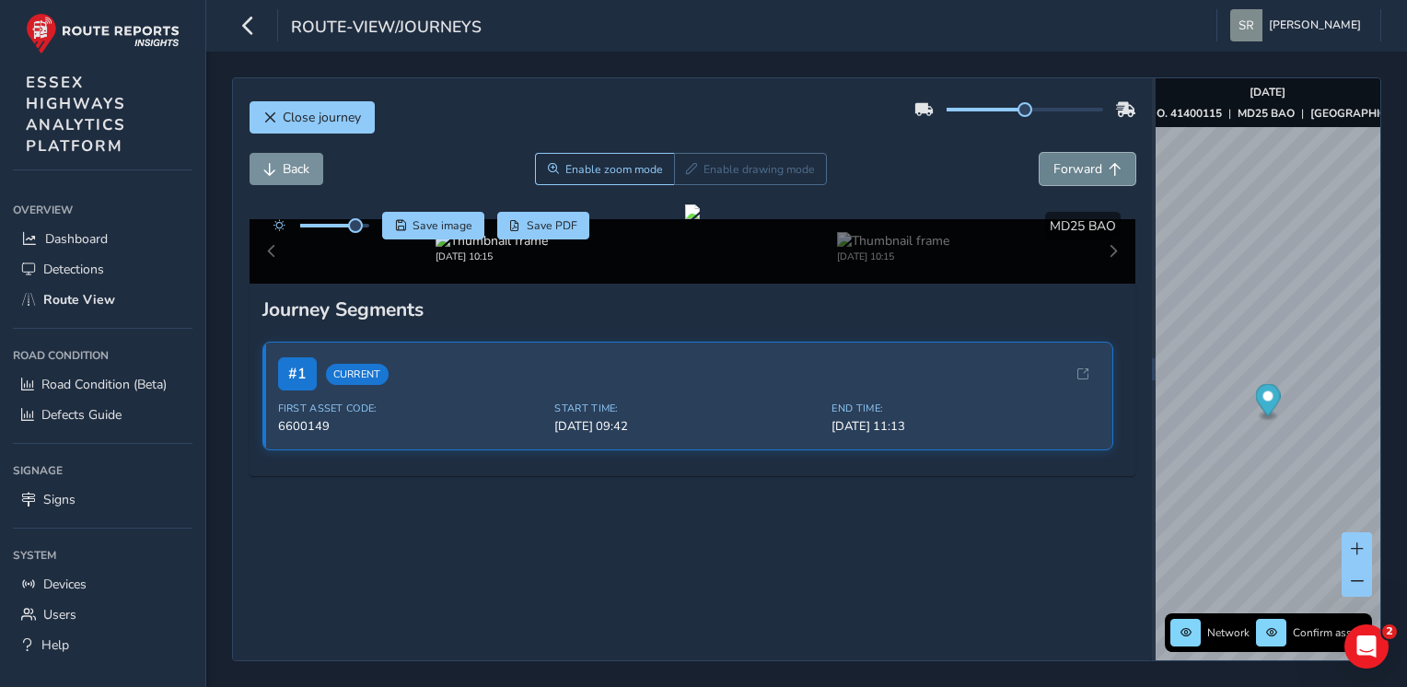
click at [1054, 162] on span "Forward" at bounding box center [1077, 168] width 49 height 17
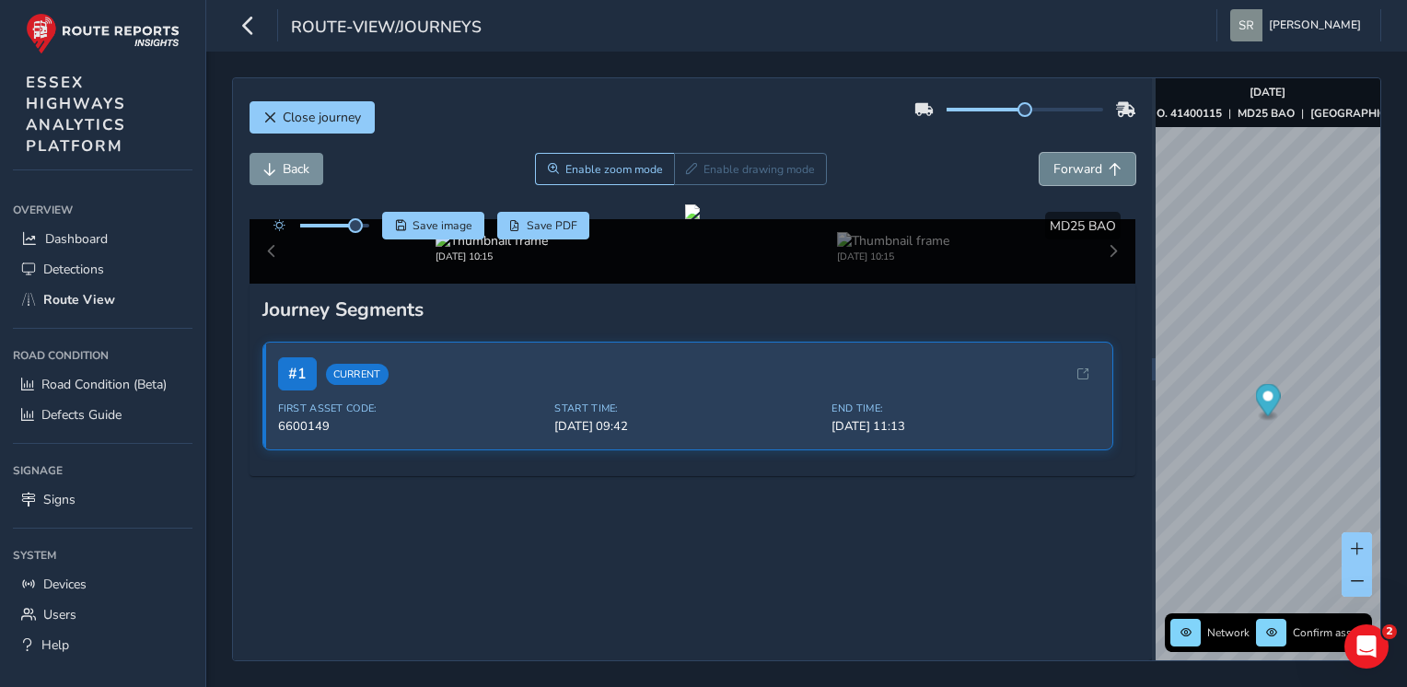
click at [1054, 162] on span "Forward" at bounding box center [1077, 168] width 49 height 17
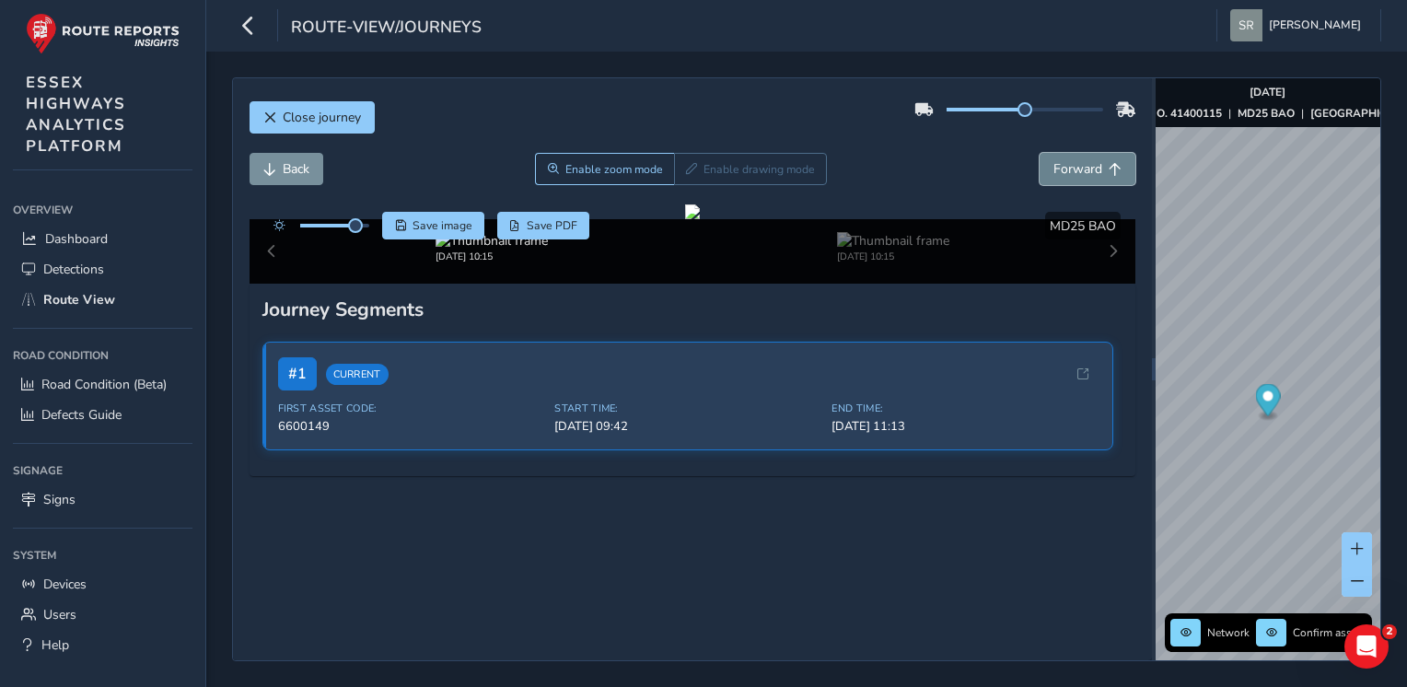
click at [1054, 162] on span "Forward" at bounding box center [1077, 168] width 49 height 17
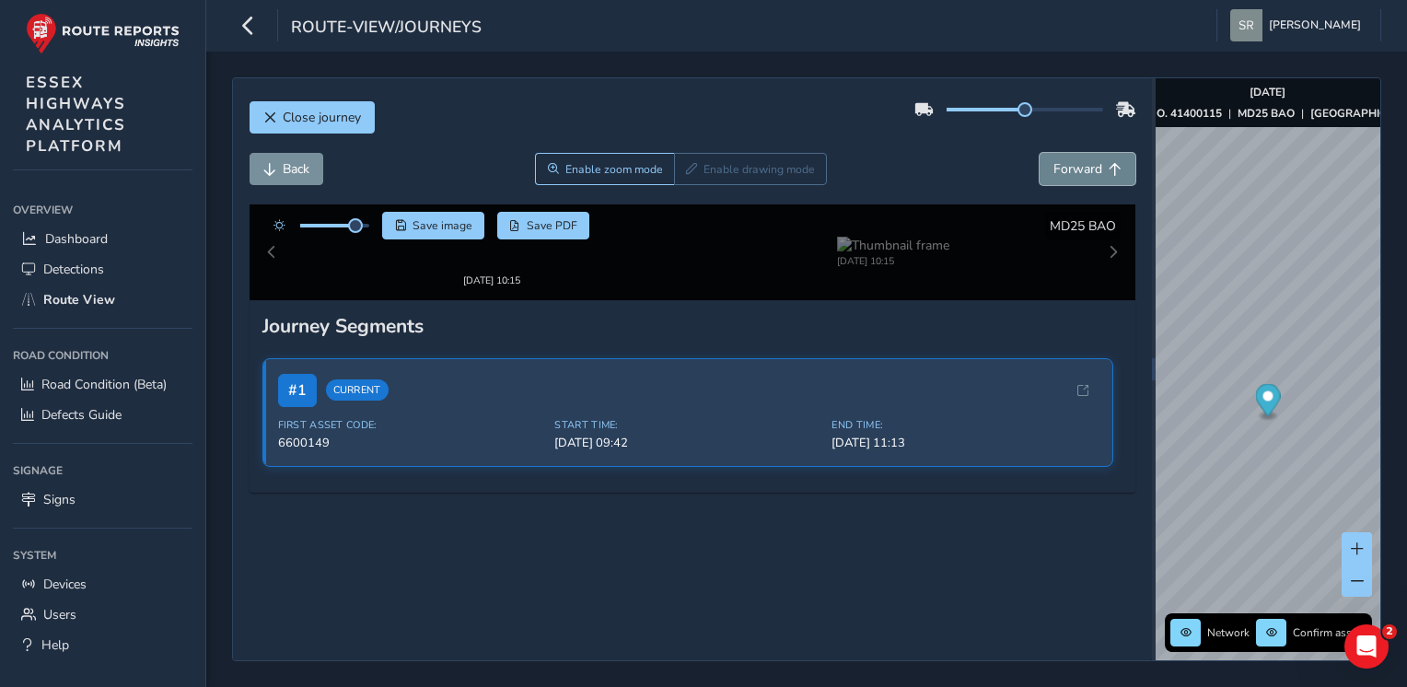
click at [1054, 162] on span "Forward" at bounding box center [1077, 168] width 49 height 17
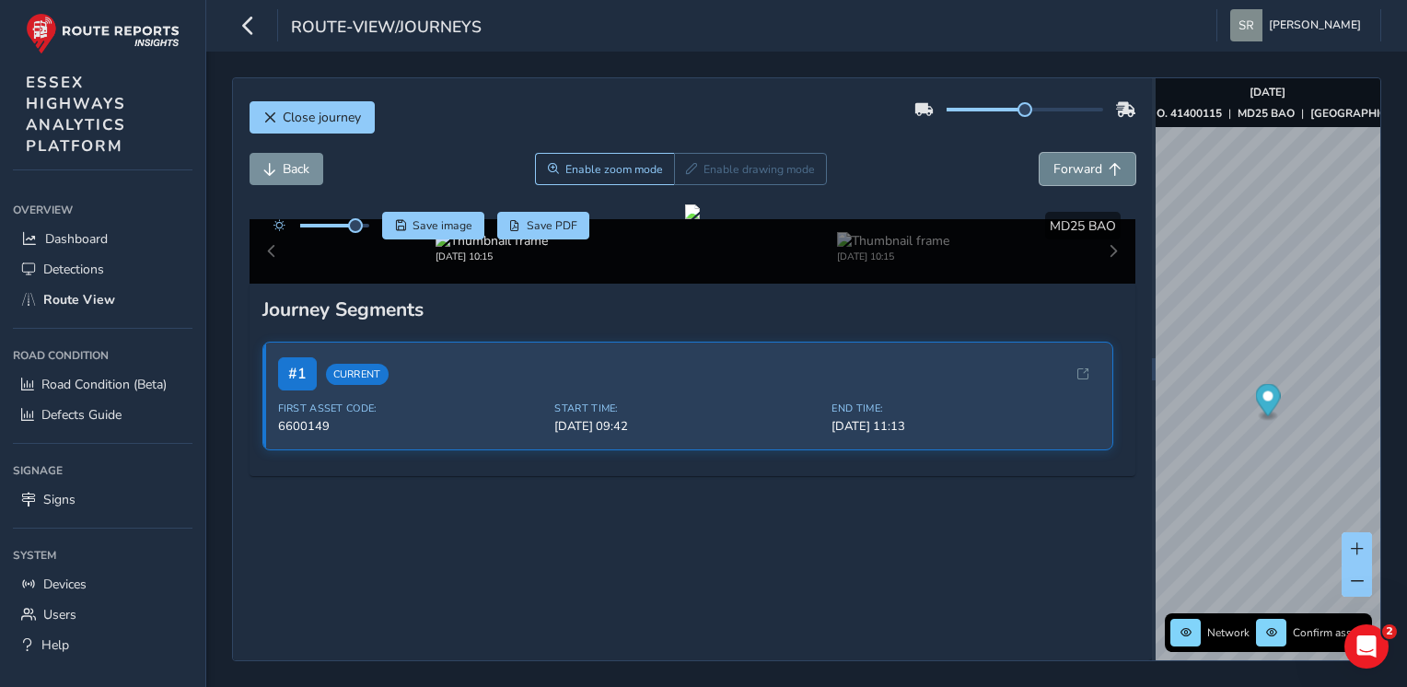
click at [1054, 162] on span "Forward" at bounding box center [1077, 168] width 49 height 17
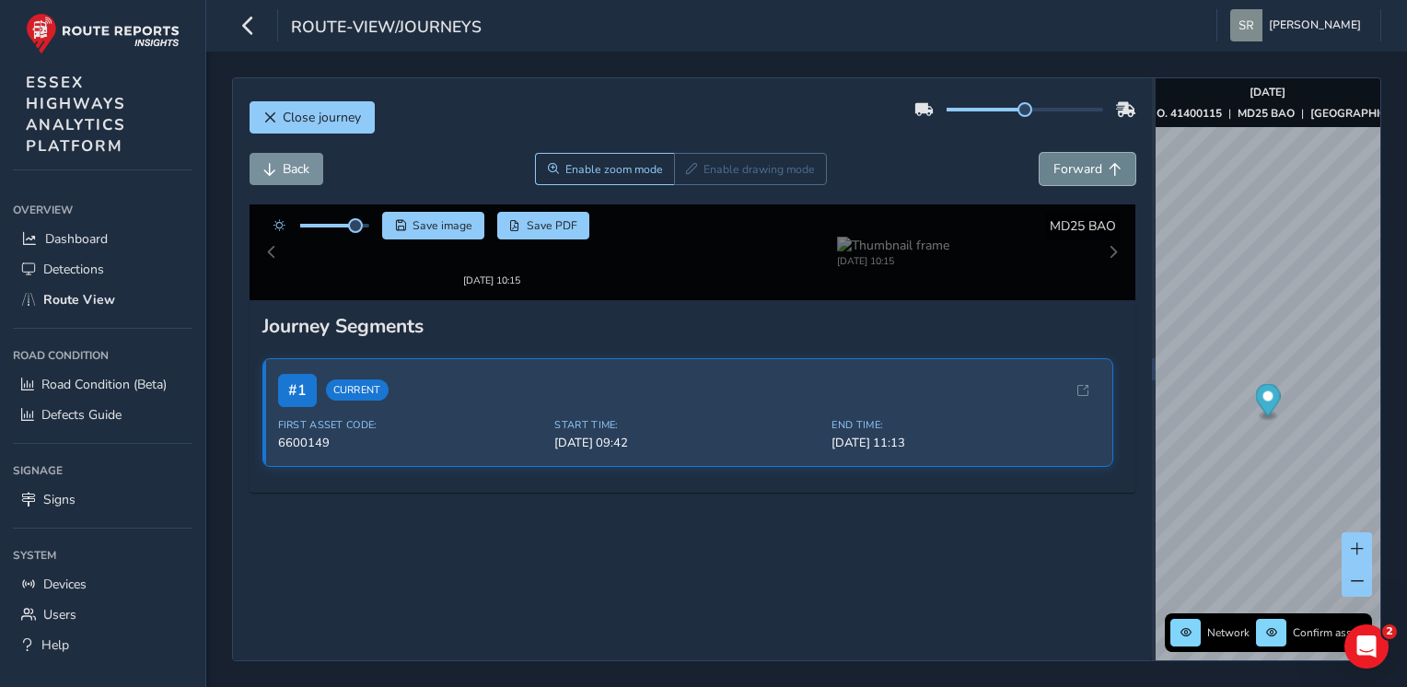
click at [1054, 162] on span "Forward" at bounding box center [1077, 168] width 49 height 17
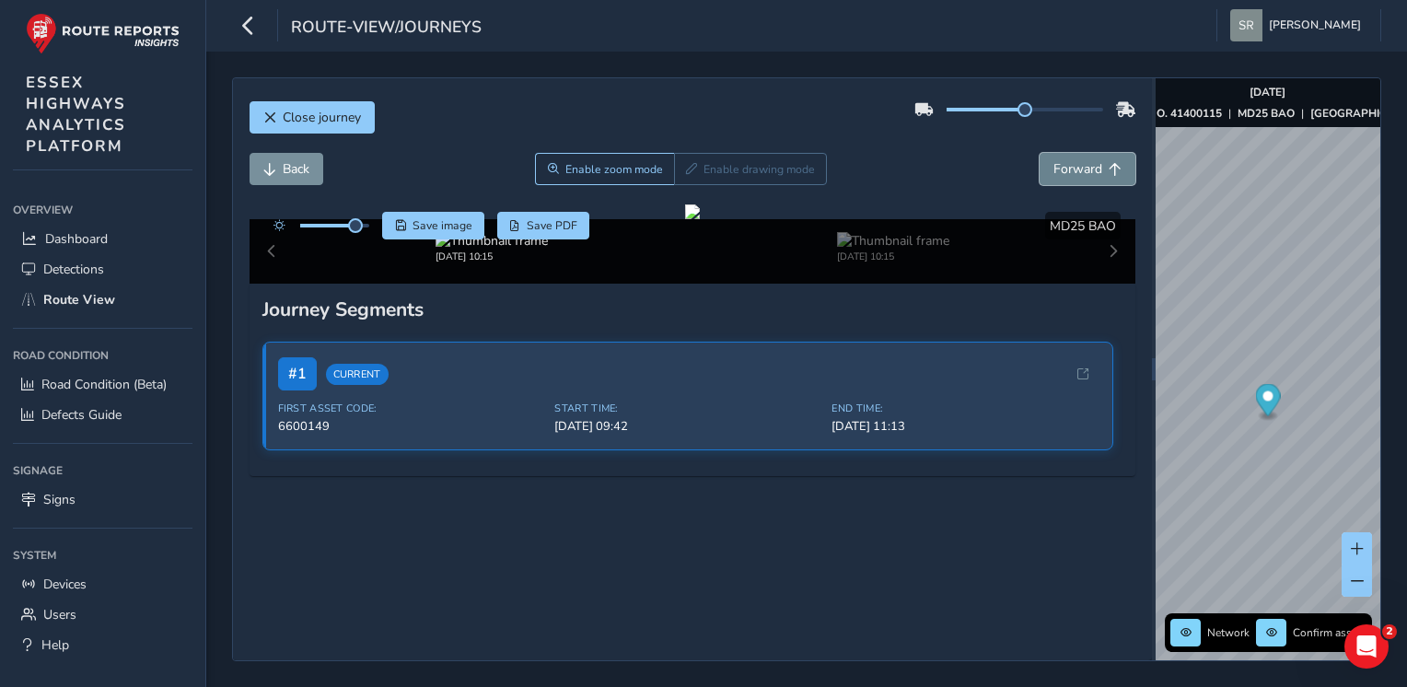
click at [1054, 162] on span "Forward" at bounding box center [1077, 168] width 49 height 17
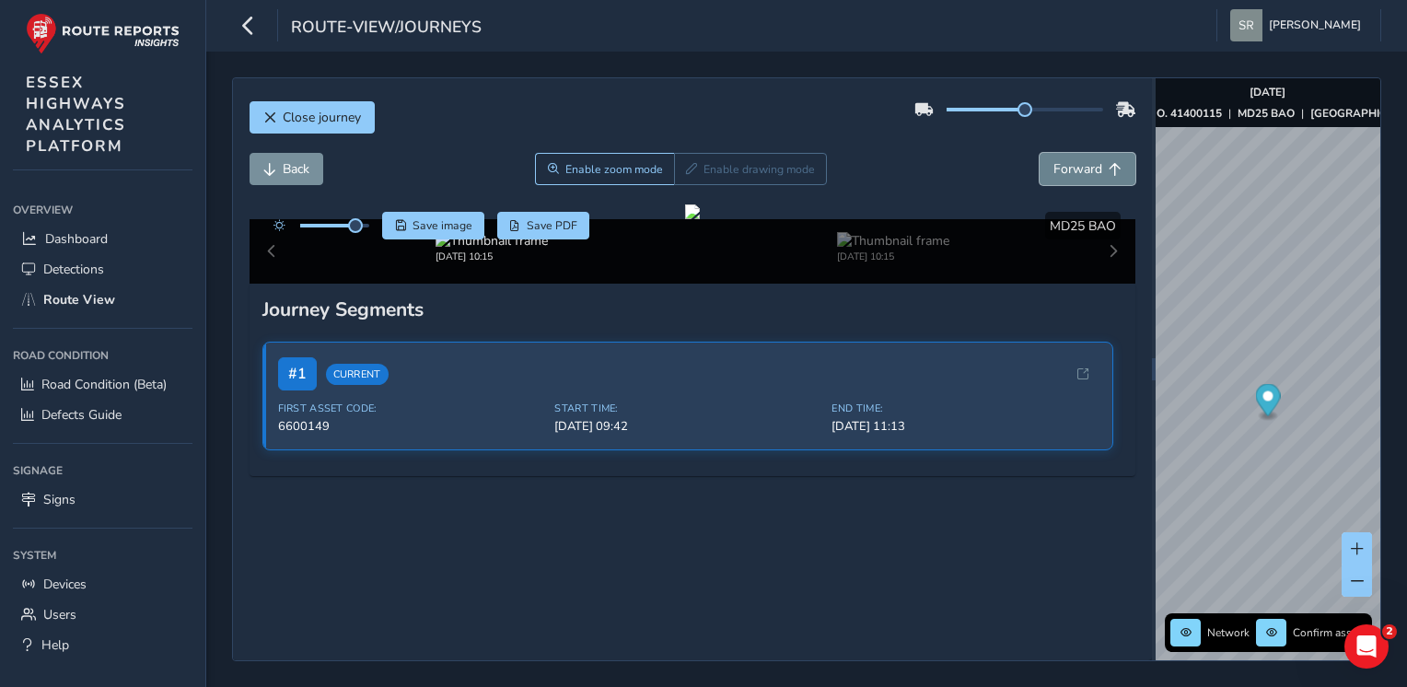
click at [1054, 162] on span "Forward" at bounding box center [1077, 168] width 49 height 17
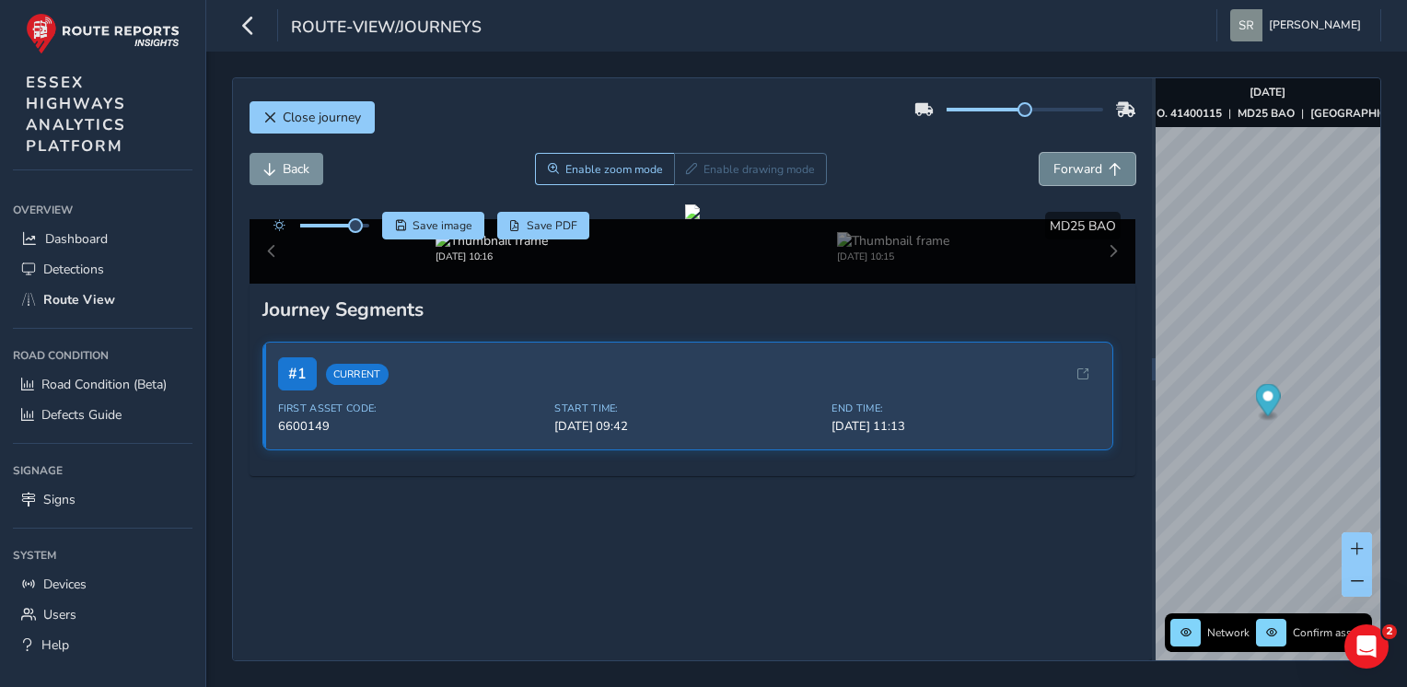
click at [1054, 162] on span "Forward" at bounding box center [1077, 168] width 49 height 17
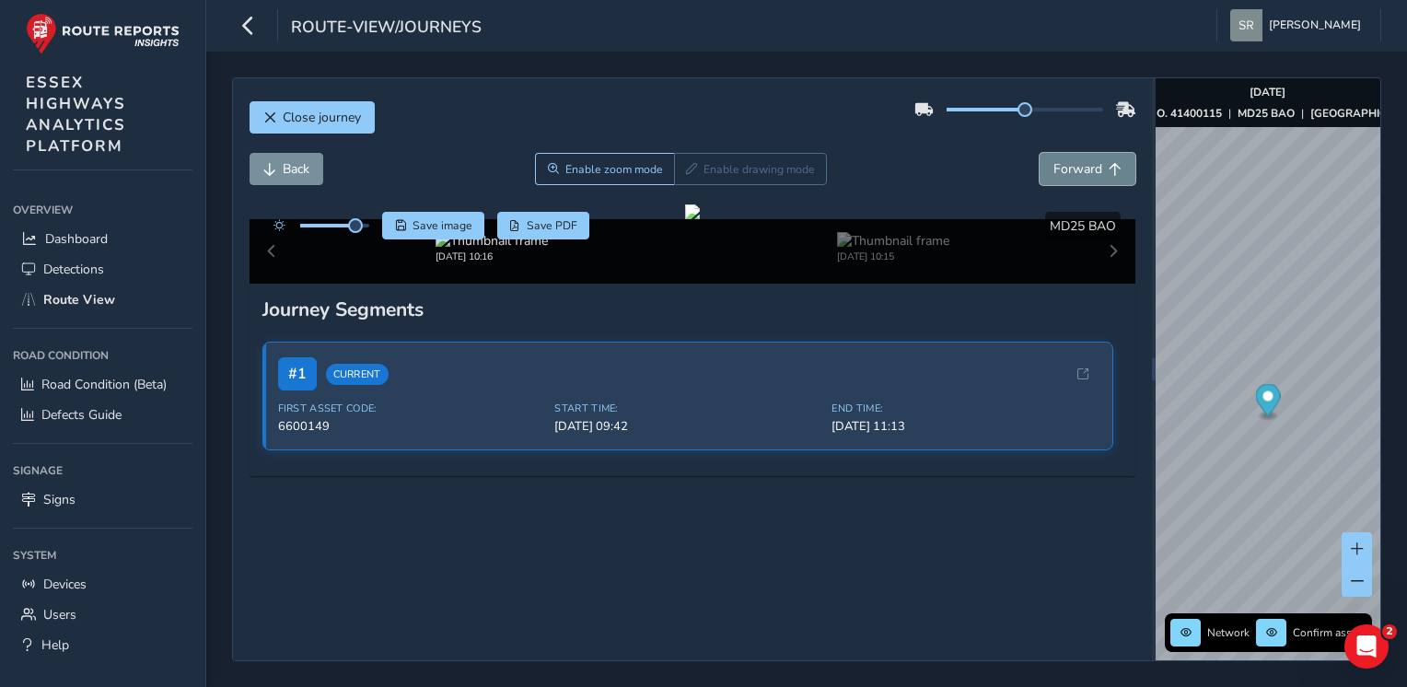
click at [1054, 162] on span "Forward" at bounding box center [1077, 168] width 49 height 17
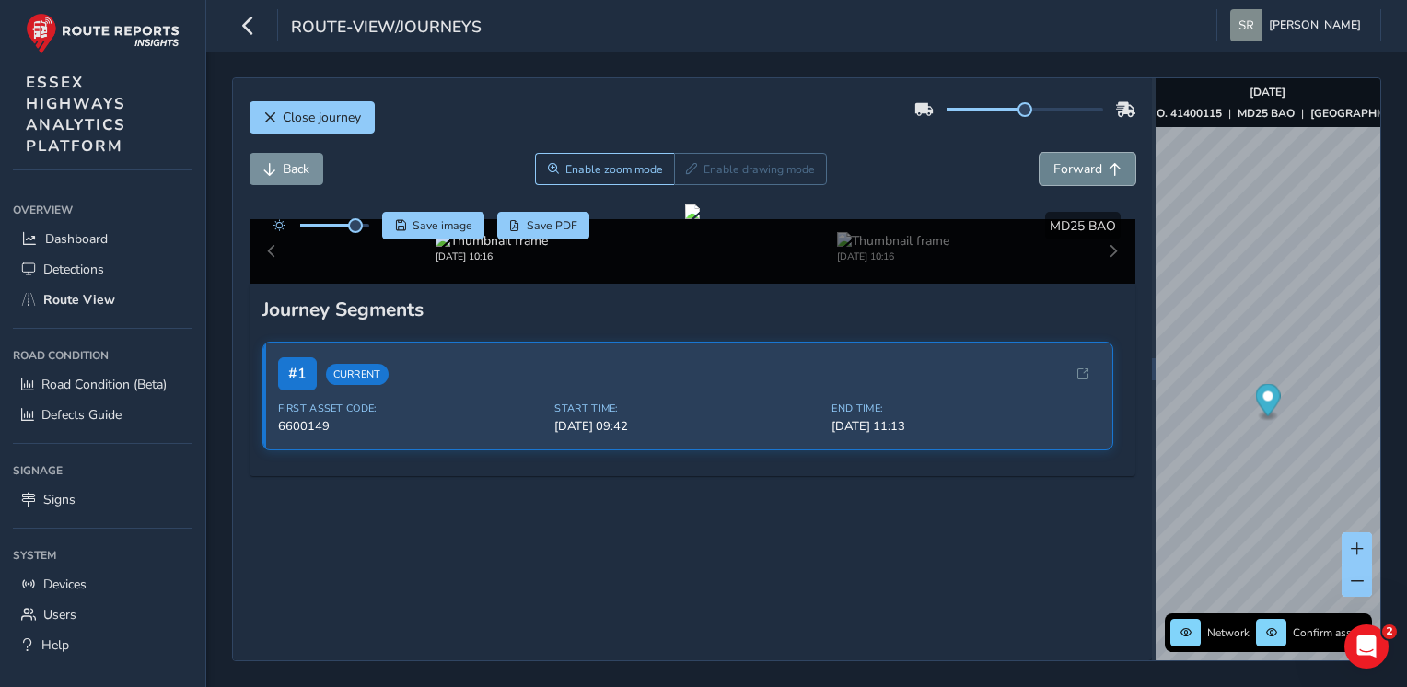
click at [1054, 162] on span "Forward" at bounding box center [1077, 168] width 49 height 17
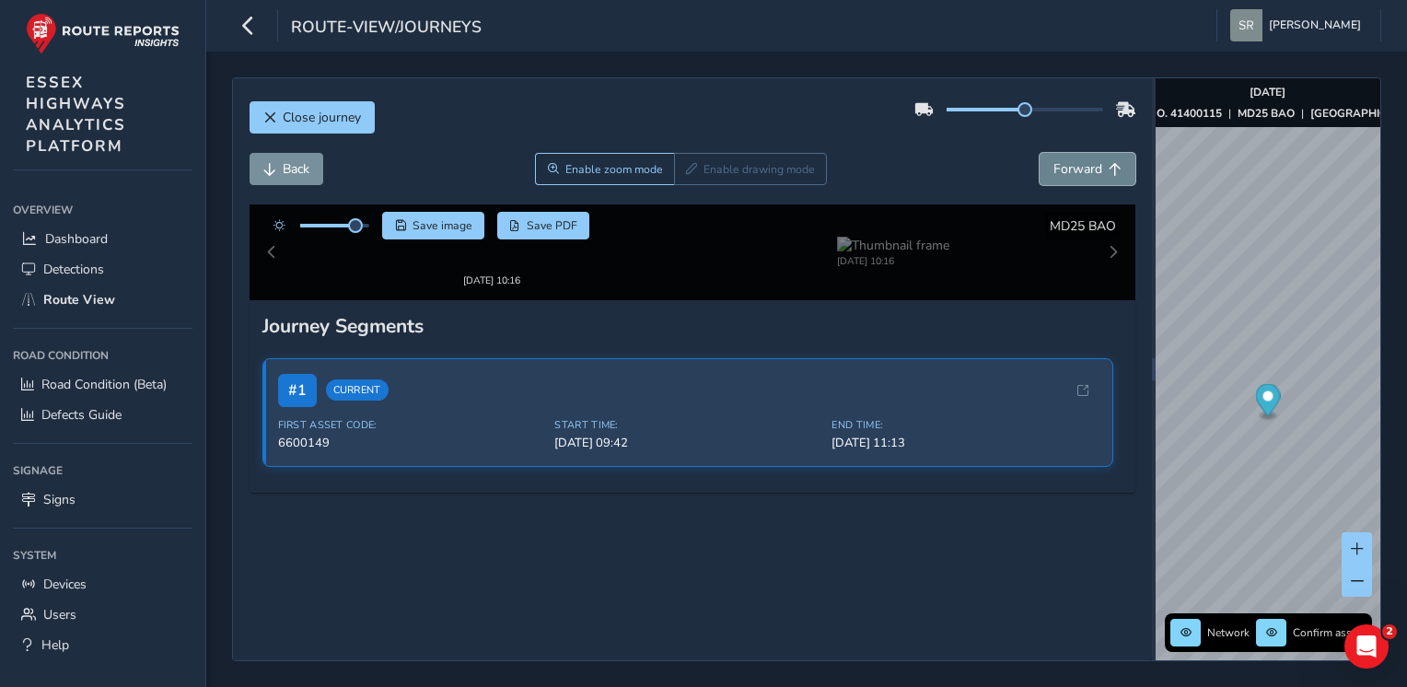
click at [1054, 162] on span "Forward" at bounding box center [1077, 168] width 49 height 17
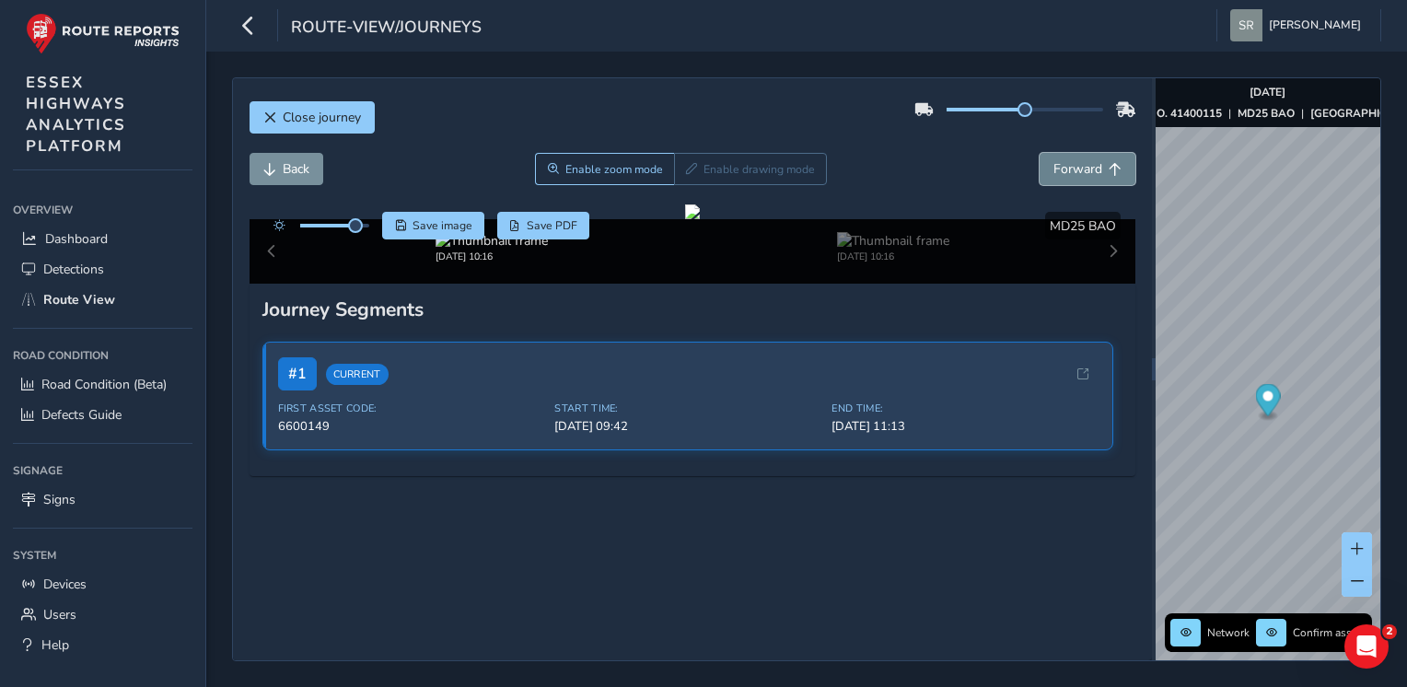
click at [1054, 162] on span "Forward" at bounding box center [1077, 168] width 49 height 17
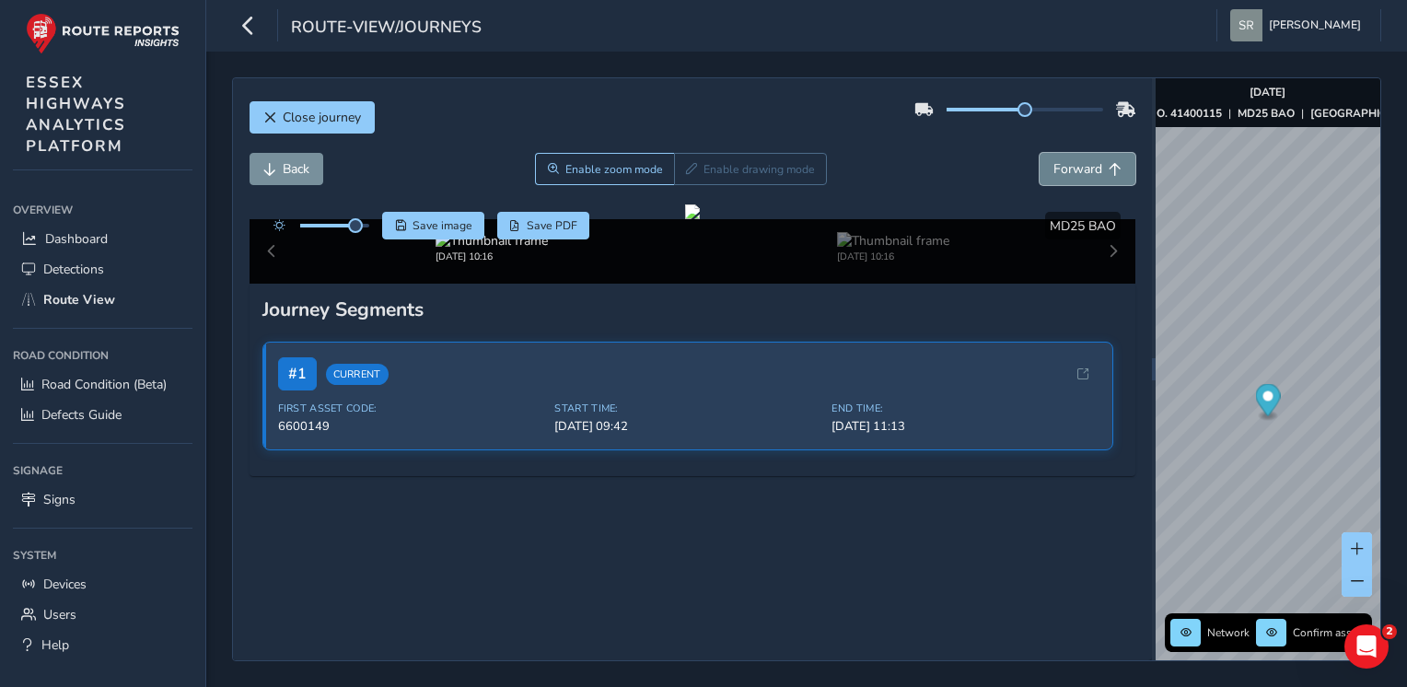
click at [1054, 162] on span "Forward" at bounding box center [1077, 168] width 49 height 17
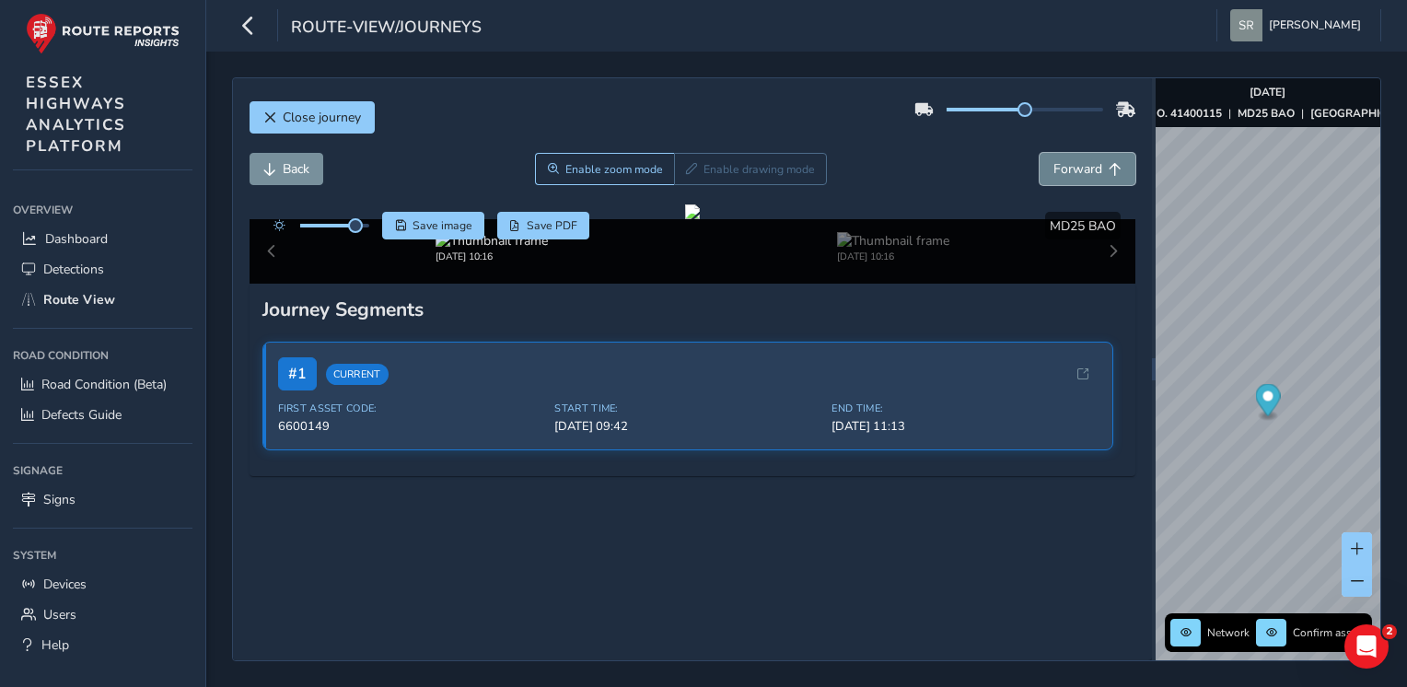
click at [1054, 162] on span "Forward" at bounding box center [1077, 168] width 49 height 17
